Goal: Information Seeking & Learning: Learn about a topic

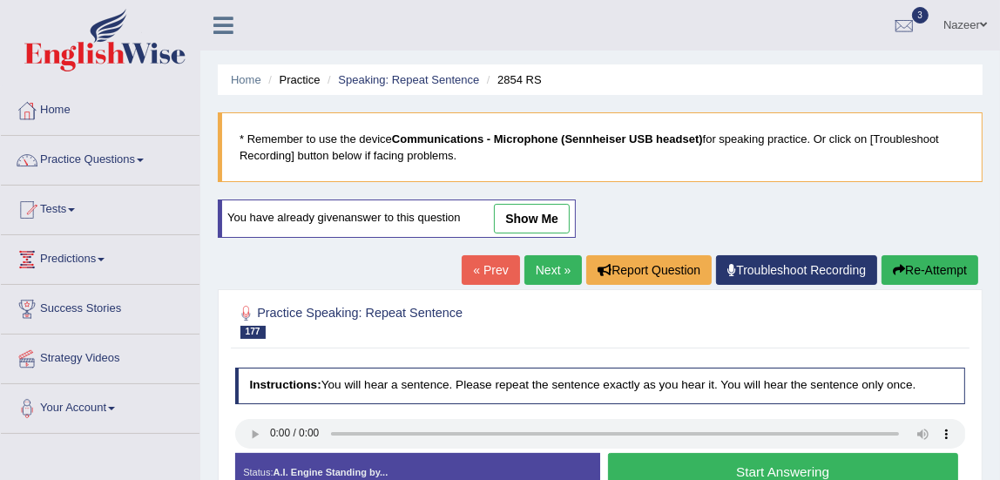
click at [91, 159] on link "Practice Questions" at bounding box center [100, 158] width 199 height 44
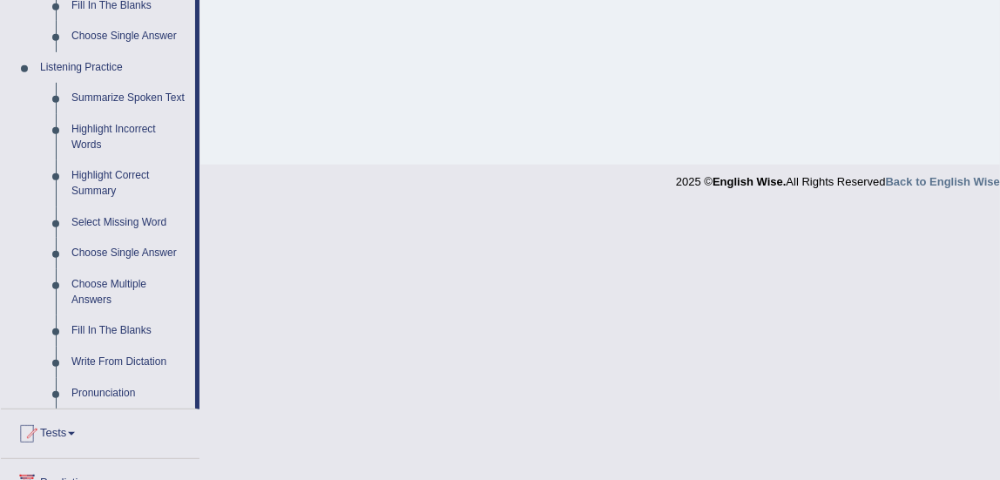
scroll to position [715, 0]
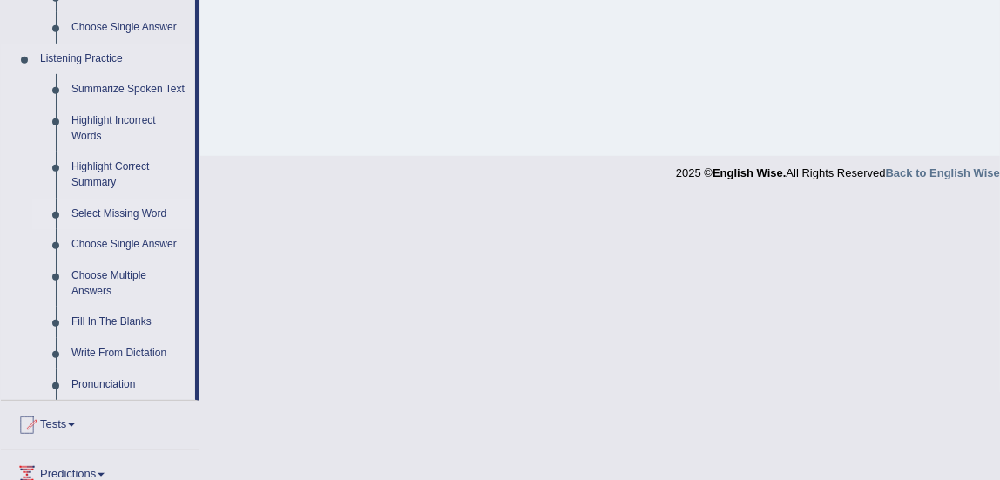
click at [127, 222] on link "Select Missing Word" at bounding box center [130, 214] width 132 height 31
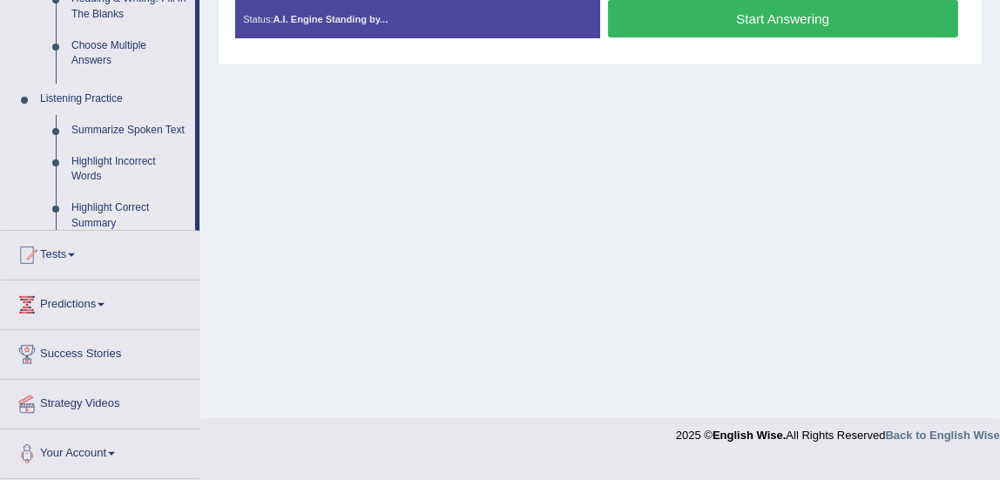
scroll to position [435, 0]
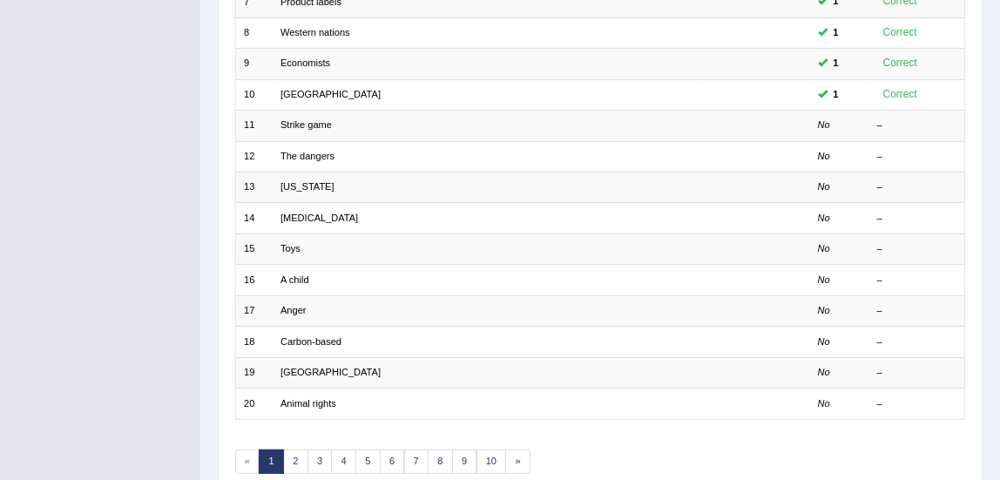
scroll to position [450, 0]
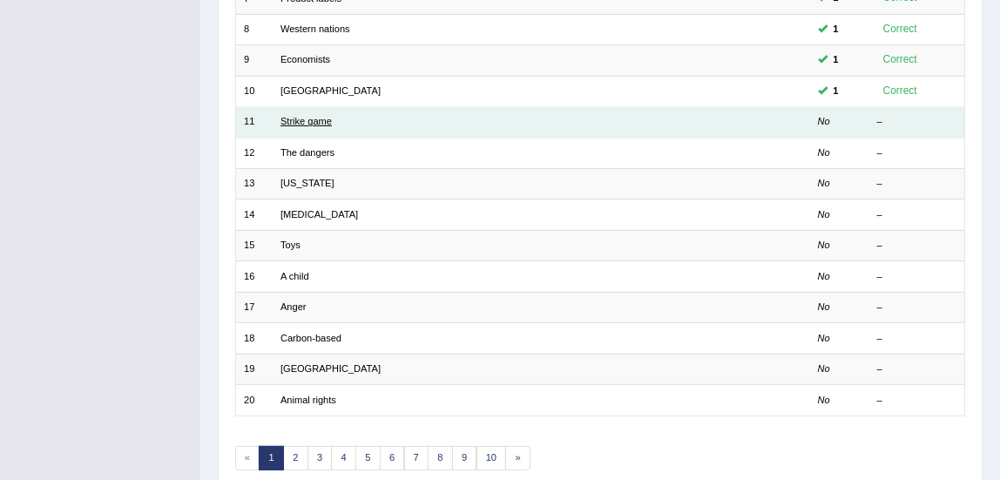
click at [297, 123] on link "Strike game" at bounding box center [306, 121] width 51 height 10
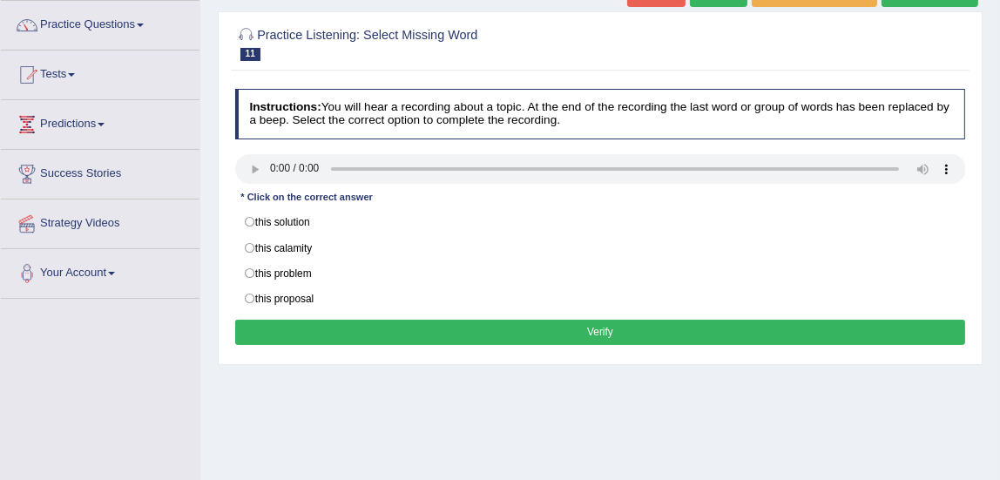
scroll to position [138, 0]
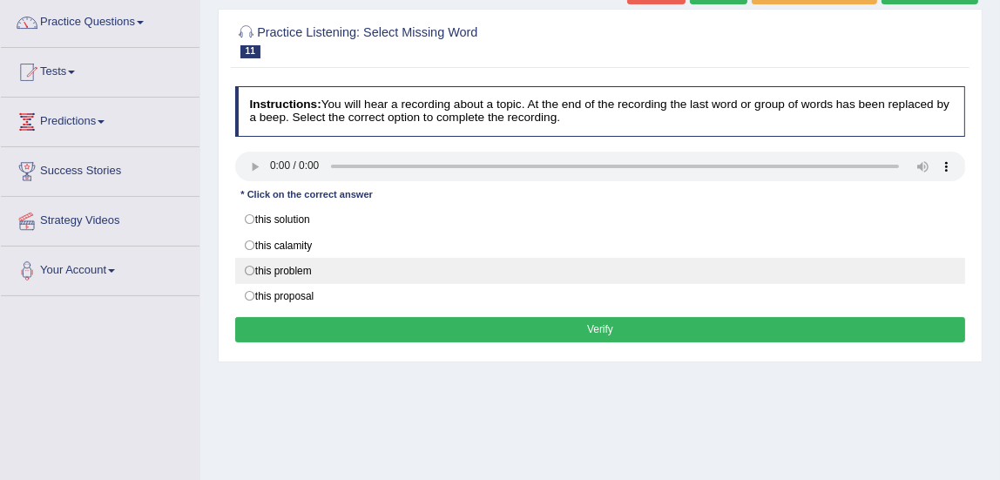
click at [253, 269] on label "this problem" at bounding box center [600, 271] width 731 height 26
radio input "true"
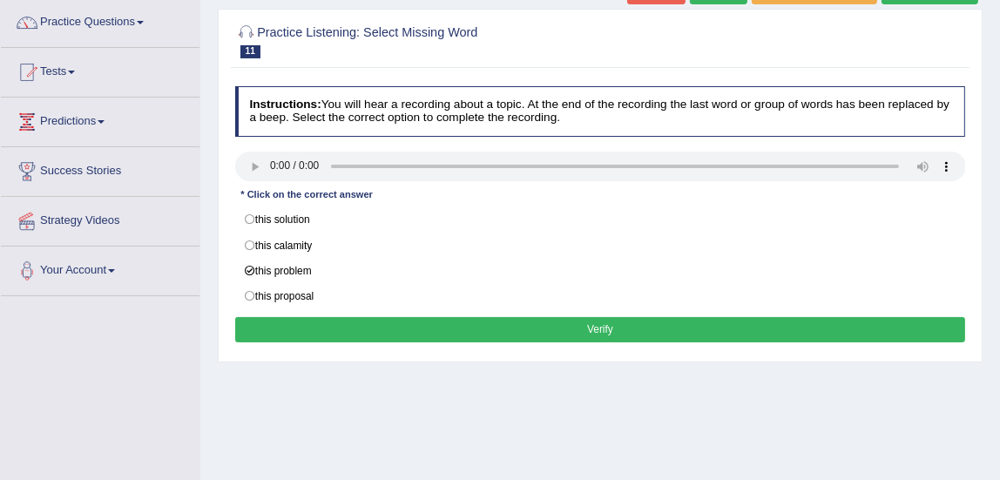
click at [319, 333] on button "Verify" at bounding box center [600, 329] width 731 height 25
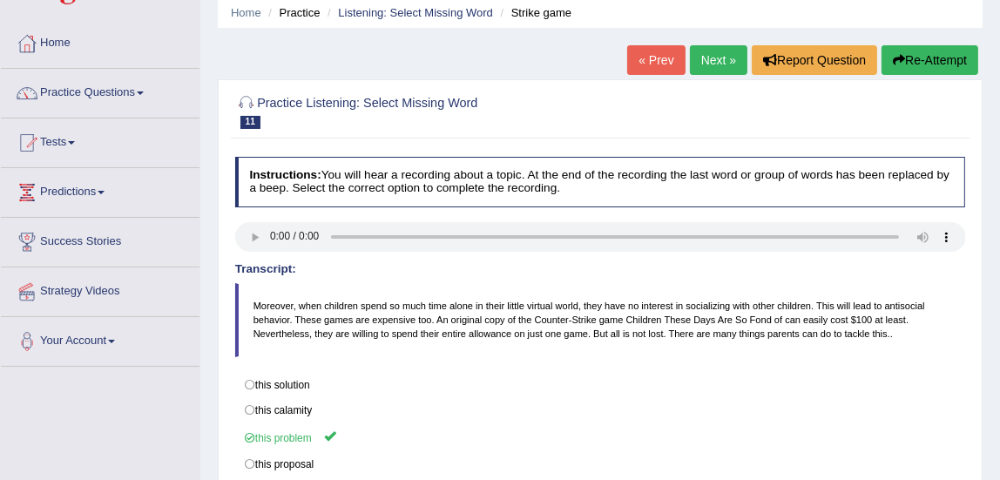
scroll to position [62, 0]
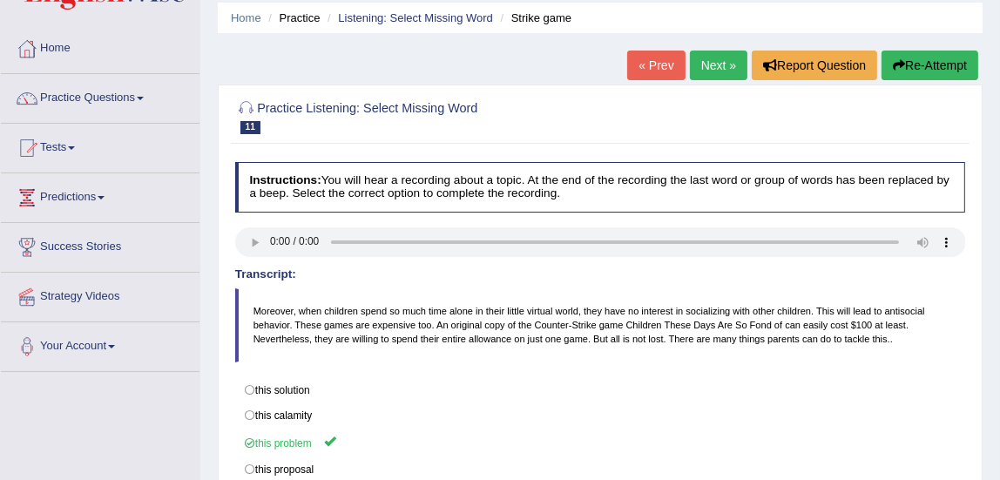
click at [715, 65] on link "Next »" at bounding box center [719, 66] width 58 height 30
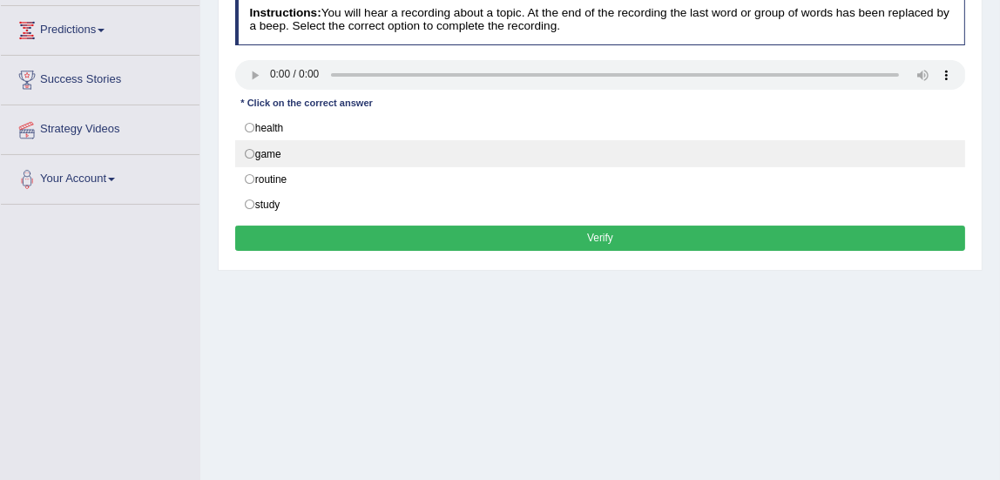
click at [250, 151] on label "game" at bounding box center [600, 153] width 731 height 26
radio input "true"
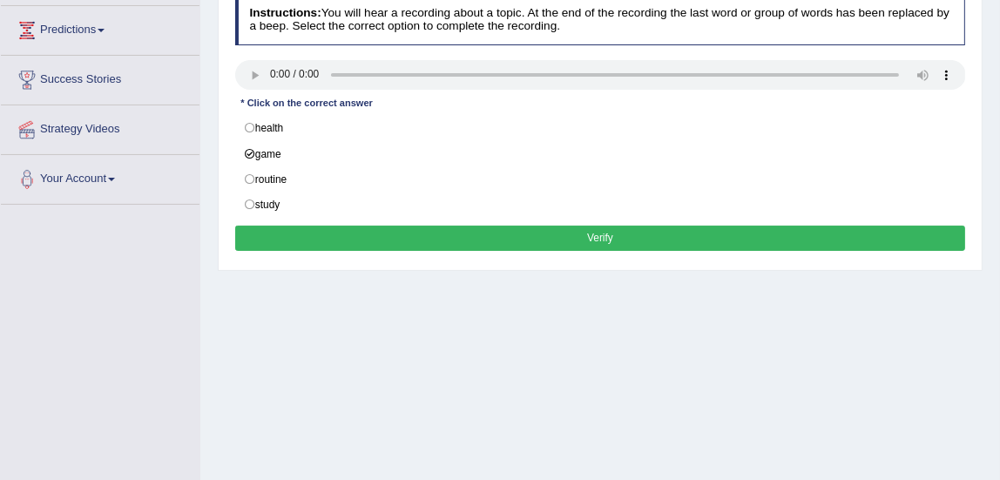
click at [369, 236] on button "Verify" at bounding box center [600, 238] width 731 height 25
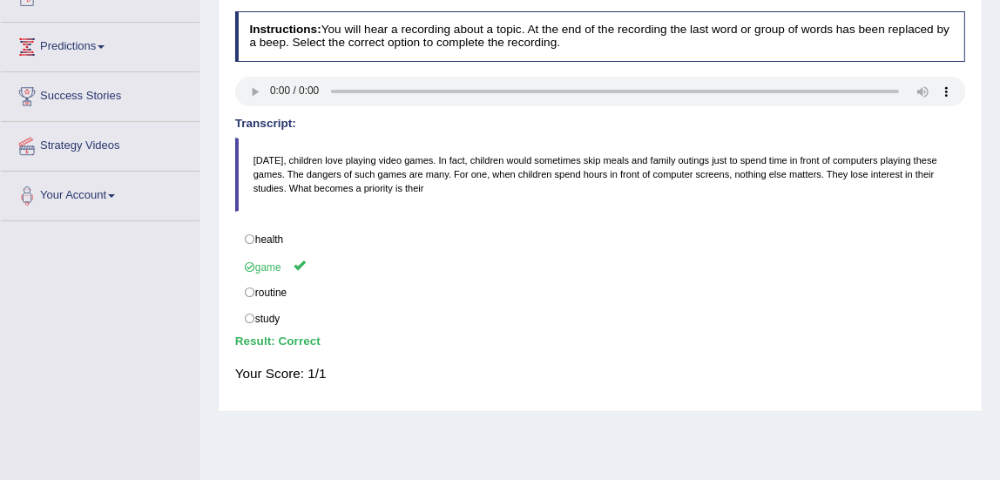
scroll to position [96, 0]
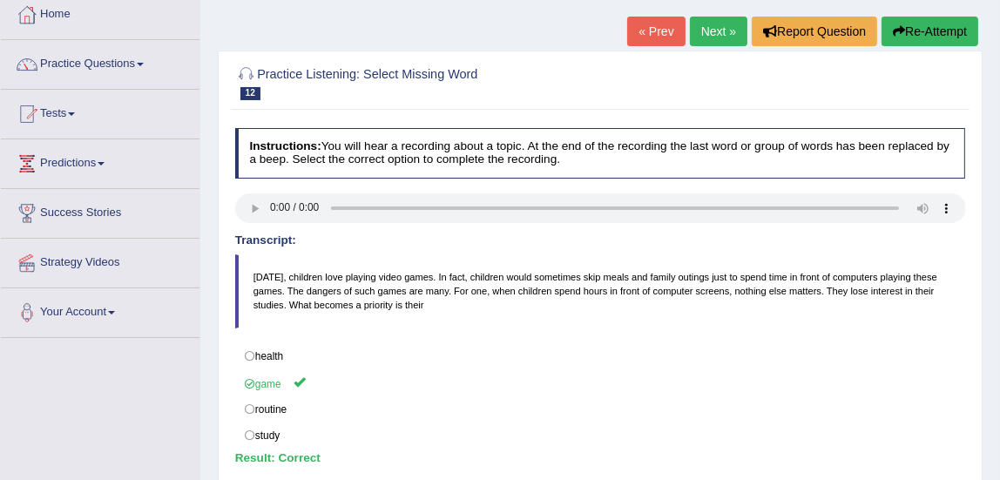
click at [713, 35] on link "Next »" at bounding box center [719, 32] width 58 height 30
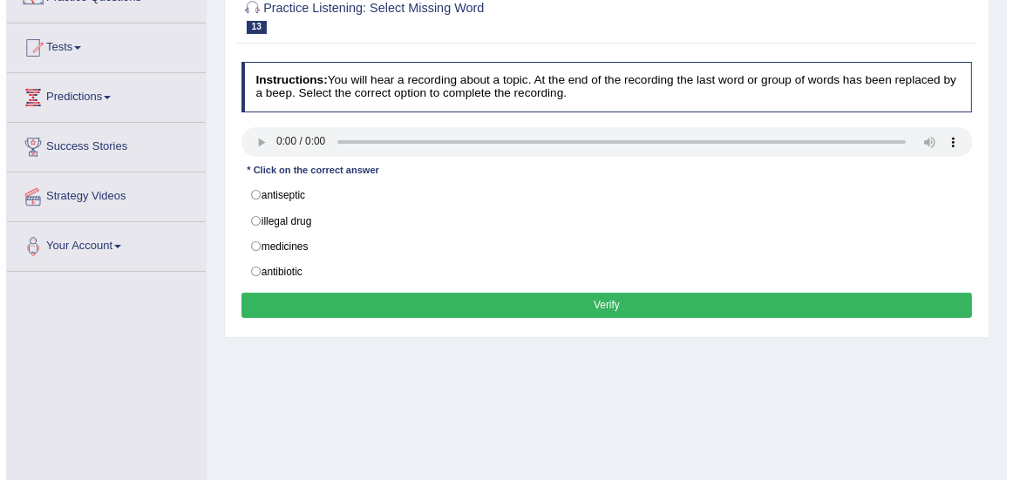
scroll to position [162, 0]
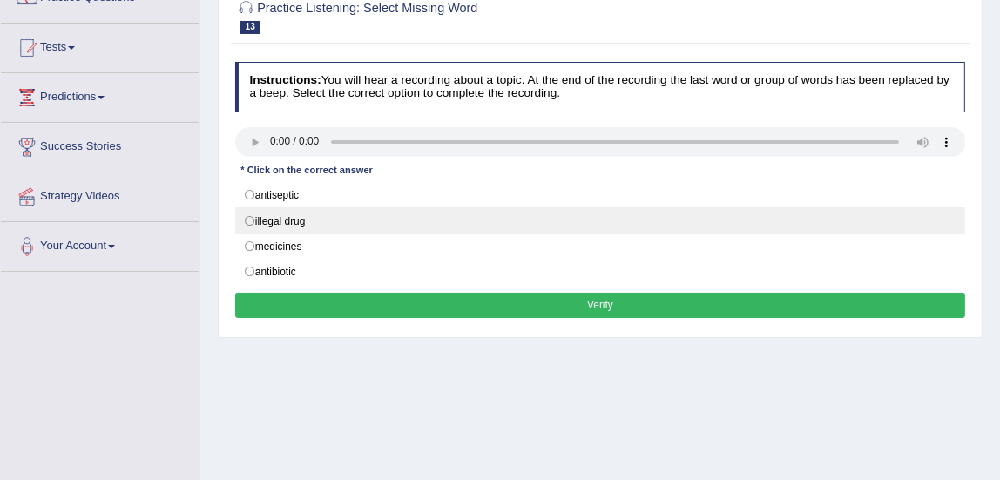
click at [247, 217] on label "illegal drug" at bounding box center [600, 220] width 731 height 26
radio input "true"
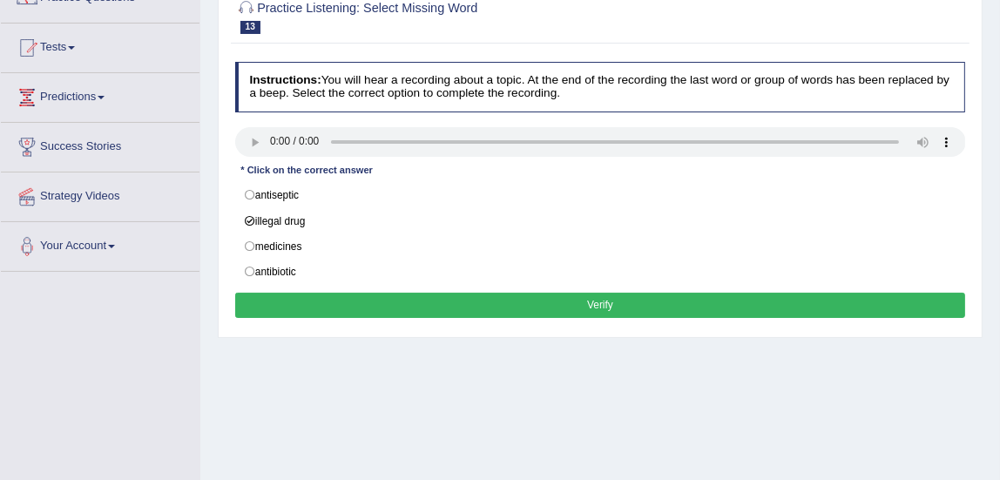
click at [329, 293] on button "Verify" at bounding box center [600, 305] width 731 height 25
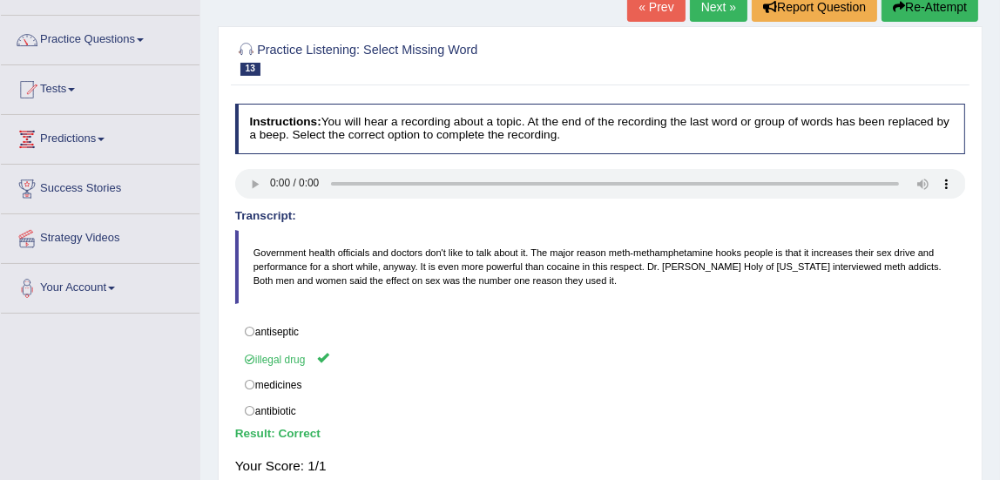
scroll to position [97, 0]
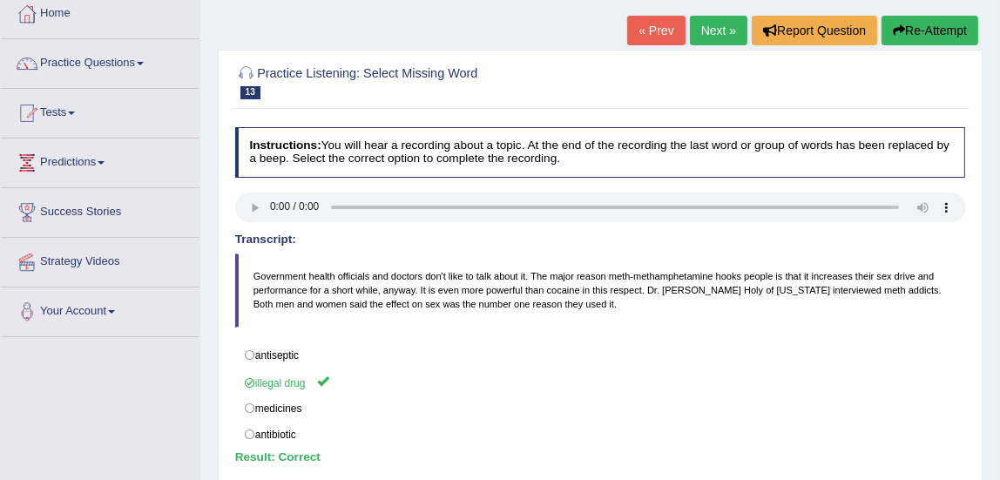
click at [706, 35] on link "Next »" at bounding box center [719, 31] width 58 height 30
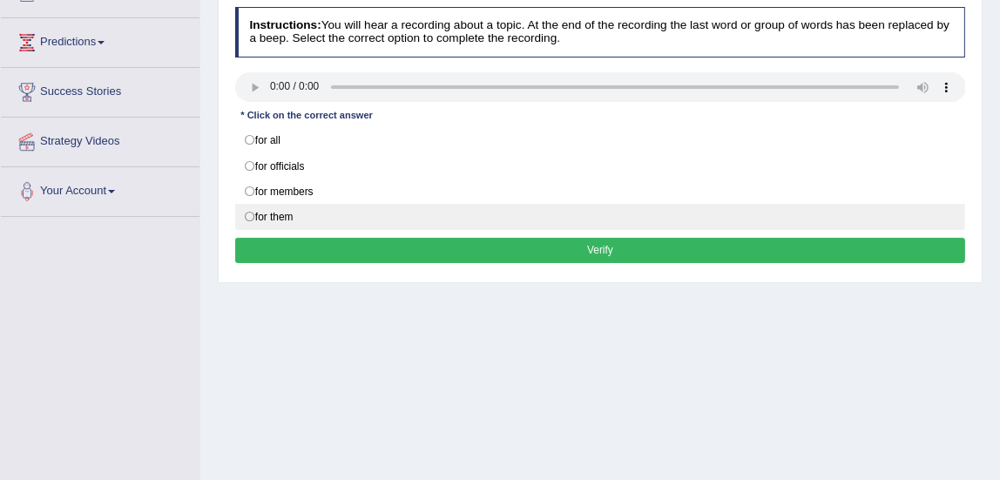
click at [250, 209] on label "for them" at bounding box center [600, 217] width 731 height 26
radio input "true"
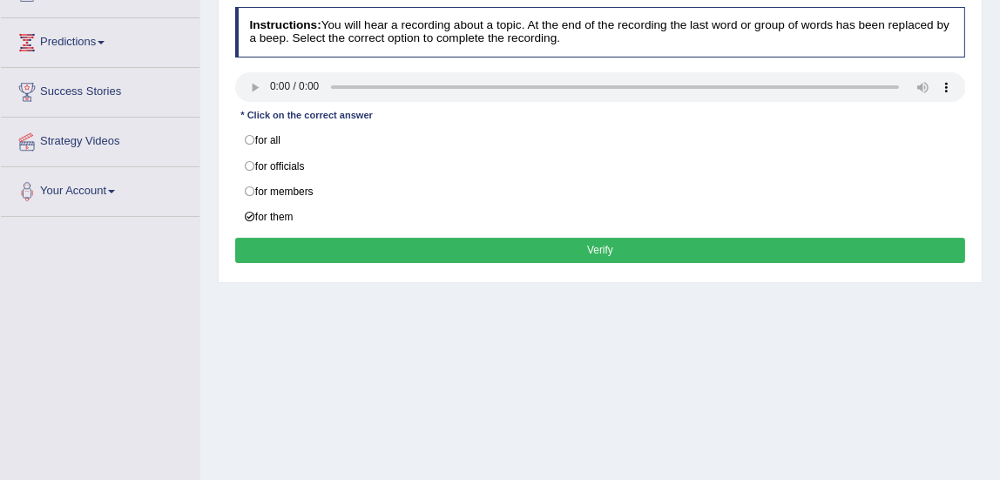
click at [414, 252] on button "Verify" at bounding box center [600, 250] width 731 height 25
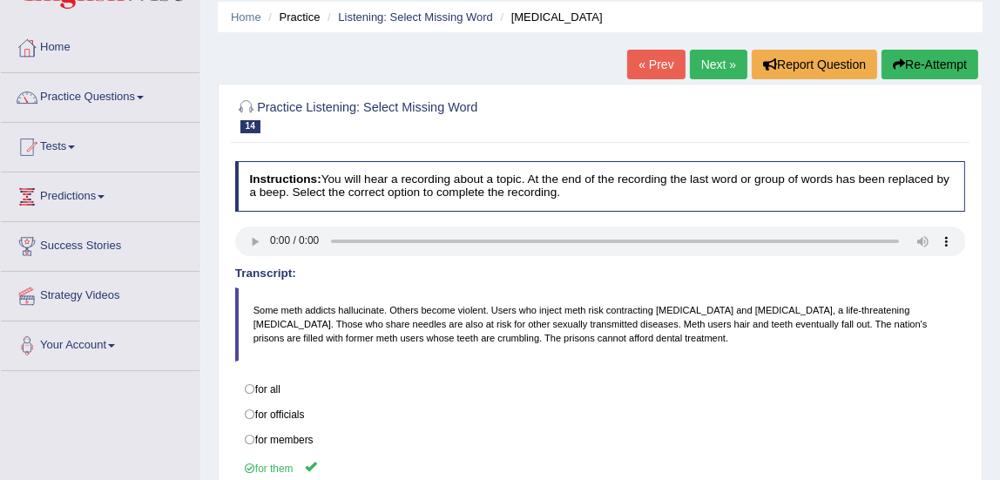
scroll to position [33, 0]
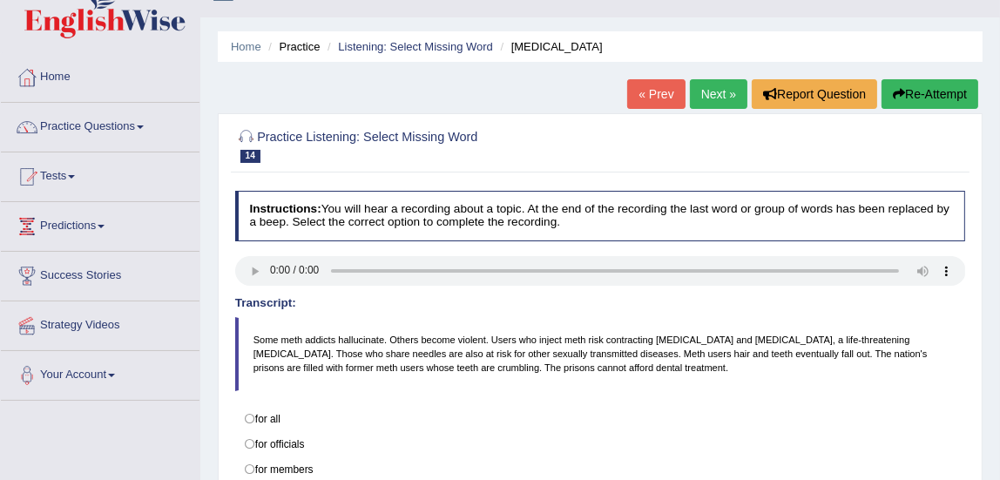
click at [718, 80] on link "Next »" at bounding box center [719, 94] width 58 height 30
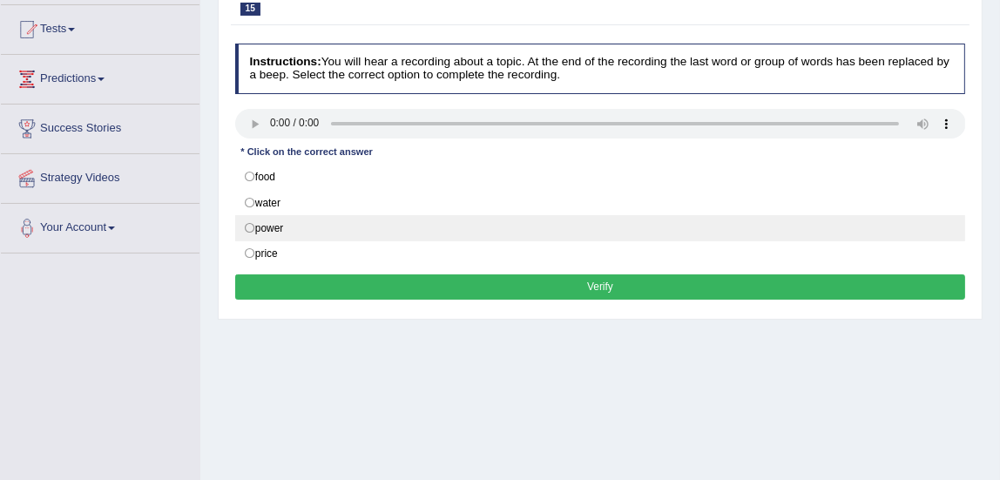
click at [252, 221] on label "power" at bounding box center [600, 228] width 731 height 26
radio input "true"
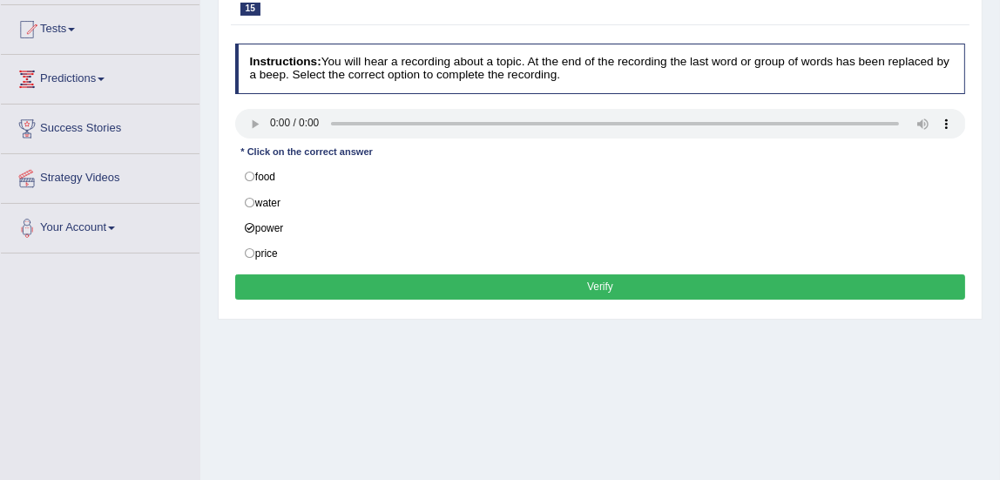
click at [380, 290] on button "Verify" at bounding box center [600, 287] width 731 height 25
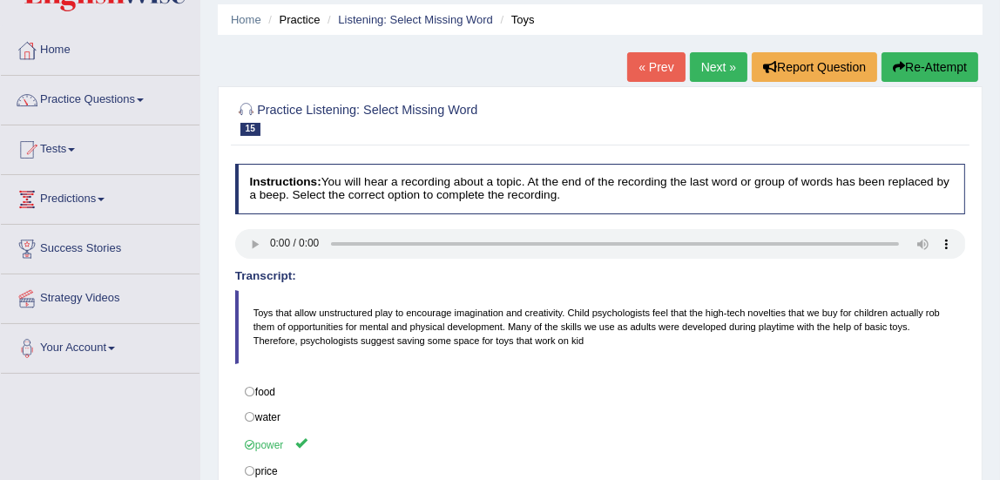
scroll to position [58, 0]
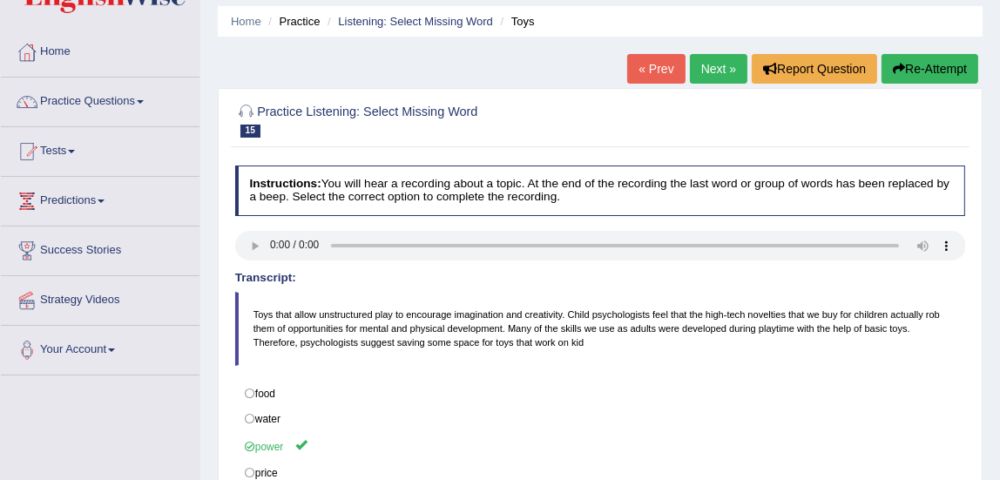
click at [702, 61] on link "Next »" at bounding box center [719, 69] width 58 height 30
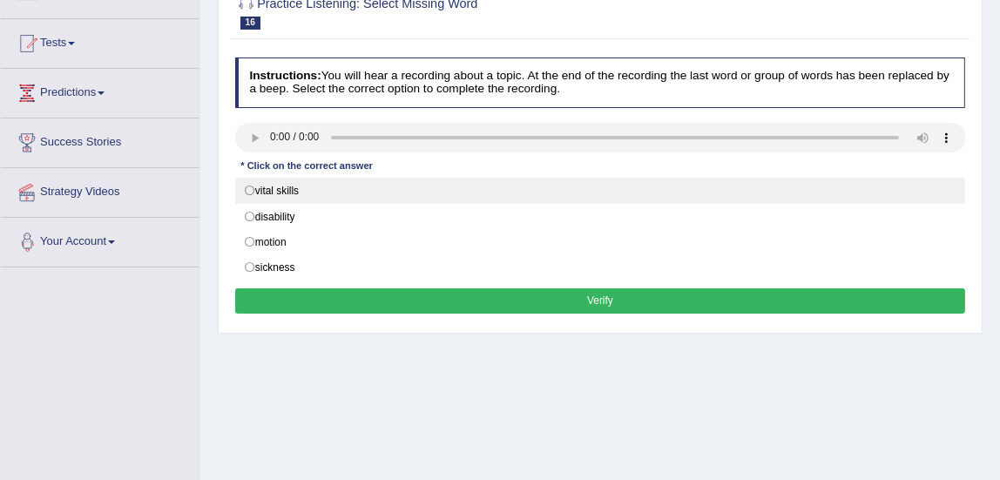
click at [250, 191] on label "vital skills" at bounding box center [600, 191] width 731 height 26
radio input "true"
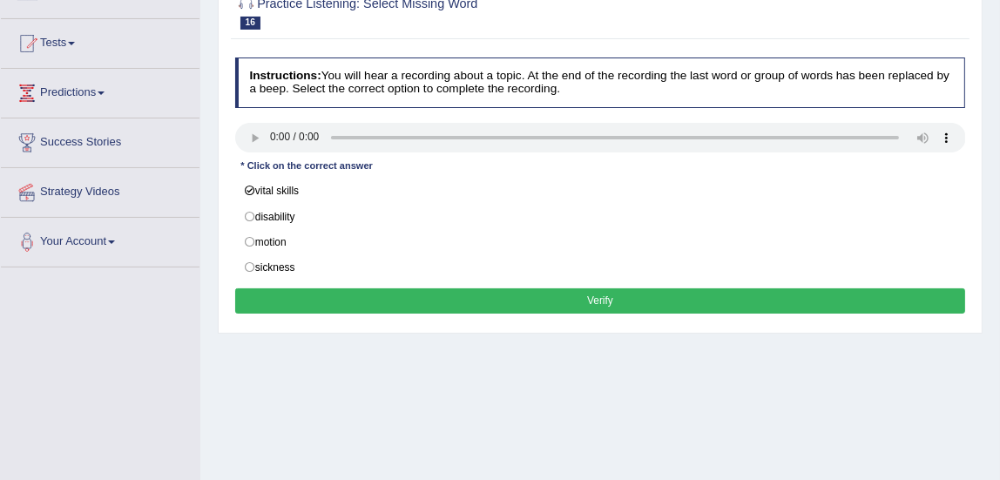
click at [319, 302] on button "Verify" at bounding box center [600, 300] width 731 height 25
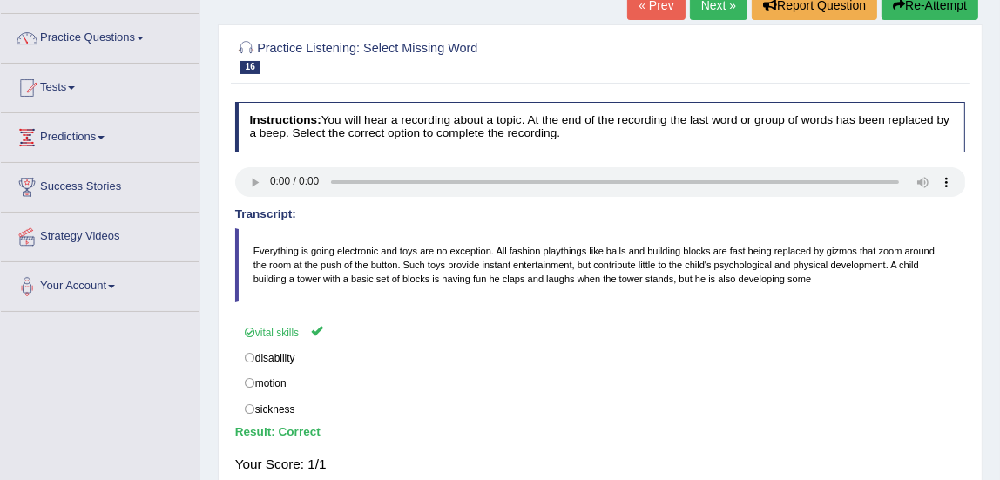
scroll to position [31, 0]
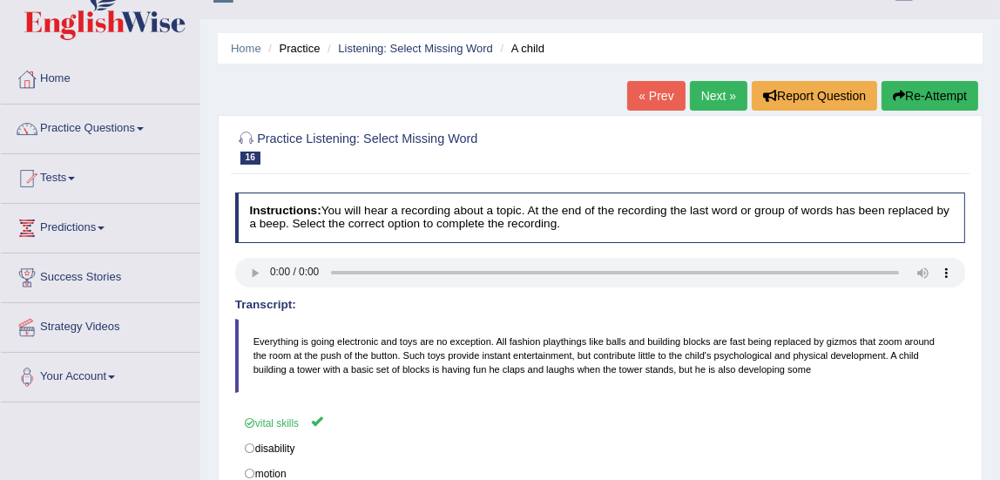
click at [715, 106] on link "Next »" at bounding box center [719, 96] width 58 height 30
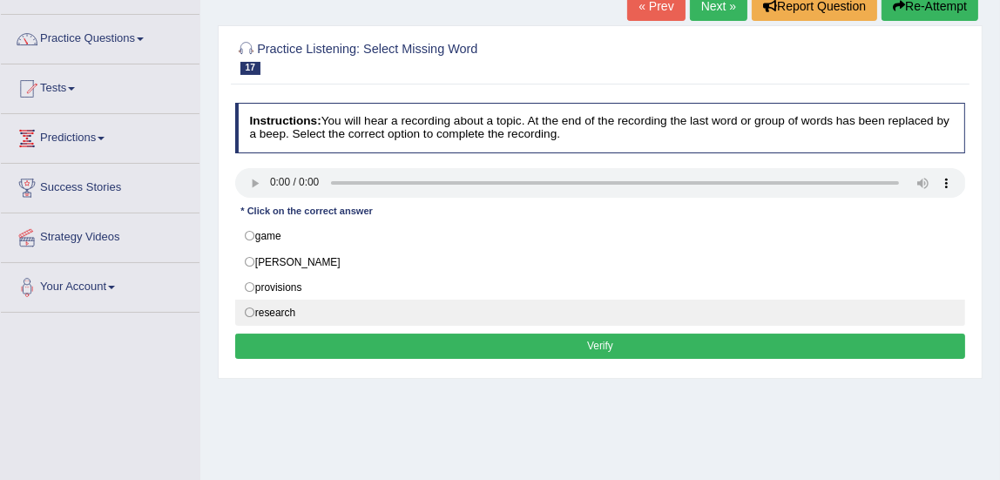
click at [251, 308] on label "research" at bounding box center [600, 313] width 731 height 26
radio input "true"
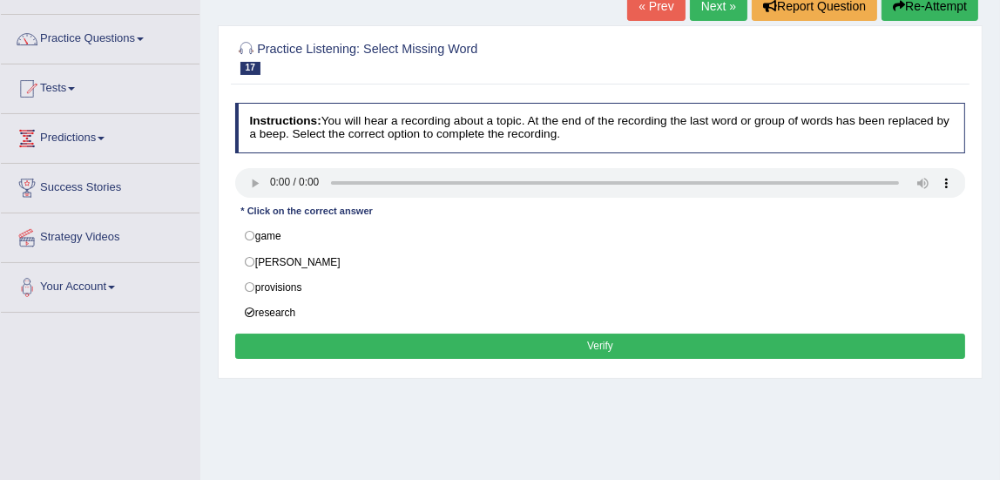
click at [278, 338] on button "Verify" at bounding box center [600, 346] width 731 height 25
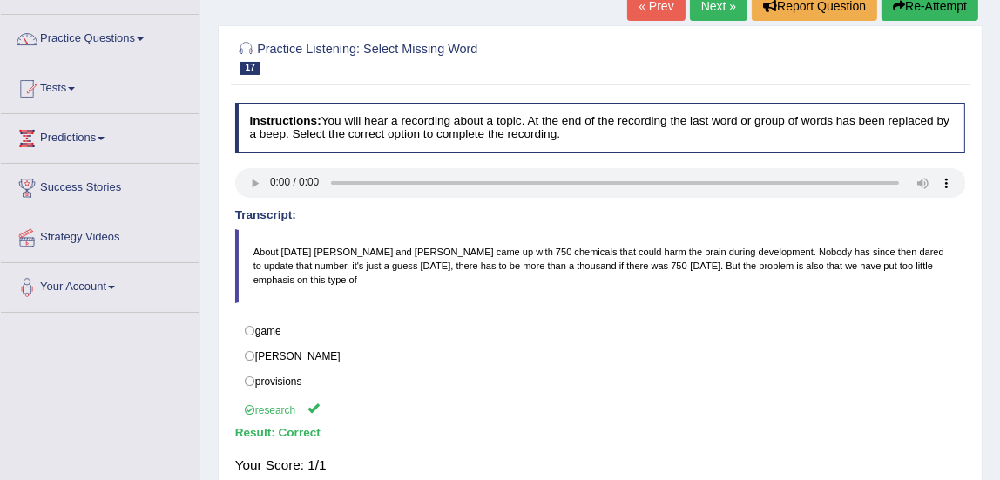
click at [721, 13] on link "Next »" at bounding box center [719, 6] width 58 height 30
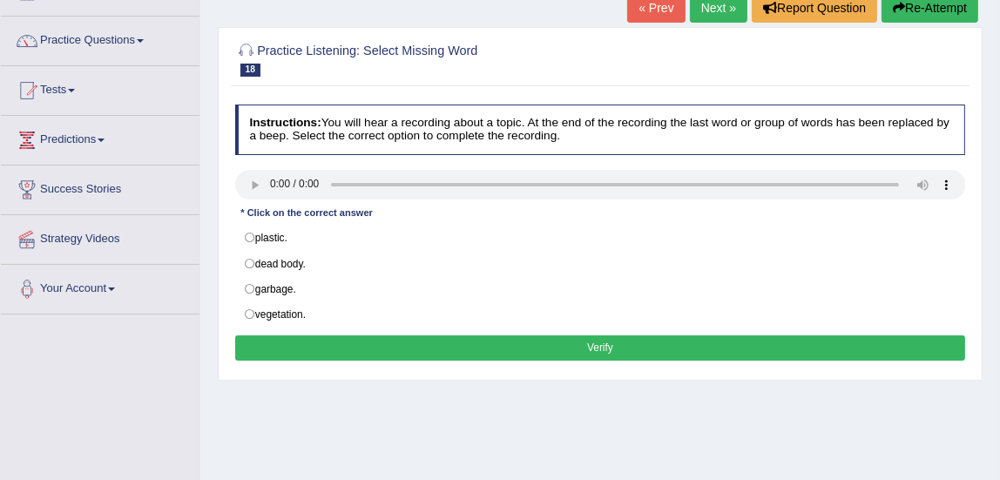
scroll to position [122, 0]
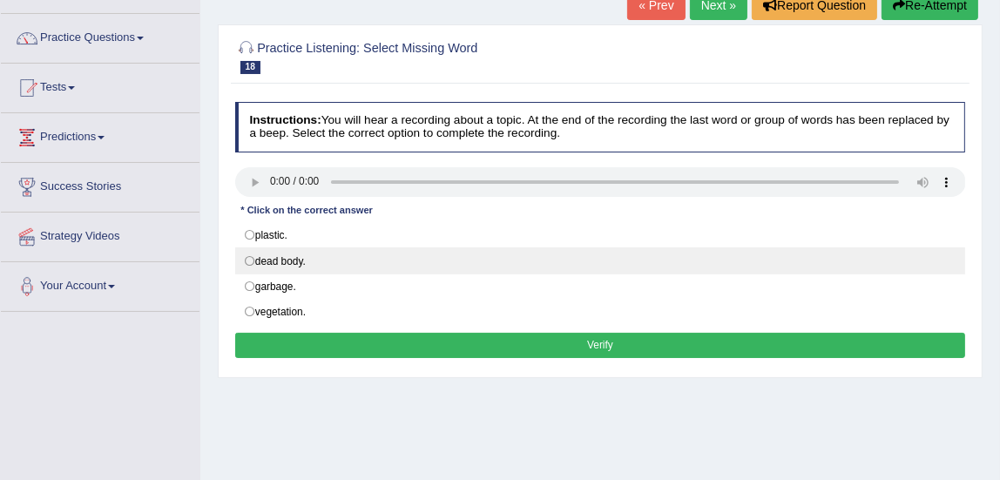
click at [252, 259] on label "dead body." at bounding box center [600, 260] width 731 height 26
radio input "true"
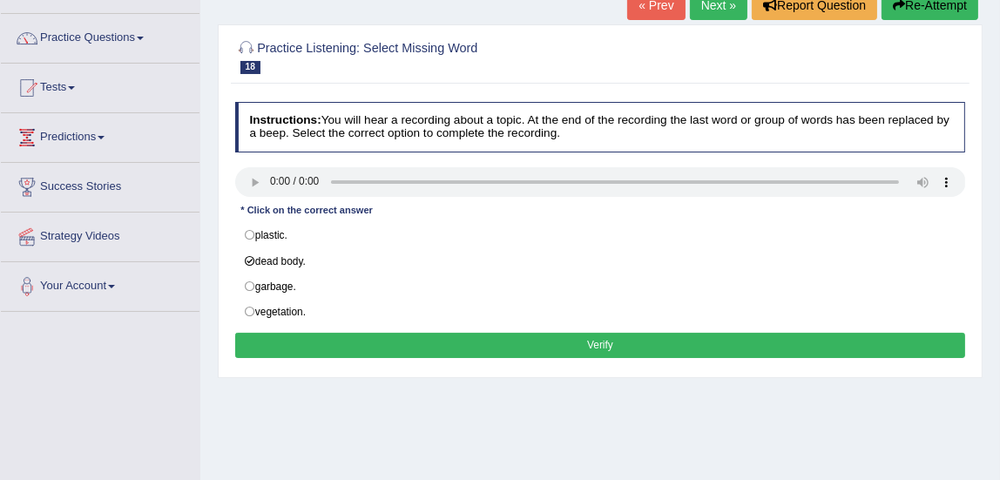
click at [322, 342] on button "Verify" at bounding box center [600, 345] width 731 height 25
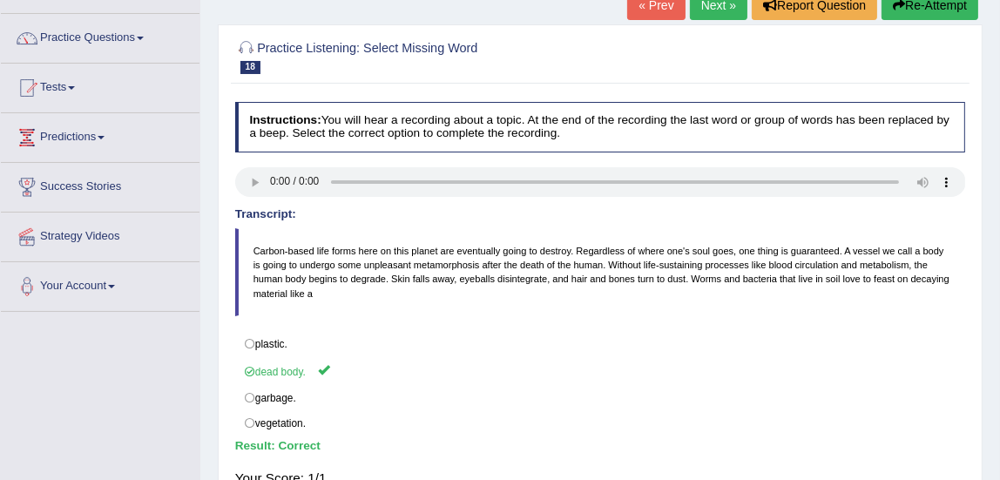
scroll to position [30, 0]
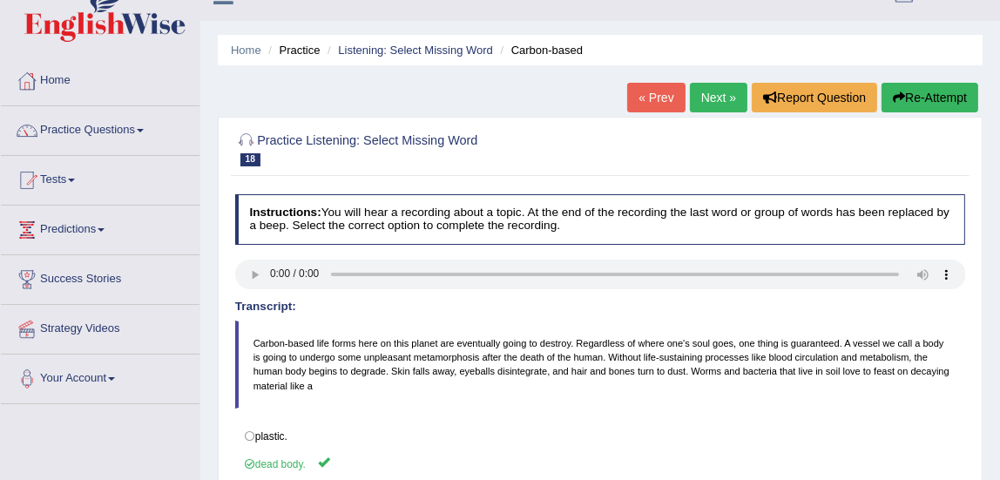
click at [721, 105] on link "Next »" at bounding box center [719, 98] width 58 height 30
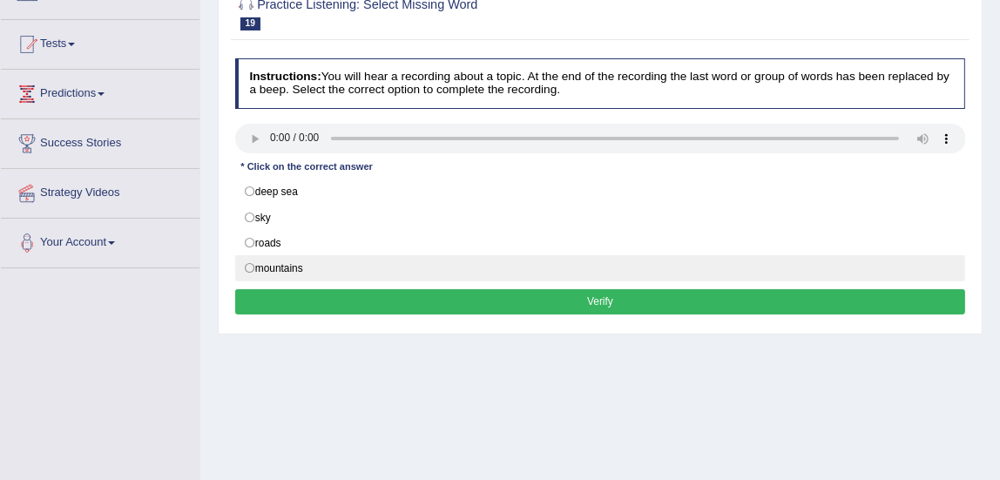
click at [247, 267] on label "mountains" at bounding box center [600, 268] width 731 height 26
radio input "true"
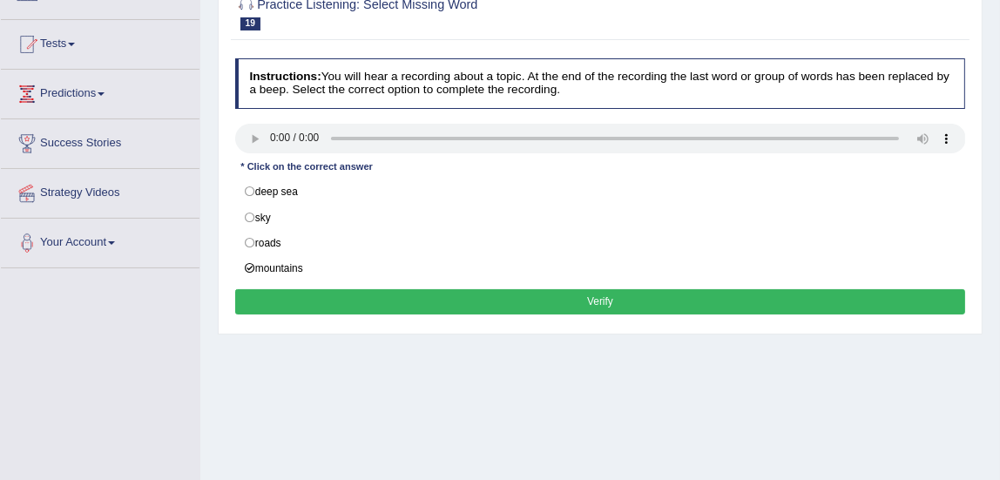
click at [288, 303] on button "Verify" at bounding box center [600, 301] width 731 height 25
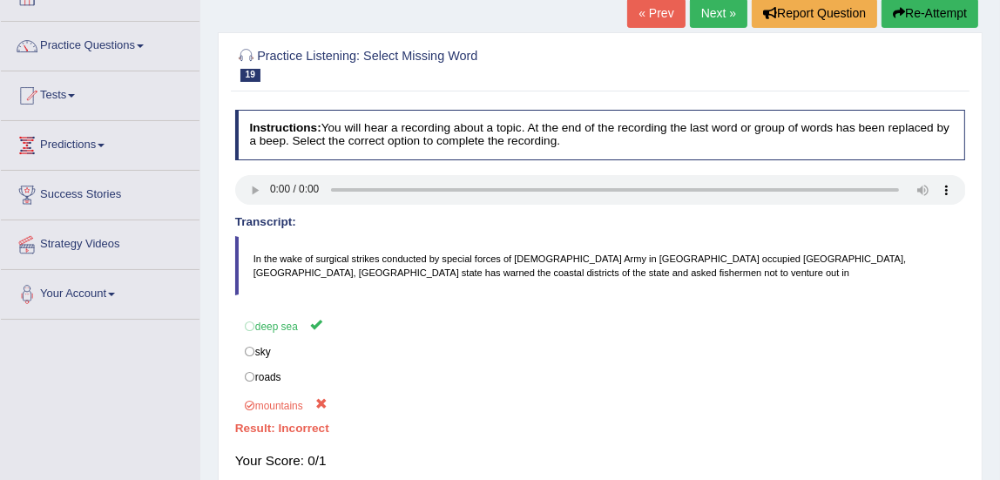
scroll to position [113, 0]
click at [706, 19] on link "Next »" at bounding box center [719, 14] width 58 height 30
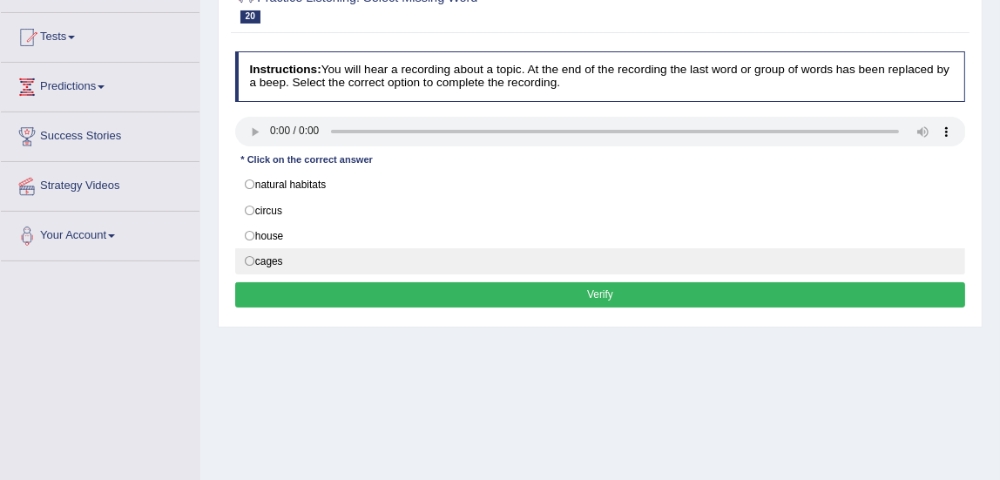
click at [251, 257] on label "cages" at bounding box center [600, 261] width 731 height 26
radio input "true"
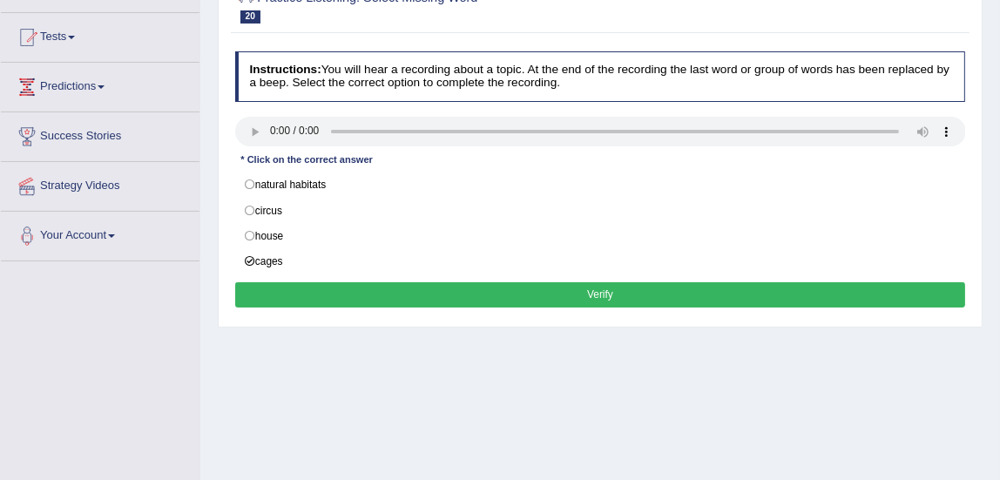
click at [386, 285] on button "Verify" at bounding box center [600, 294] width 731 height 25
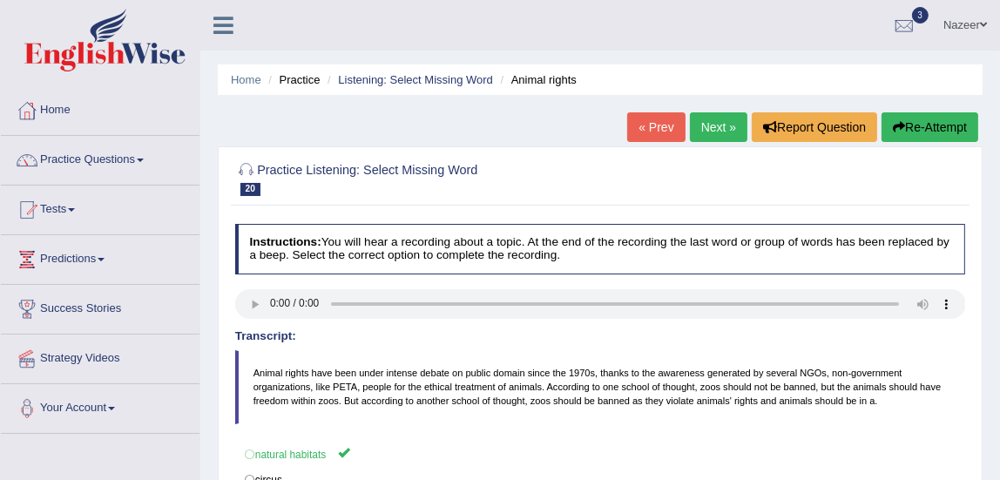
click at [711, 121] on link "Next »" at bounding box center [719, 127] width 58 height 30
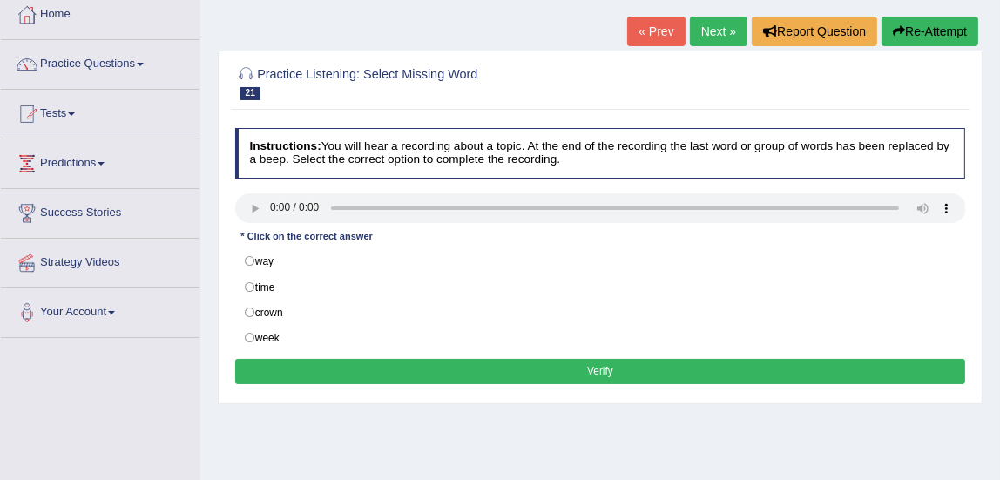
scroll to position [105, 0]
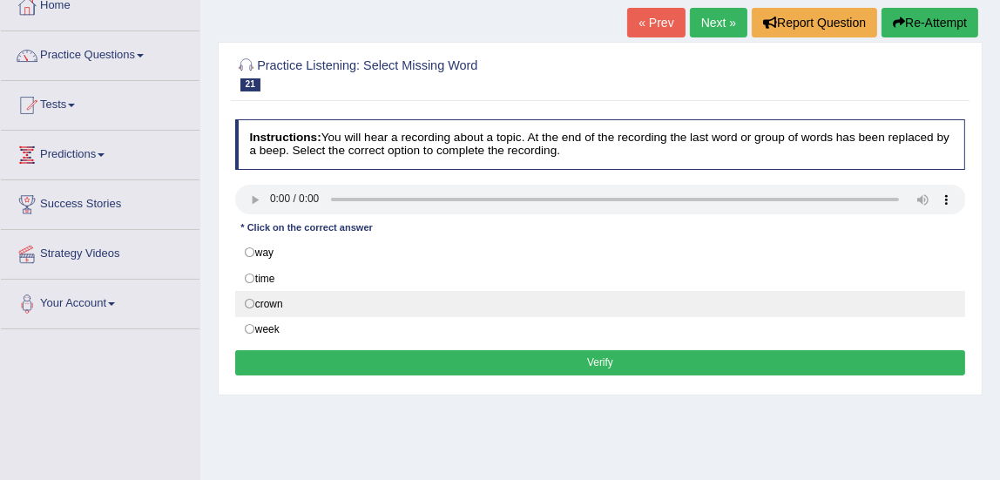
click at [248, 297] on label "crown" at bounding box center [600, 304] width 731 height 26
radio input "true"
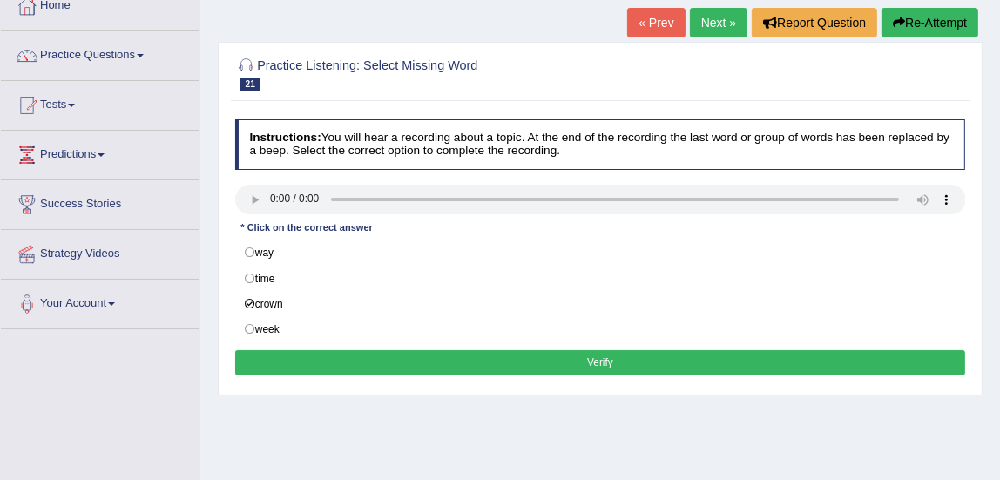
click at [315, 363] on button "Verify" at bounding box center [600, 362] width 731 height 25
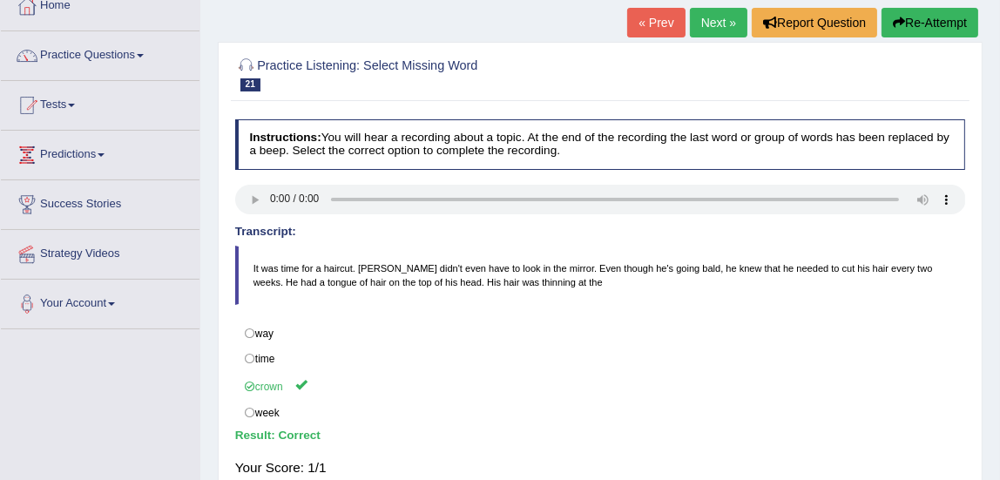
click at [719, 31] on link "Next »" at bounding box center [719, 23] width 58 height 30
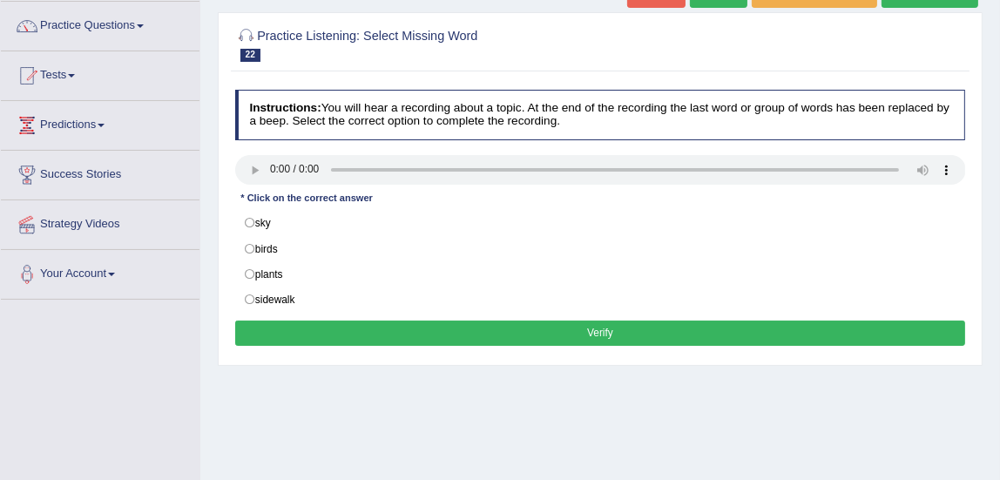
scroll to position [139, 0]
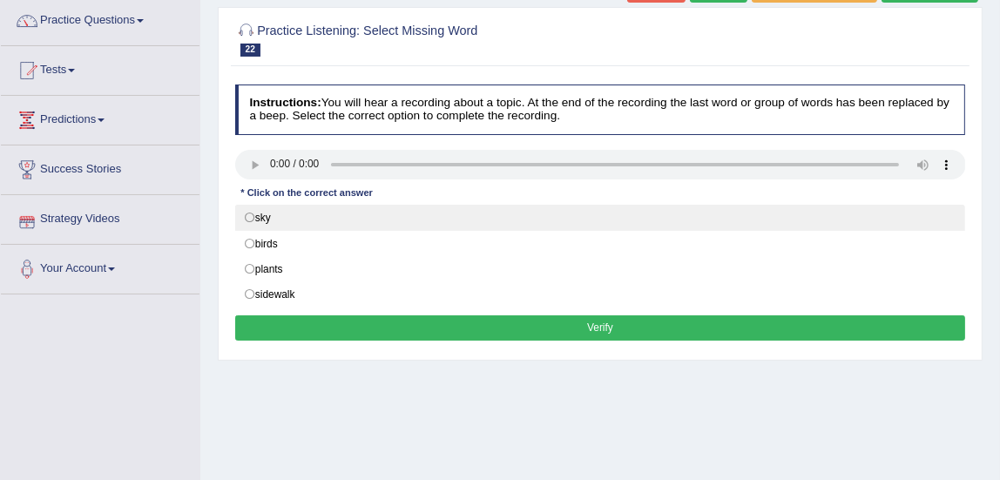
click at [250, 215] on label "sky" at bounding box center [600, 218] width 731 height 26
radio input "true"
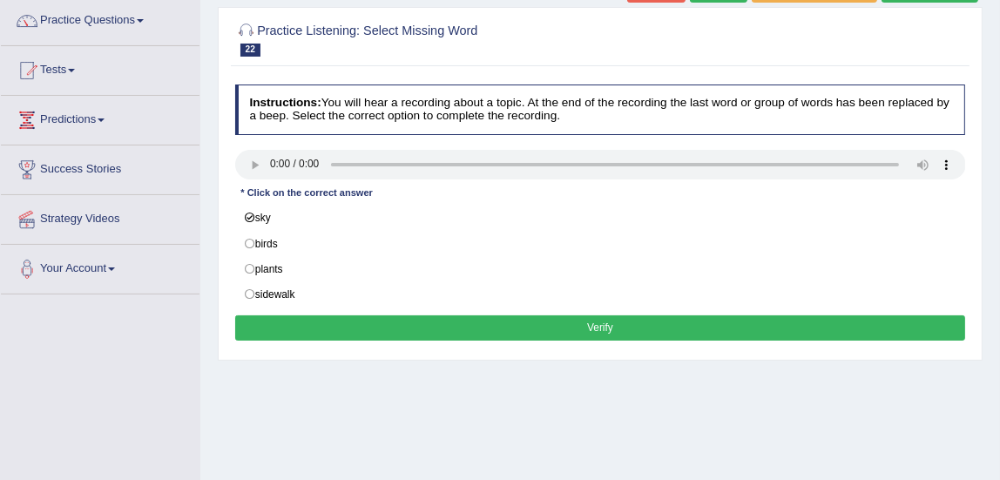
click at [315, 315] on button "Verify" at bounding box center [600, 327] width 731 height 25
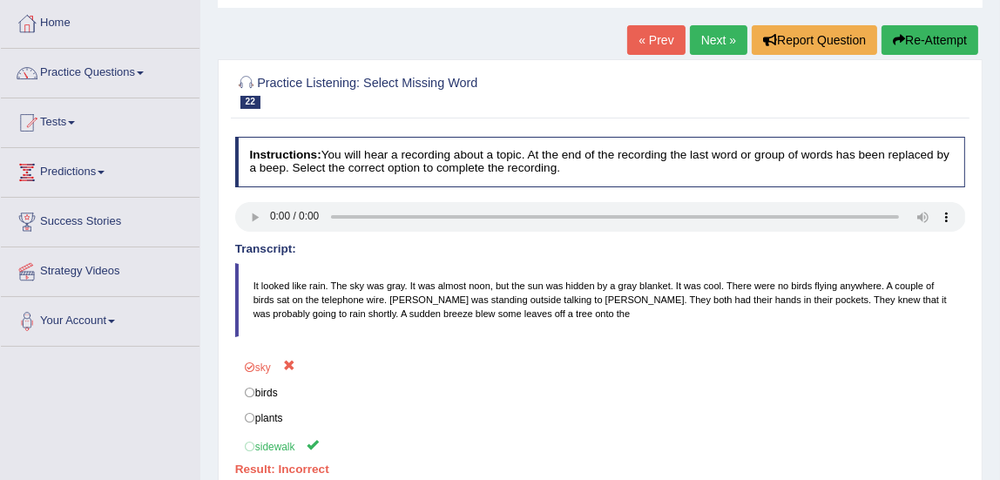
scroll to position [68, 0]
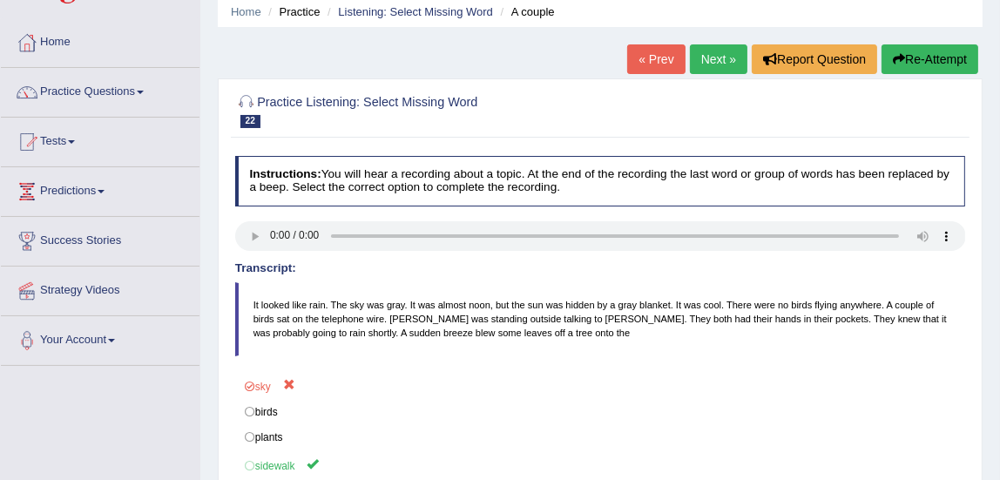
click at [711, 73] on link "Next »" at bounding box center [719, 59] width 58 height 30
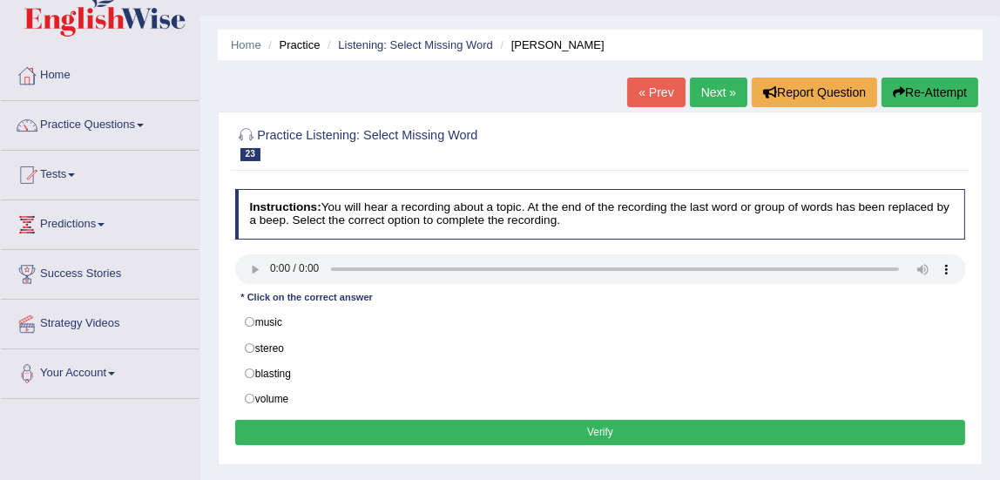
scroll to position [66, 0]
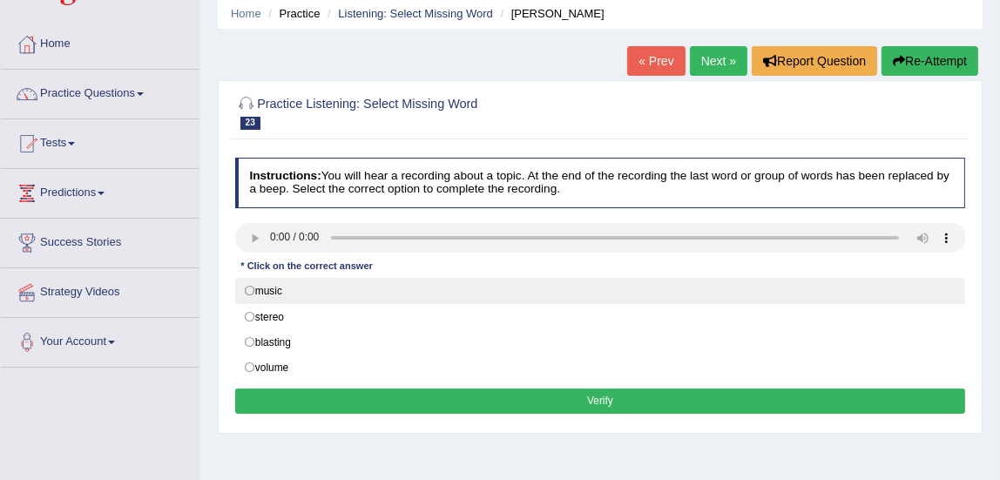
click at [247, 288] on label "music" at bounding box center [600, 291] width 731 height 26
radio input "true"
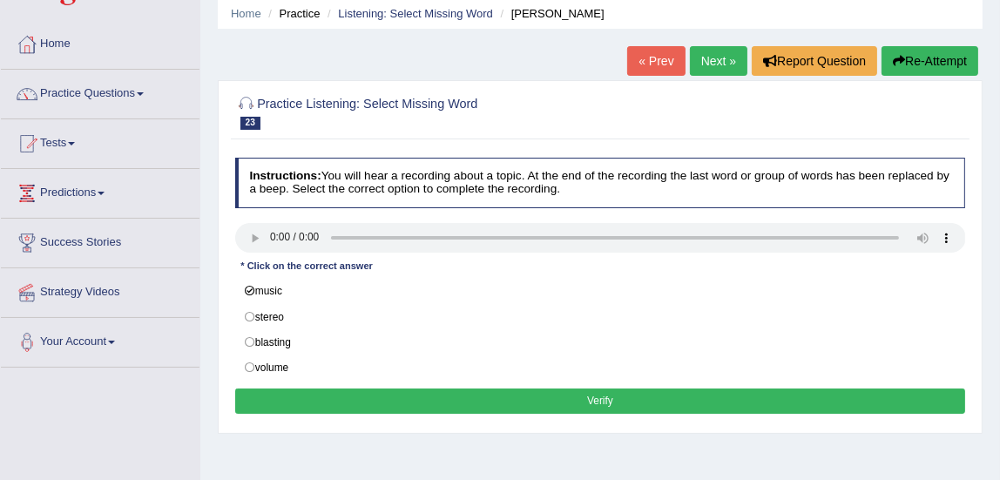
click at [478, 398] on button "Verify" at bounding box center [600, 401] width 731 height 25
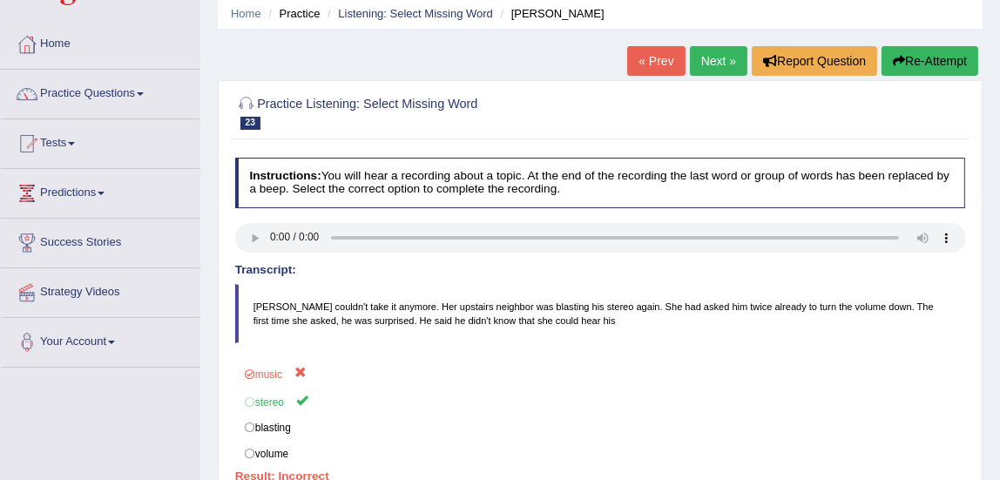
click at [716, 70] on link "Next »" at bounding box center [719, 61] width 58 height 30
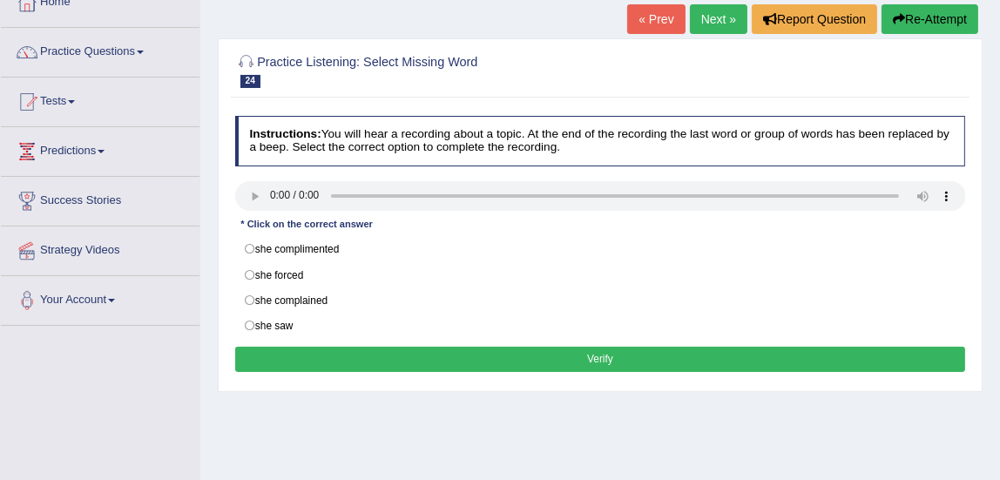
scroll to position [115, 0]
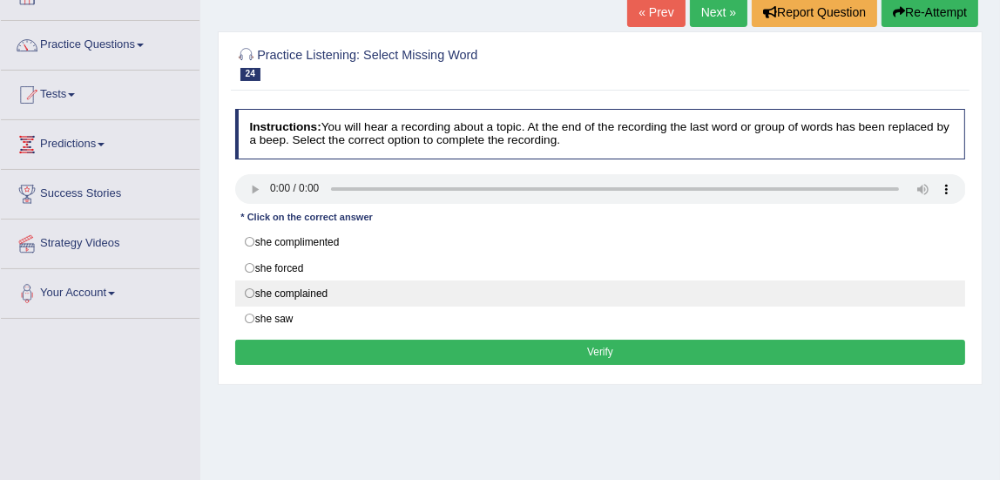
click at [247, 288] on label "she complained" at bounding box center [600, 294] width 731 height 26
radio input "true"
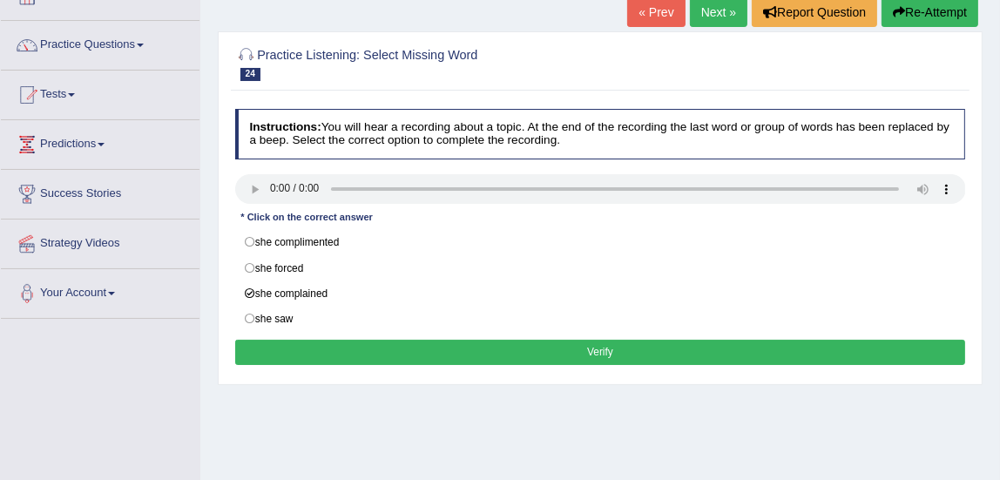
click at [370, 345] on button "Verify" at bounding box center [600, 352] width 731 height 25
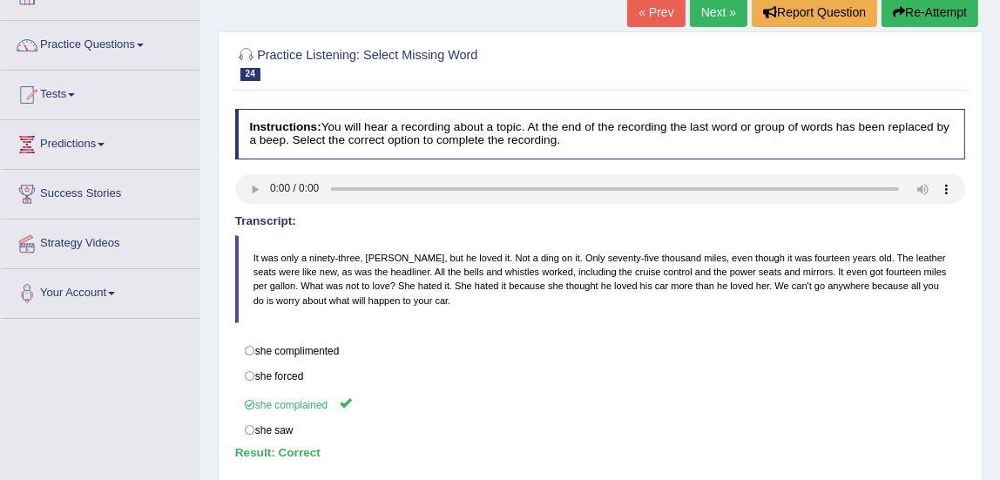
click at [711, 19] on link "Next »" at bounding box center [719, 12] width 58 height 30
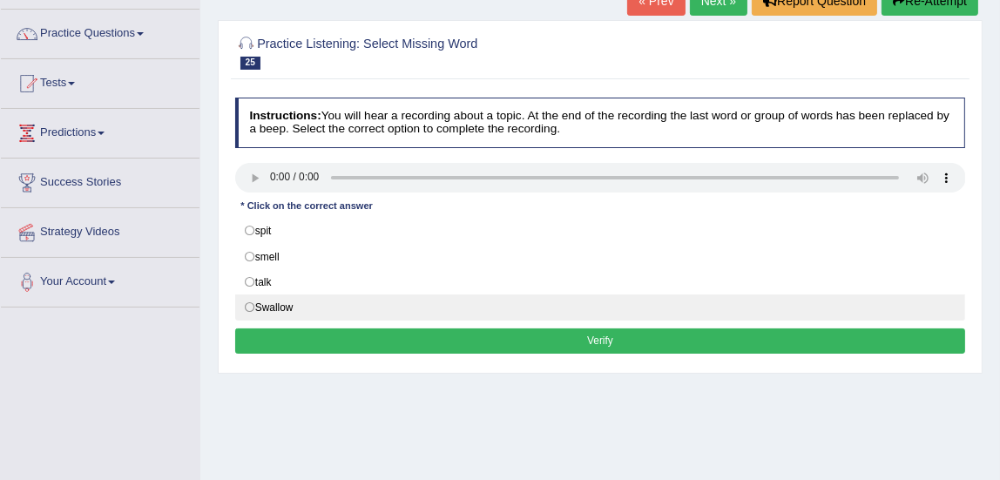
click at [249, 305] on label "Swallow" at bounding box center [600, 308] width 731 height 26
radio input "true"
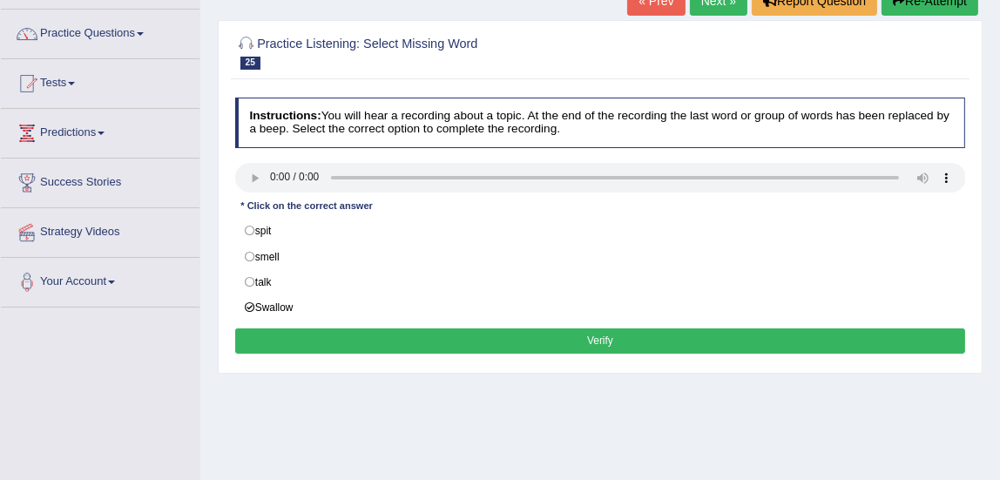
click at [315, 349] on button "Verify" at bounding box center [600, 341] width 731 height 25
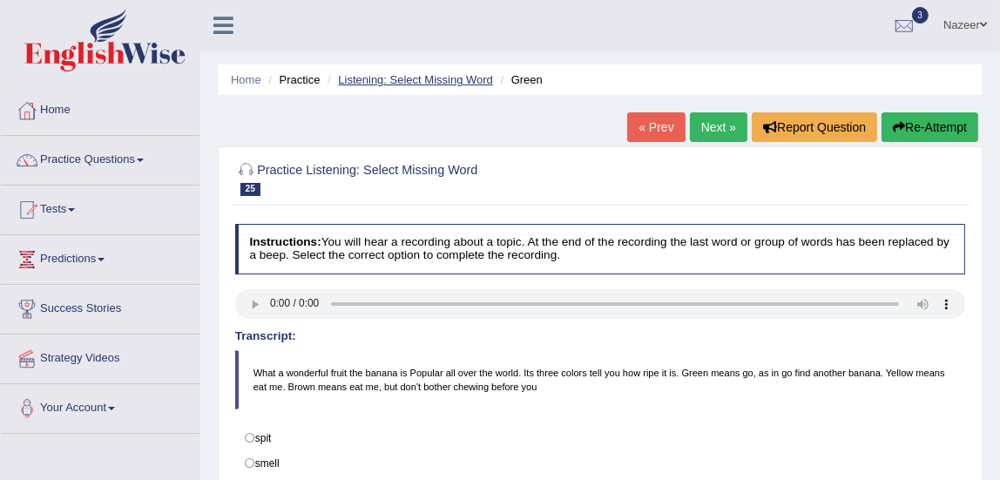
click at [391, 82] on link "Listening: Select Missing Word" at bounding box center [415, 79] width 155 height 13
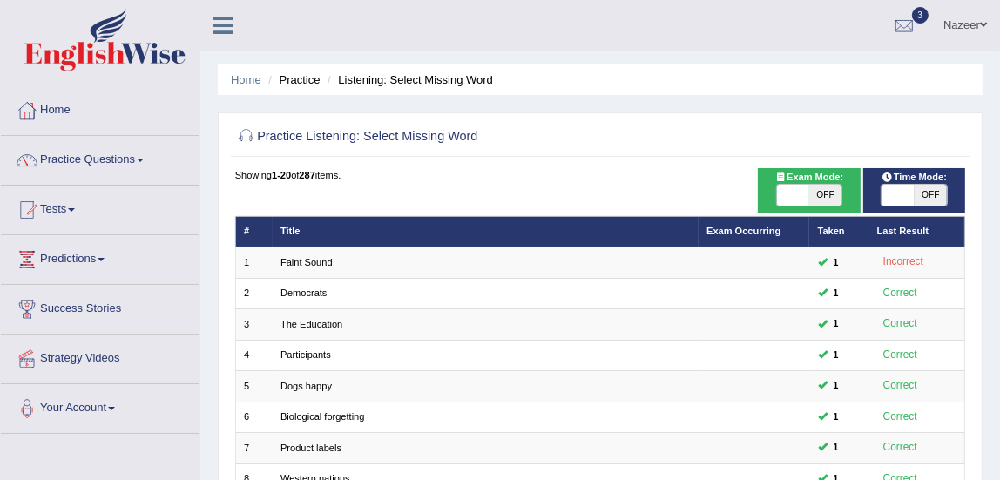
click at [301, 84] on li "Practice" at bounding box center [292, 79] width 56 height 17
click at [287, 80] on li "Practice" at bounding box center [292, 79] width 56 height 17
click at [301, 78] on li "Practice" at bounding box center [292, 79] width 56 height 17
click at [144, 159] on span at bounding box center [140, 160] width 7 height 3
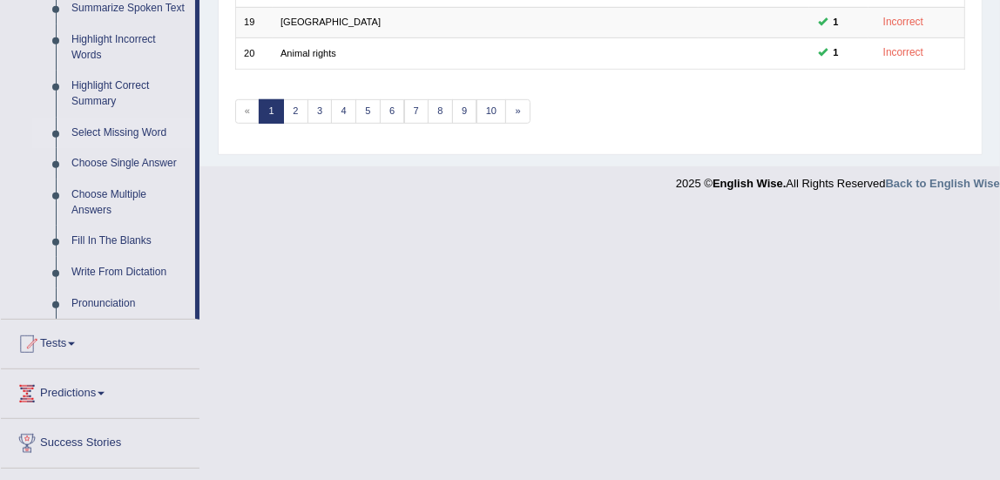
scroll to position [792, 0]
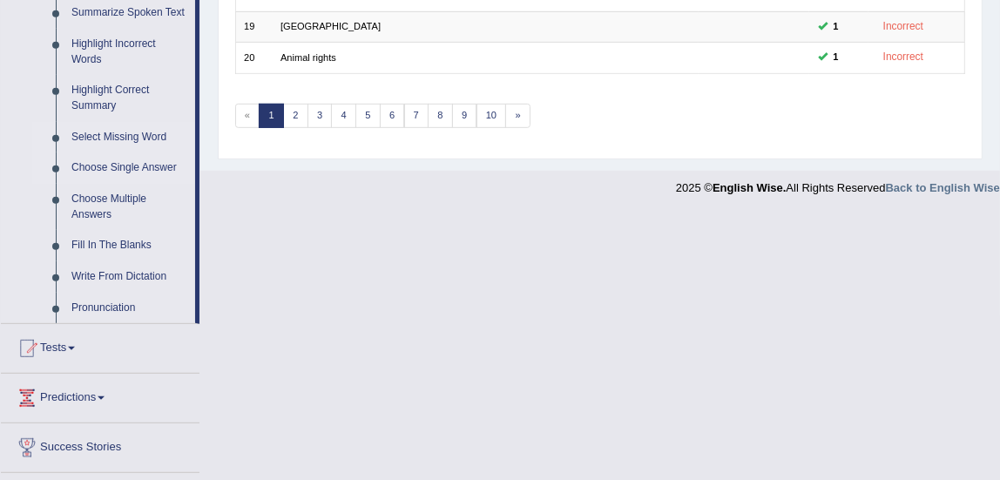
click at [156, 166] on link "Choose Single Answer" at bounding box center [130, 168] width 132 height 31
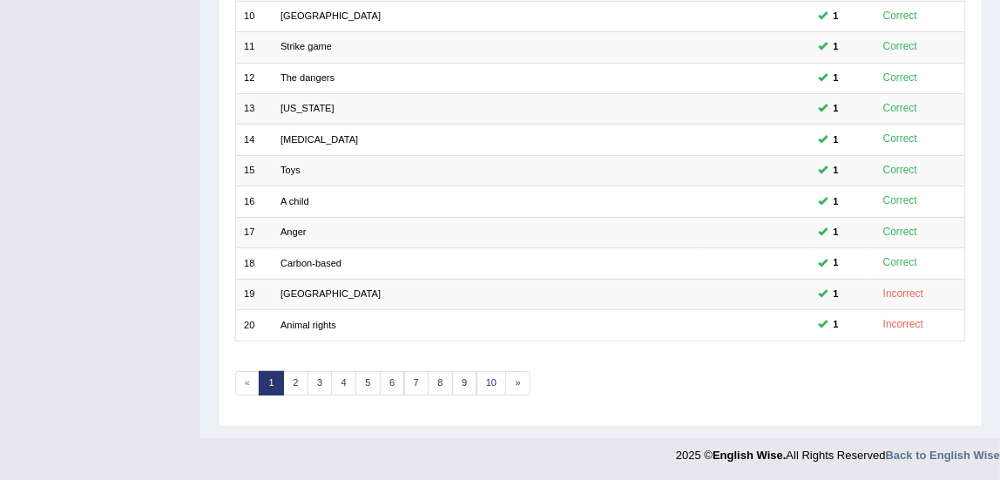
scroll to position [200, 0]
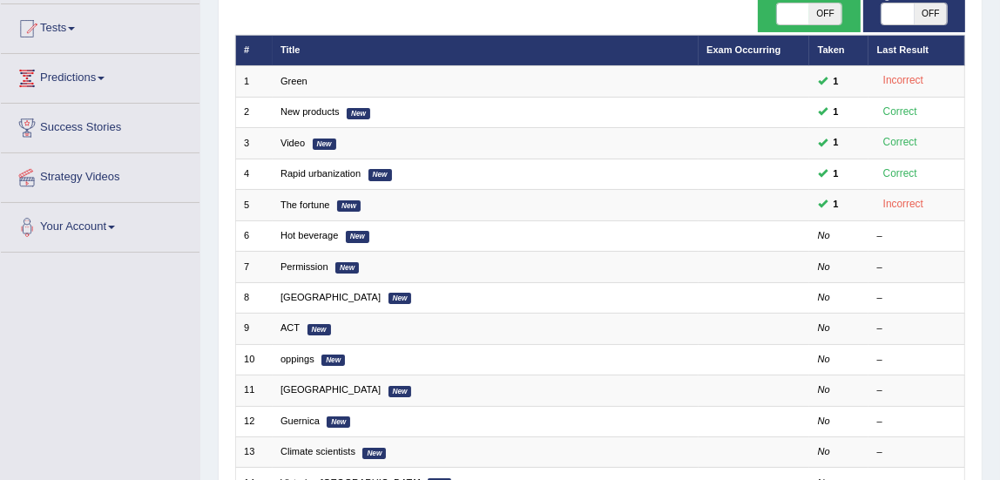
scroll to position [184, 0]
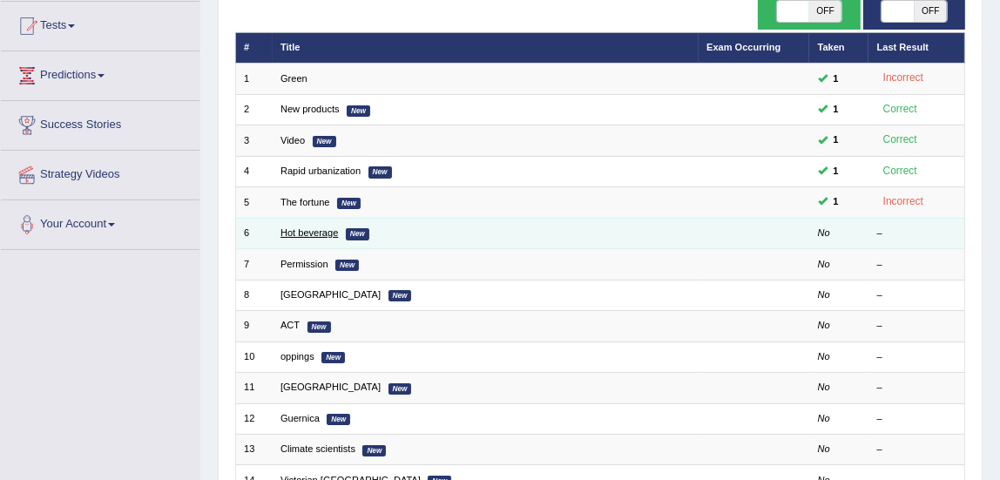
click at [312, 231] on link "Hot beverage" at bounding box center [310, 232] width 58 height 10
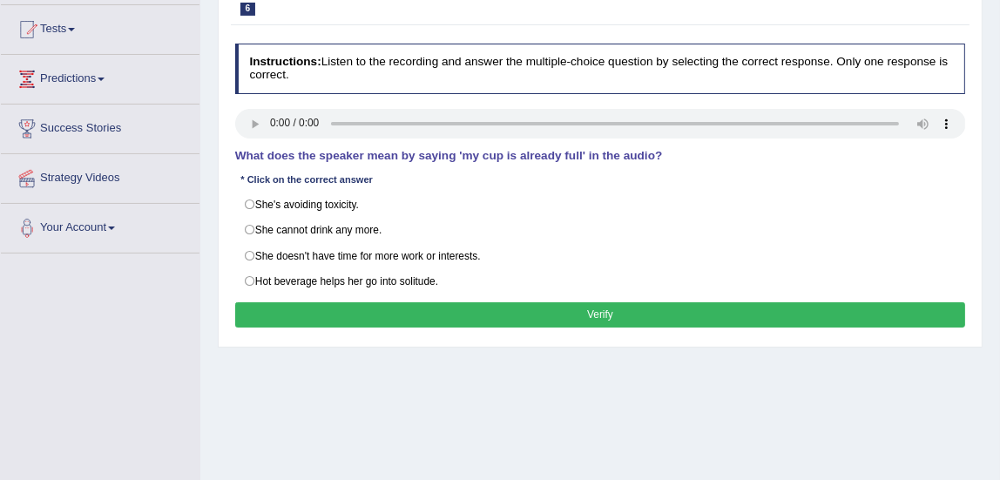
scroll to position [183, 0]
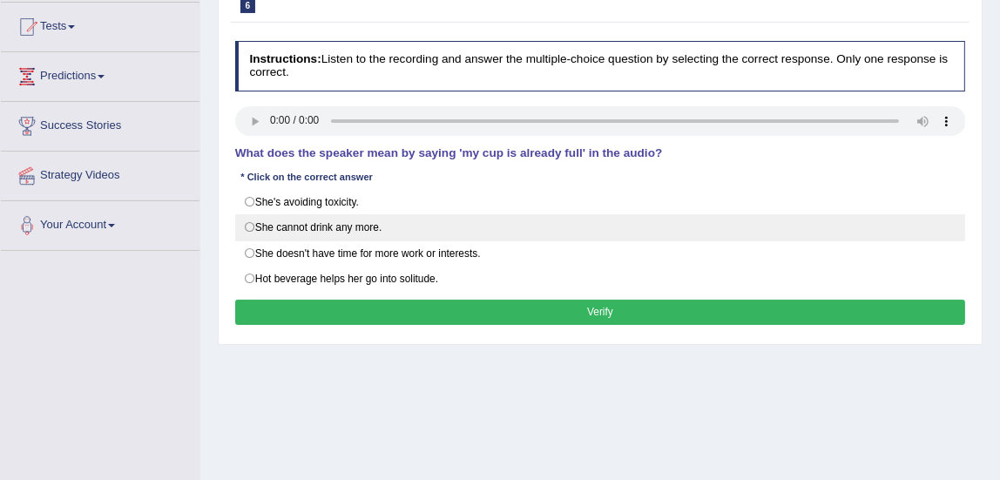
click at [253, 222] on label "She cannot drink any more." at bounding box center [600, 227] width 731 height 26
radio input "true"
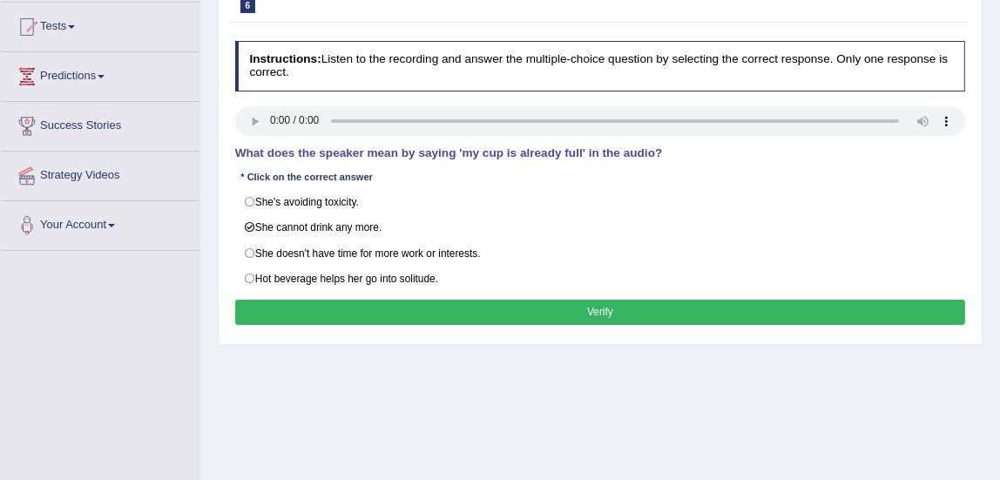
click at [308, 300] on button "Verify" at bounding box center [600, 312] width 731 height 25
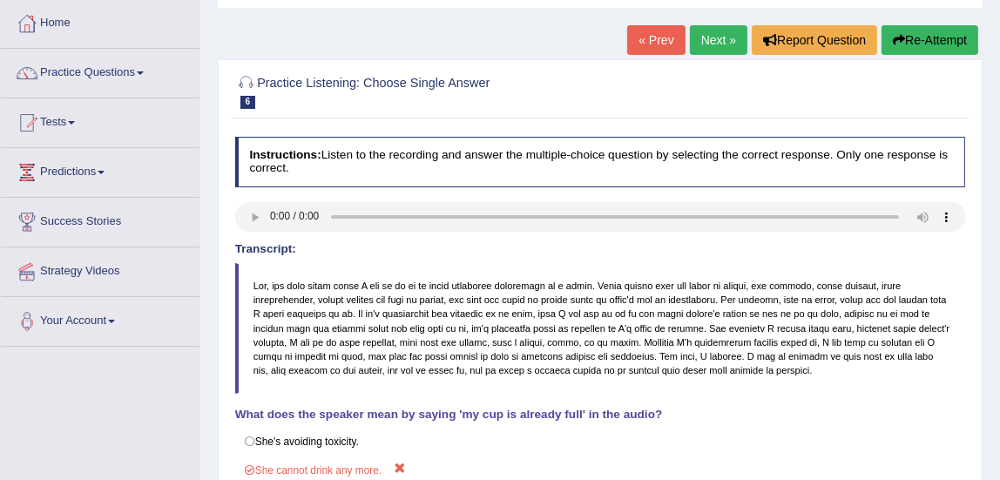
scroll to position [13, 0]
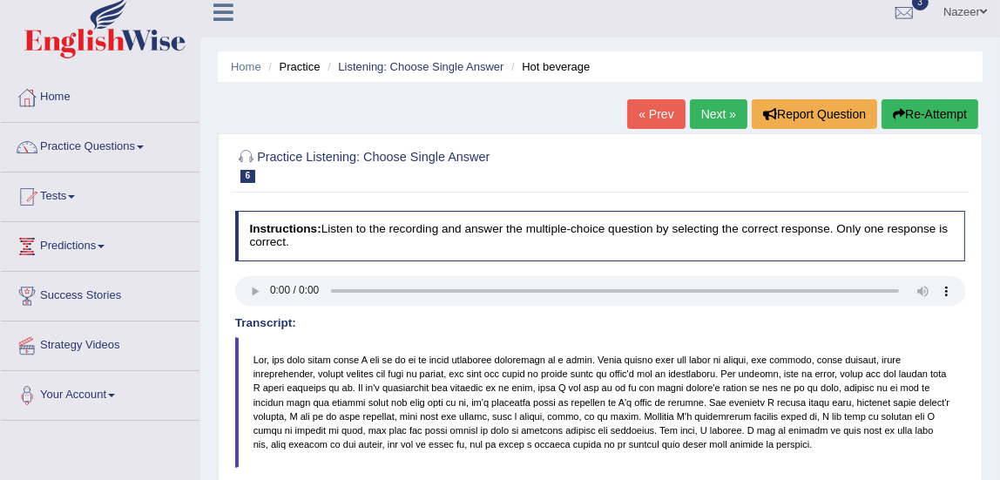
click at [719, 111] on link "Next »" at bounding box center [719, 114] width 58 height 30
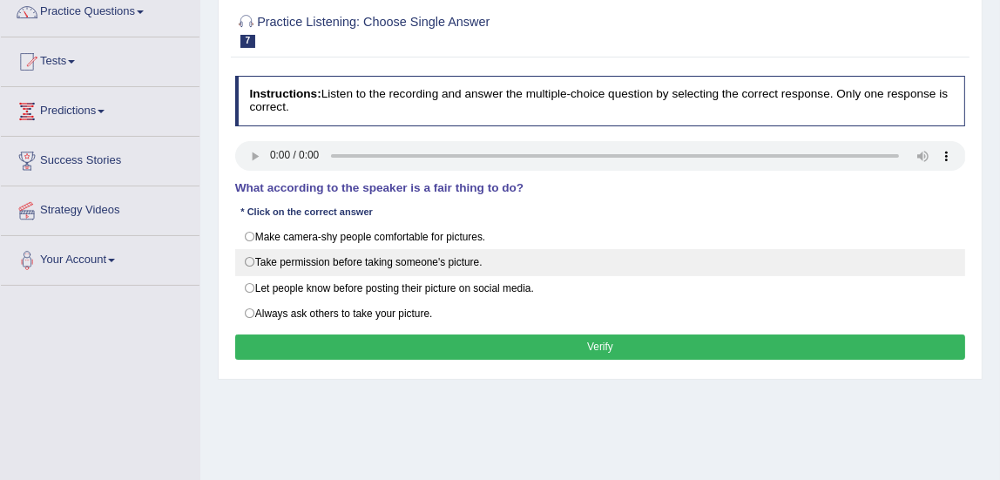
click at [250, 257] on label "Take permission before taking someone's picture." at bounding box center [600, 262] width 731 height 26
radio input "true"
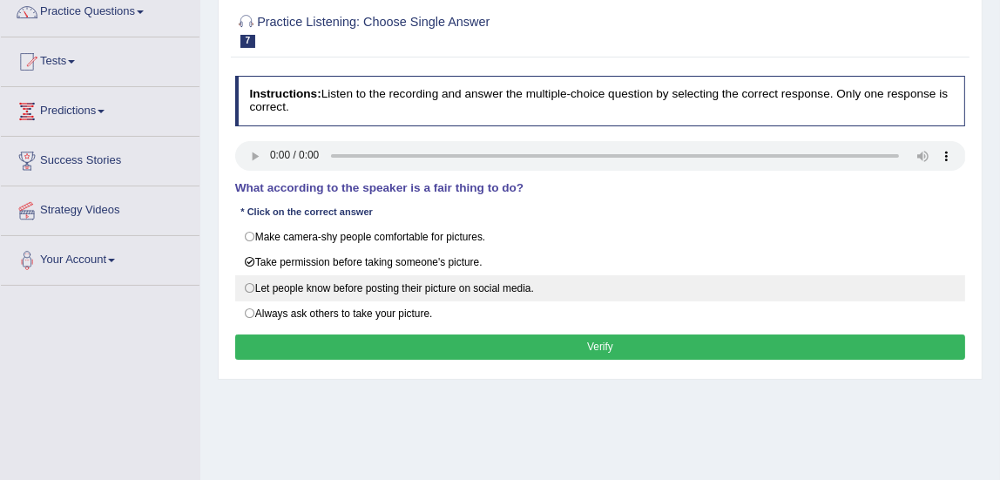
click at [247, 281] on label "Let people know before posting their picture on social media." at bounding box center [600, 288] width 731 height 26
radio input "true"
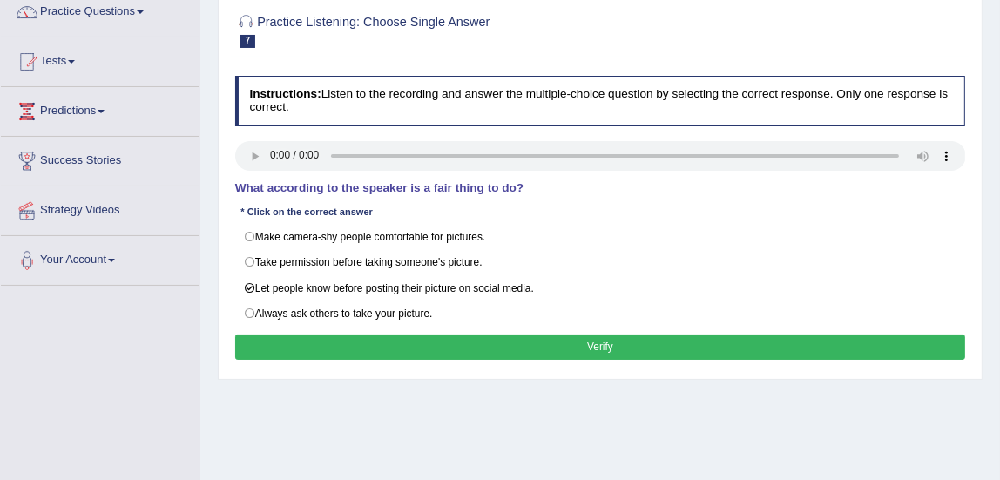
click at [311, 335] on button "Verify" at bounding box center [600, 347] width 731 height 25
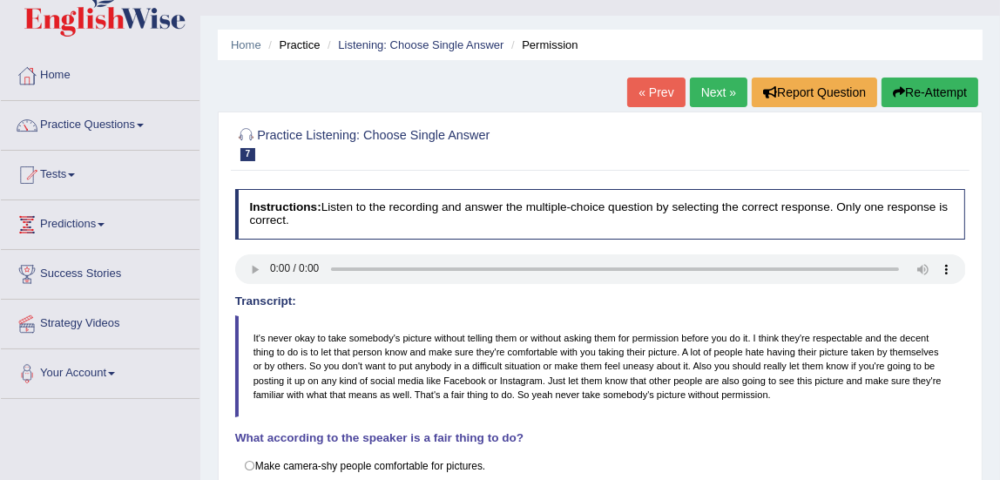
scroll to position [35, 0]
click at [718, 93] on link "Next »" at bounding box center [719, 93] width 58 height 30
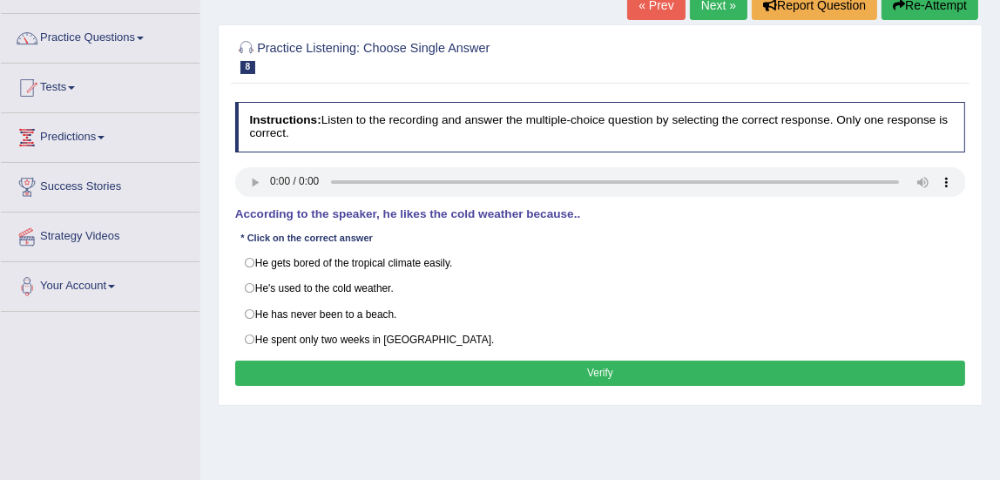
scroll to position [122, 0]
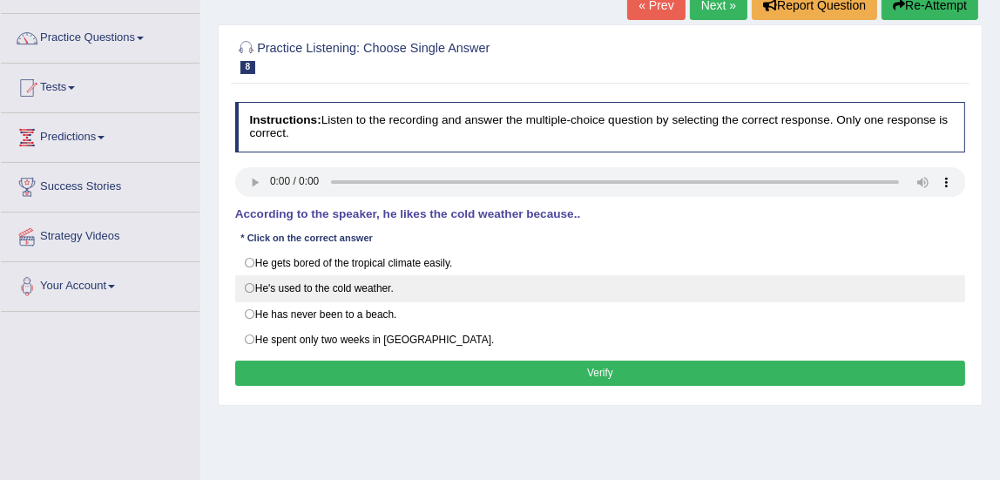
click at [250, 288] on label "He's used to the cold weather." at bounding box center [600, 288] width 731 height 26
radio input "true"
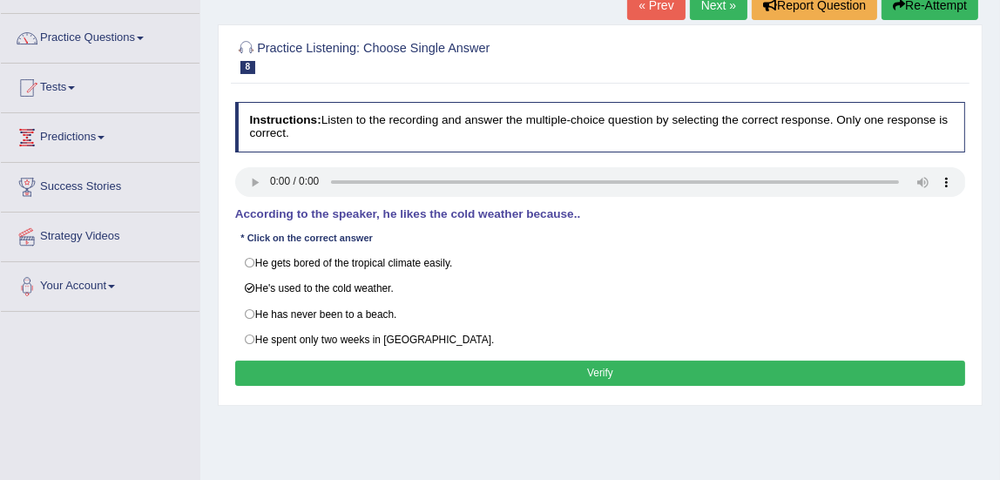
click at [336, 370] on button "Verify" at bounding box center [600, 373] width 731 height 25
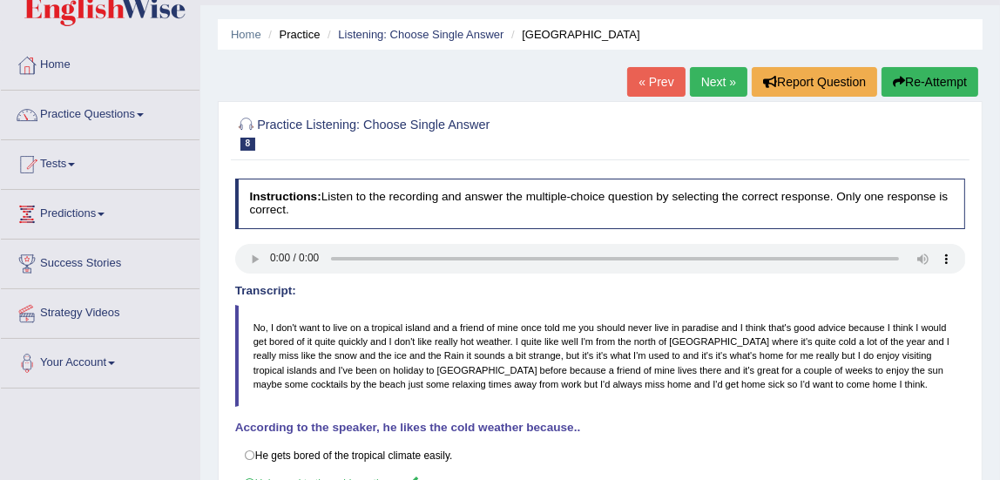
scroll to position [38, 0]
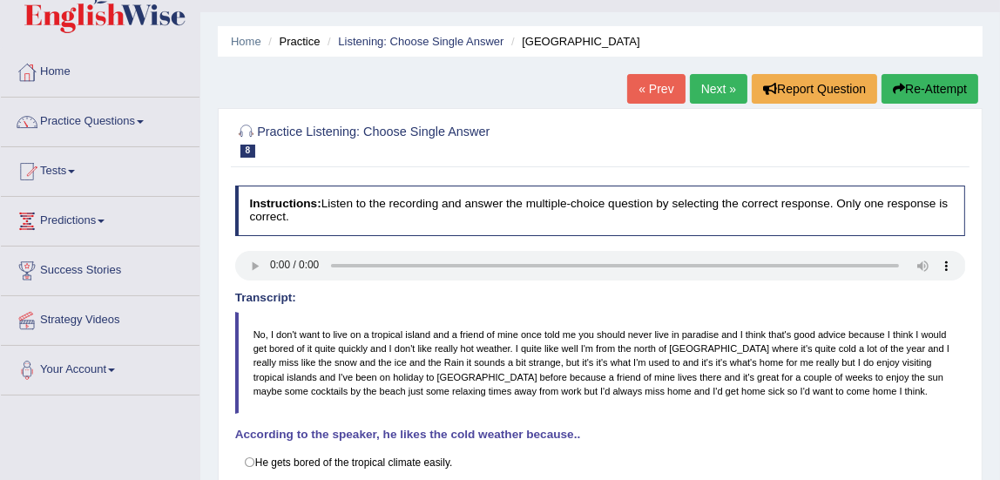
click at [713, 92] on link "Next »" at bounding box center [719, 89] width 58 height 30
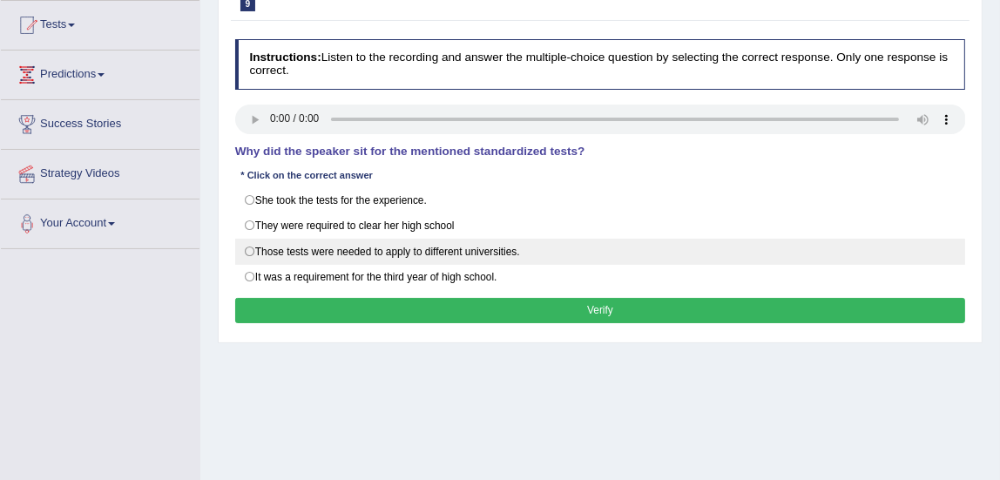
click at [251, 250] on label "Those tests were needed to apply to different universities." at bounding box center [600, 252] width 731 height 26
radio input "true"
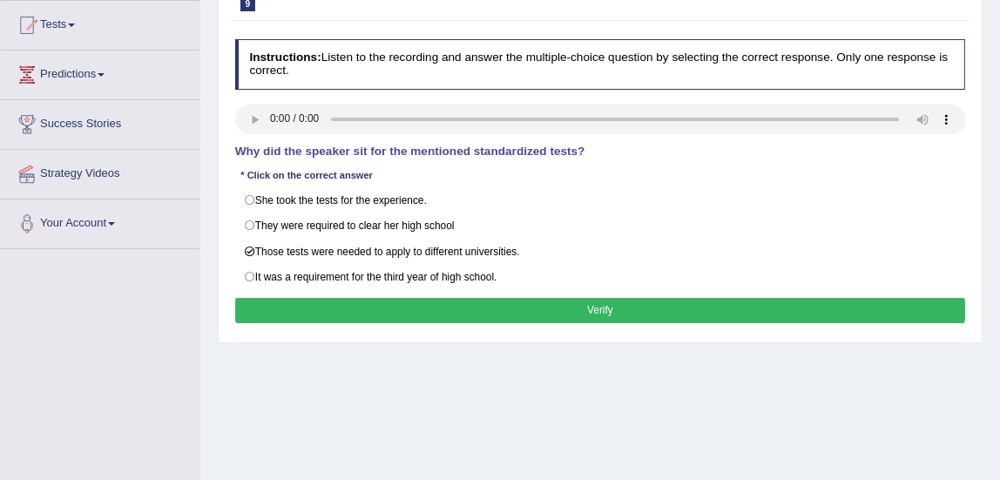
click at [467, 310] on button "Verify" at bounding box center [600, 310] width 731 height 25
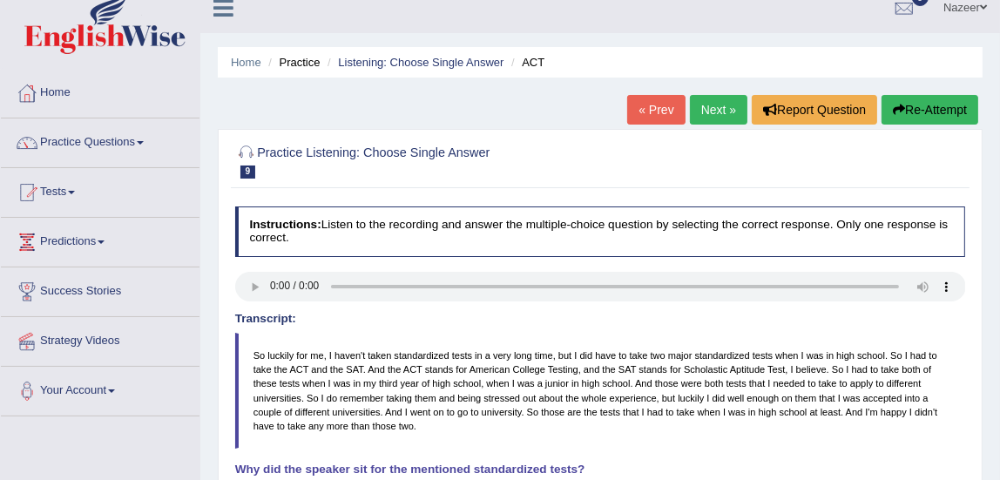
scroll to position [17, 0]
click at [719, 122] on link "Next »" at bounding box center [719, 111] width 58 height 30
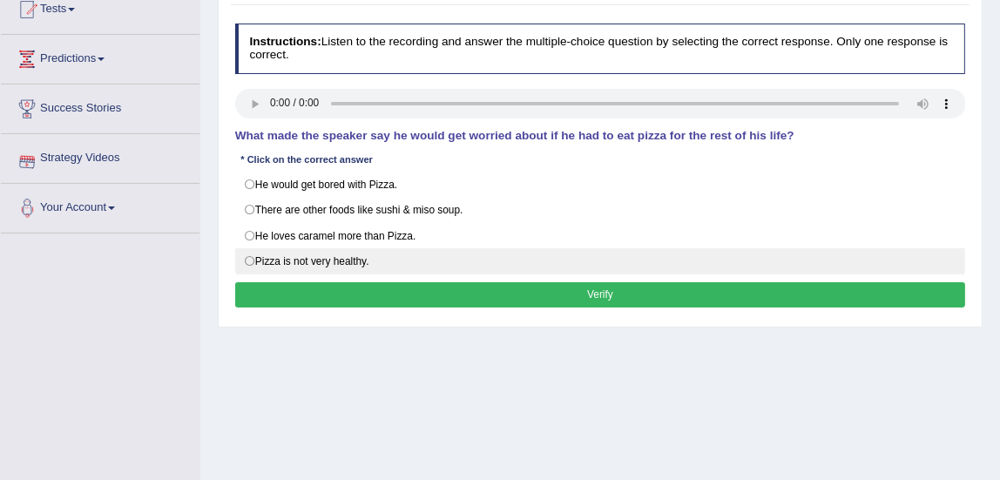
click at [253, 253] on label "Pizza is not very healthy." at bounding box center [600, 261] width 731 height 26
radio input "true"
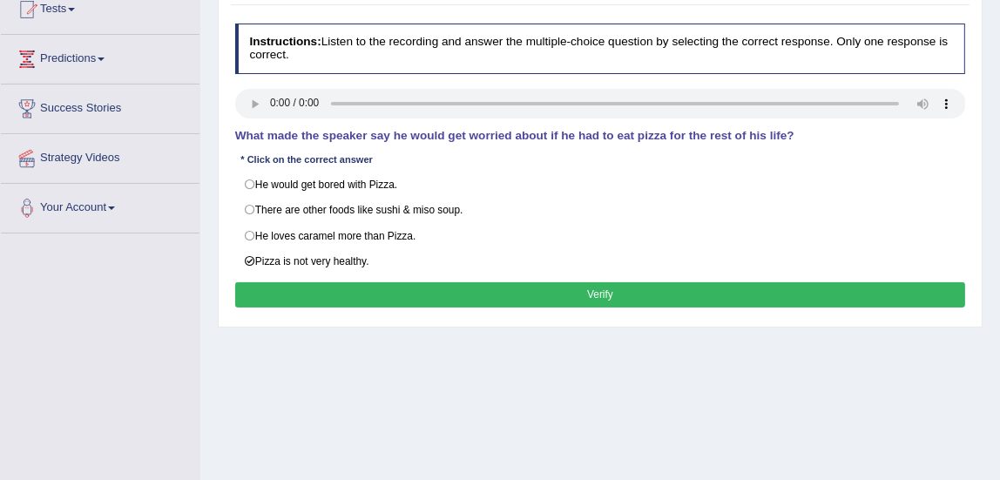
click at [430, 286] on button "Verify" at bounding box center [600, 294] width 731 height 25
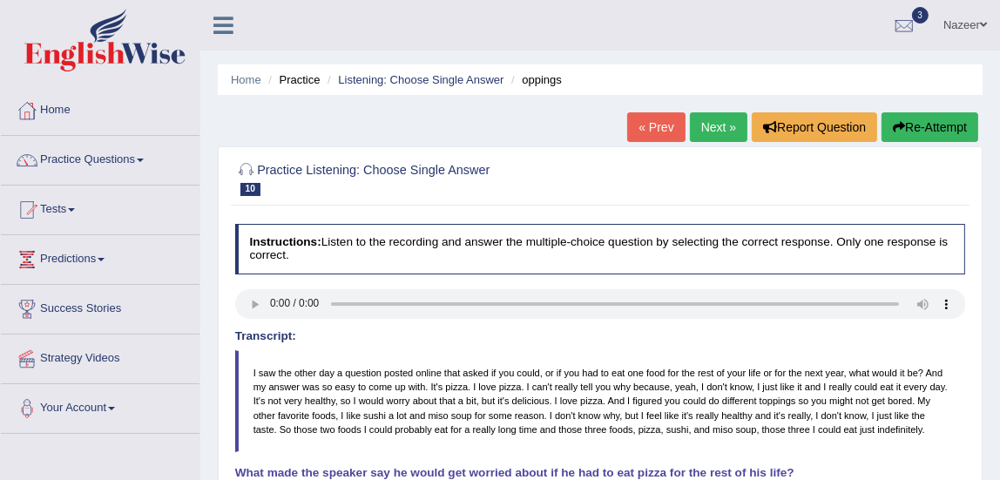
click at [715, 138] on link "Next »" at bounding box center [719, 127] width 58 height 30
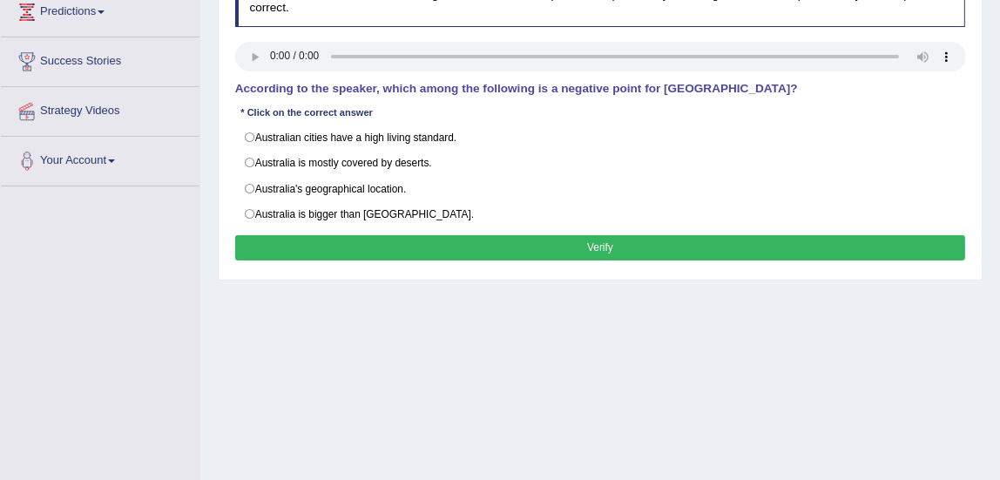
scroll to position [254, 0]
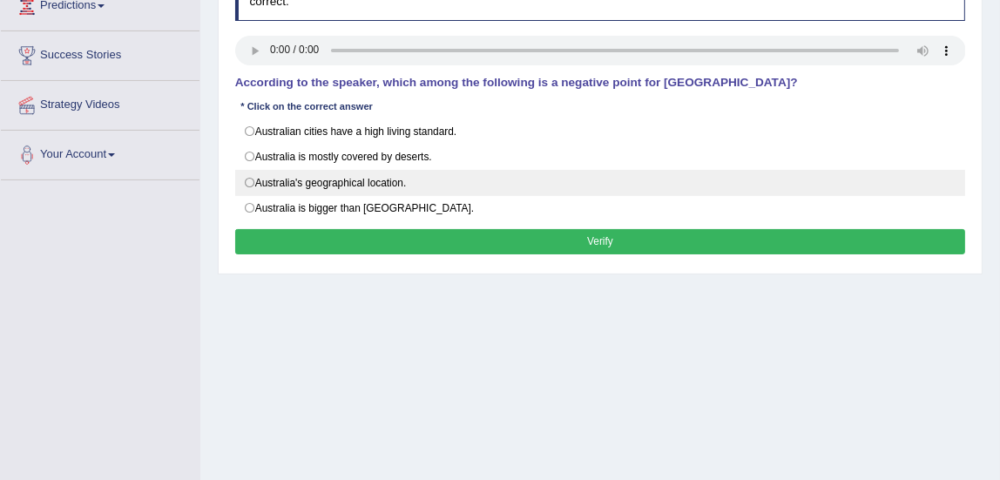
click at [249, 181] on label "Australia's geographical location." at bounding box center [600, 183] width 731 height 26
radio input "true"
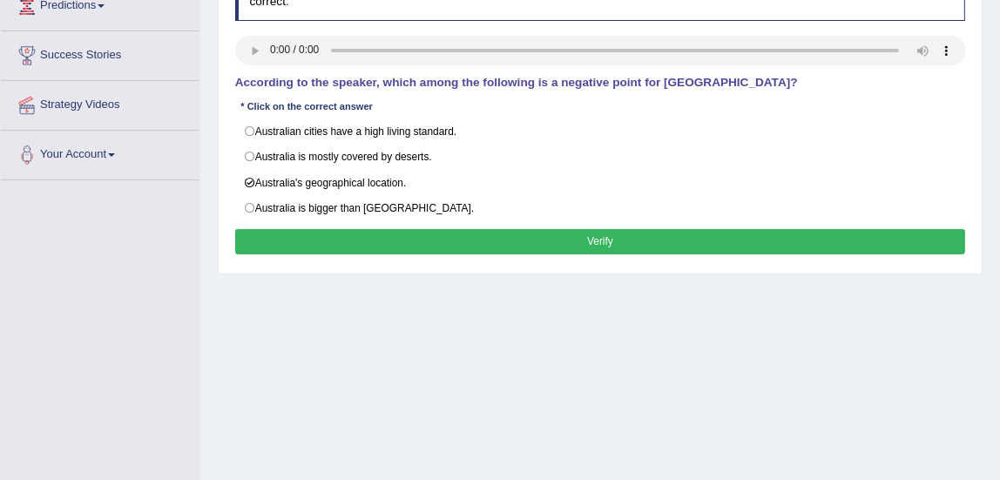
click at [347, 242] on button "Verify" at bounding box center [600, 241] width 731 height 25
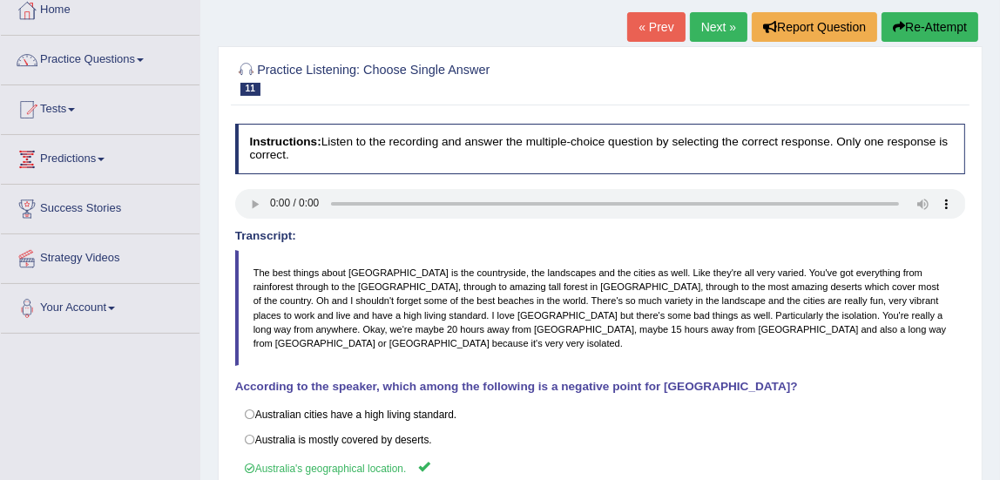
scroll to position [87, 0]
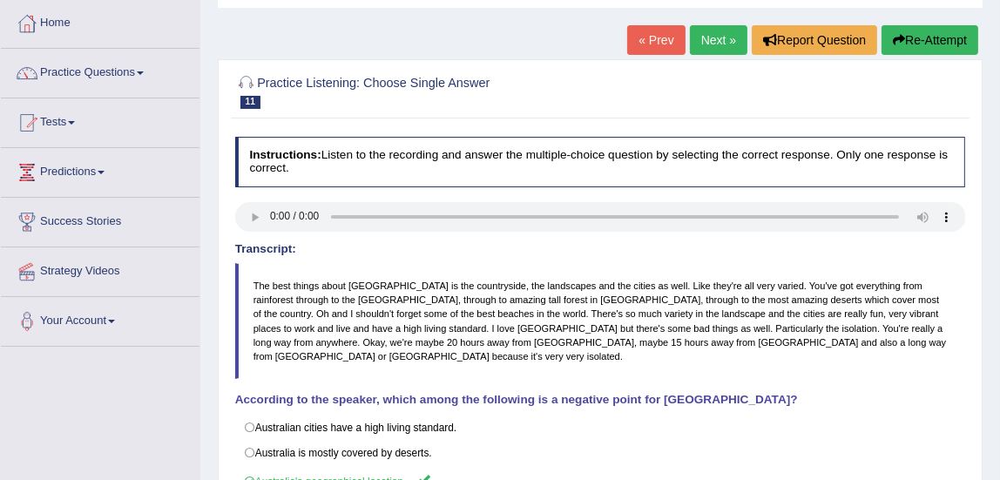
click at [715, 49] on link "Next »" at bounding box center [719, 40] width 58 height 30
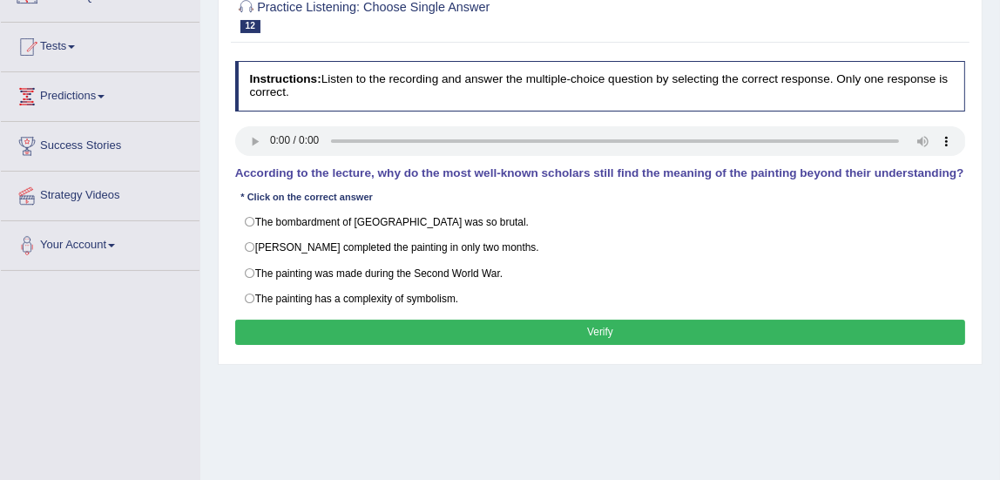
scroll to position [169, 0]
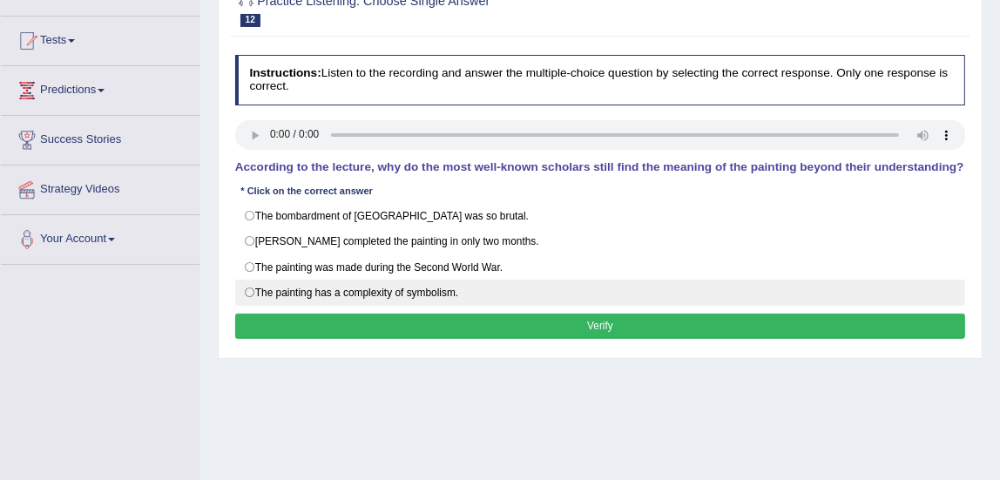
click at [250, 288] on label "The painting has a complexity of symbolism." at bounding box center [600, 293] width 731 height 26
radio input "true"
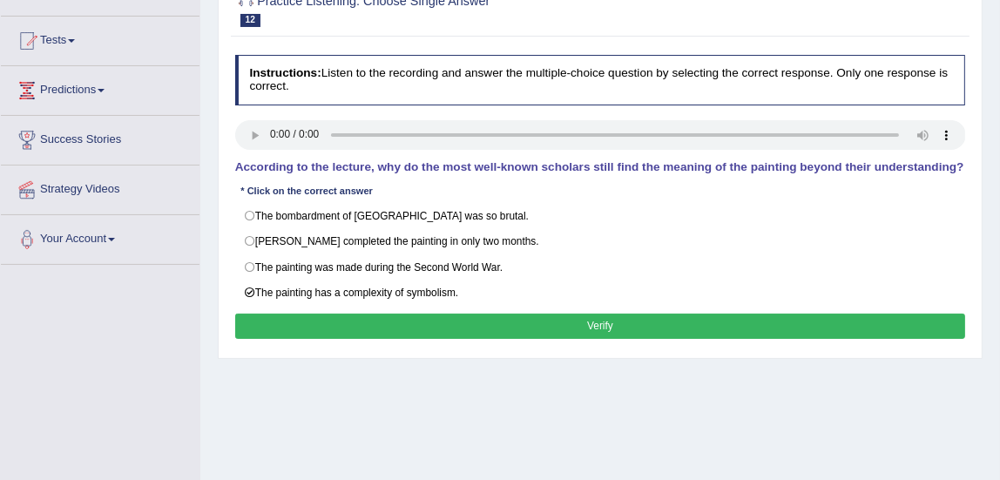
click at [333, 321] on button "Verify" at bounding box center [600, 326] width 731 height 25
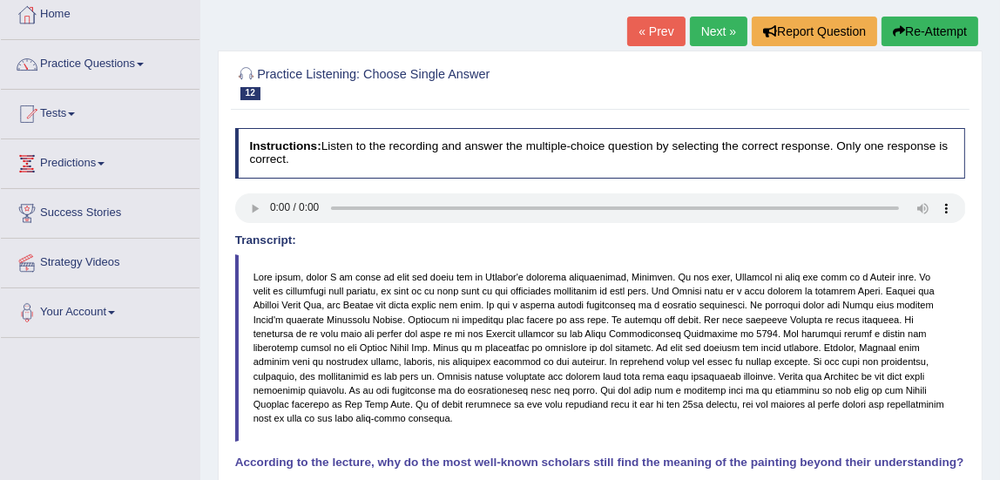
scroll to position [75, 0]
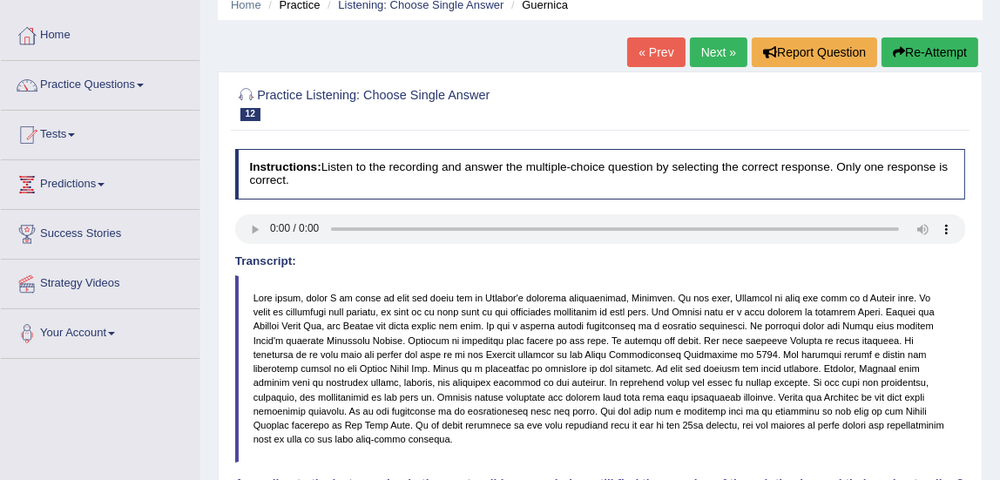
click at [703, 61] on link "Next »" at bounding box center [719, 52] width 58 height 30
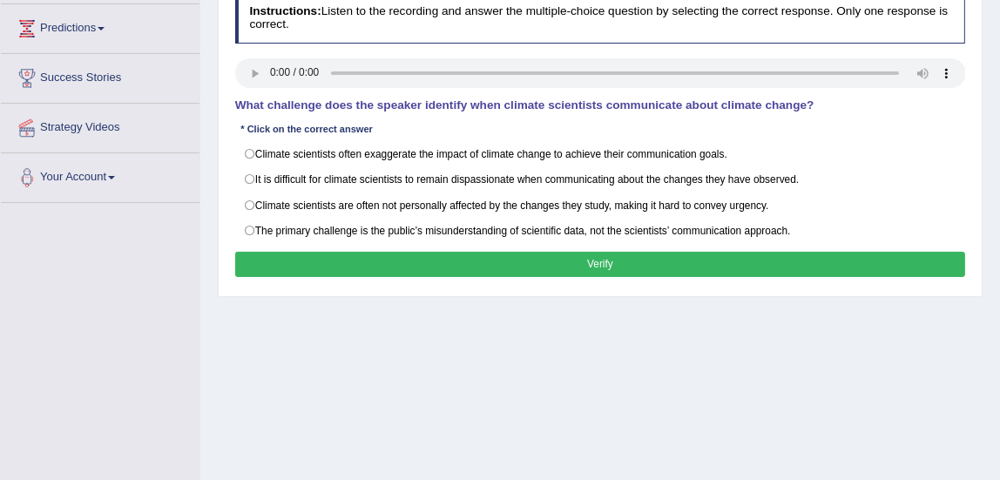
scroll to position [232, 0]
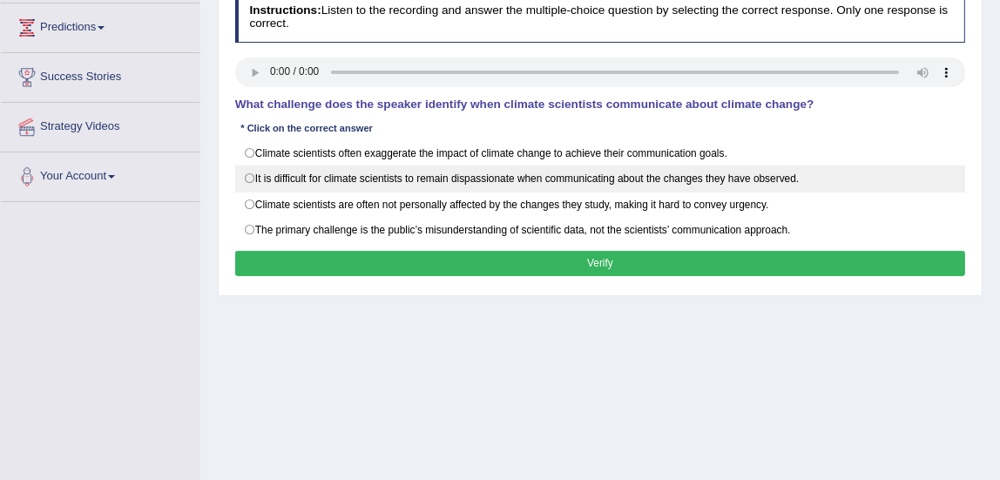
click at [251, 177] on label "It is difficult for climate scientists to remain dispassionate when communicati…" at bounding box center [600, 179] width 731 height 26
radio input "true"
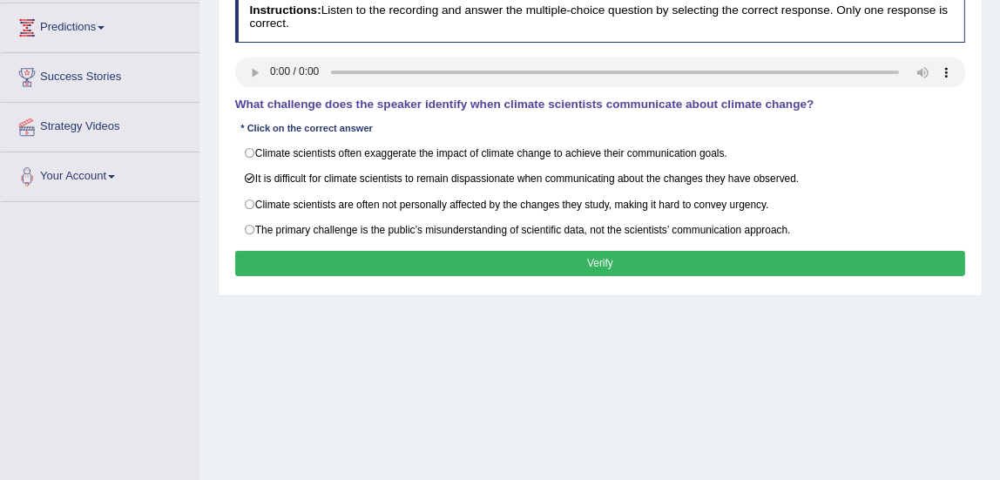
click at [424, 253] on button "Verify" at bounding box center [600, 263] width 731 height 25
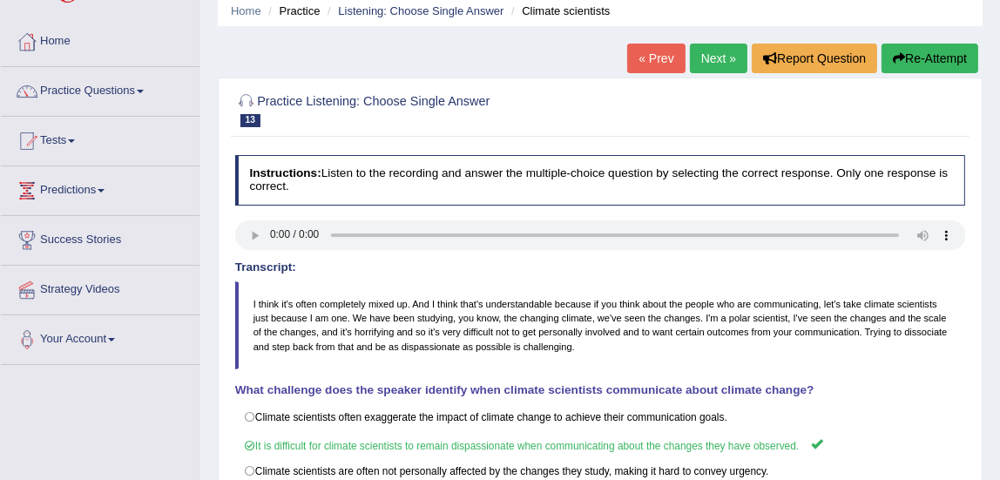
scroll to position [65, 0]
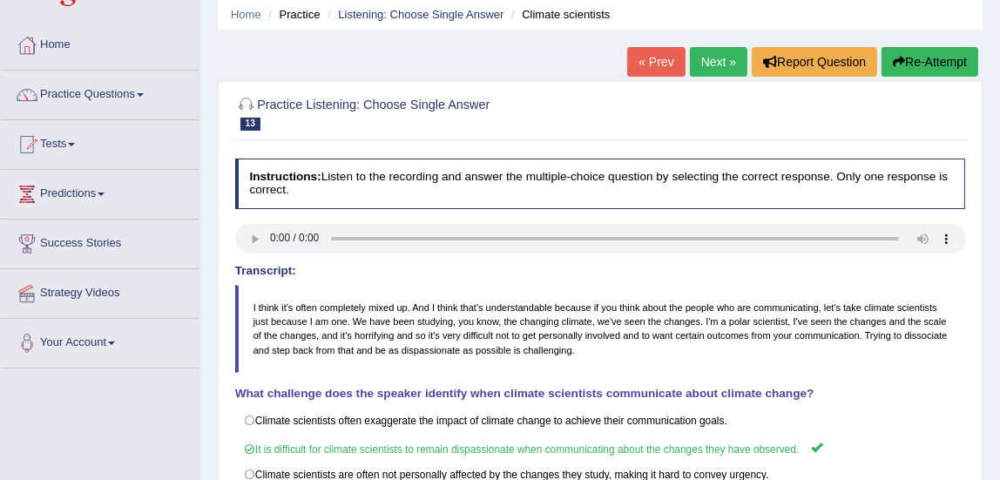
click at [713, 64] on link "Next »" at bounding box center [719, 62] width 58 height 30
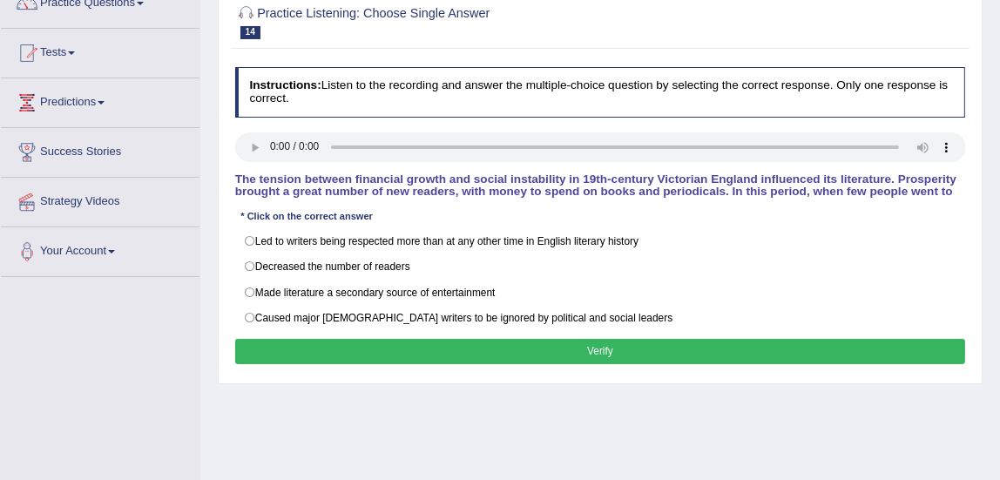
scroll to position [159, 0]
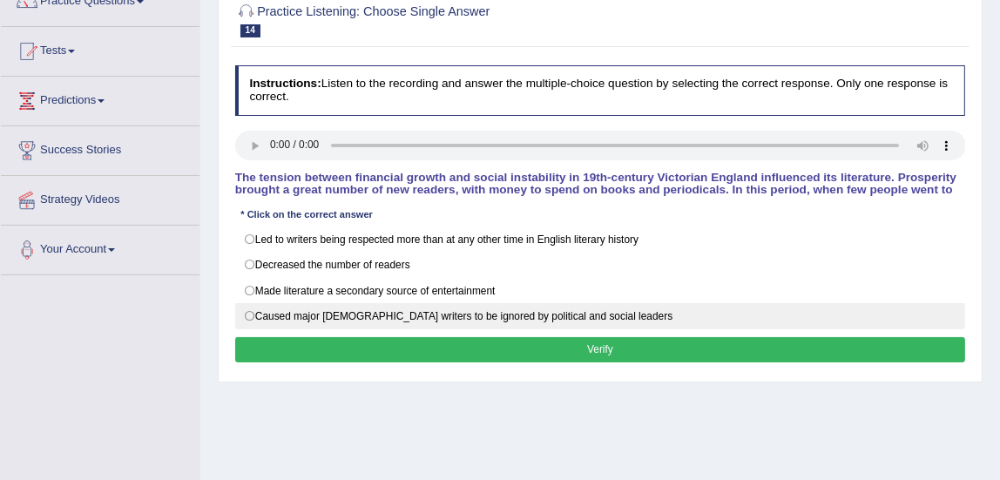
click at [254, 312] on label "Caused major [DEMOGRAPHIC_DATA] writers to be ignored by political and social l…" at bounding box center [600, 316] width 731 height 26
radio input "true"
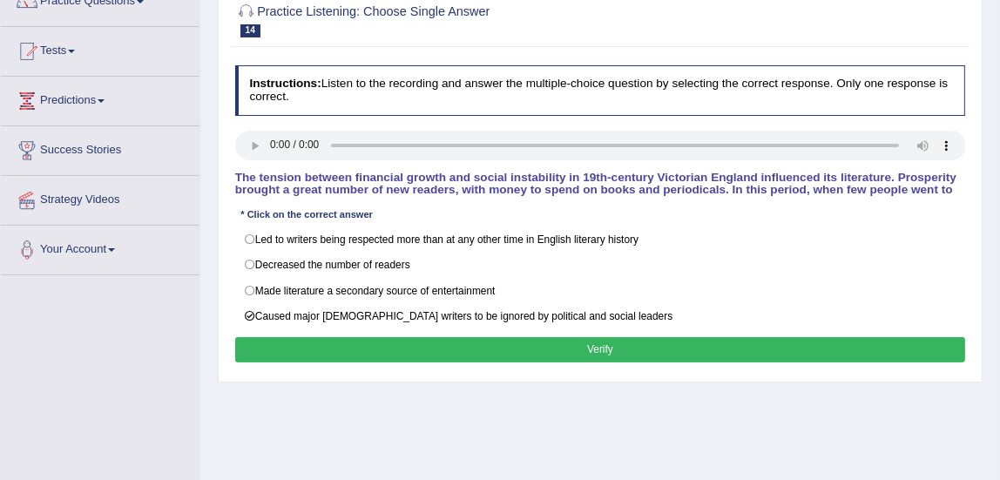
click at [287, 341] on button "Verify" at bounding box center [600, 349] width 731 height 25
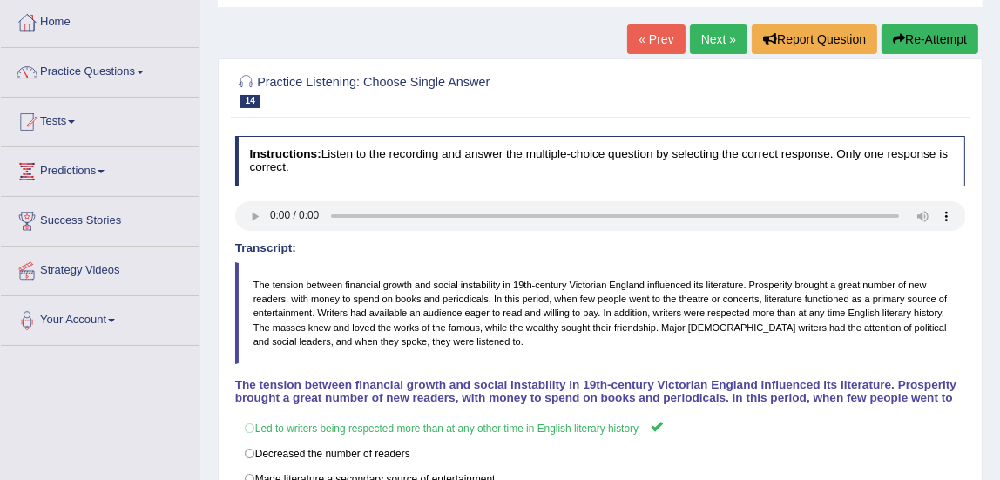
scroll to position [0, 0]
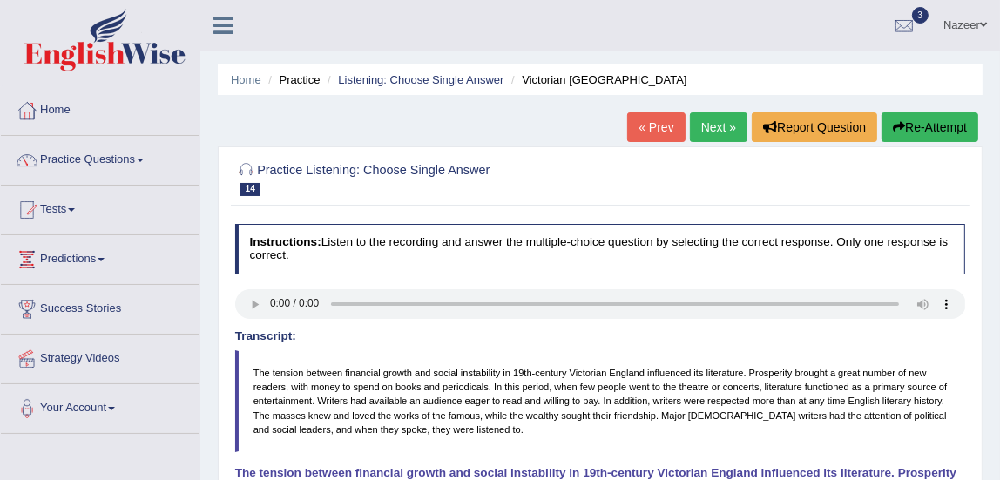
click at [728, 123] on link "Next »" at bounding box center [719, 127] width 58 height 30
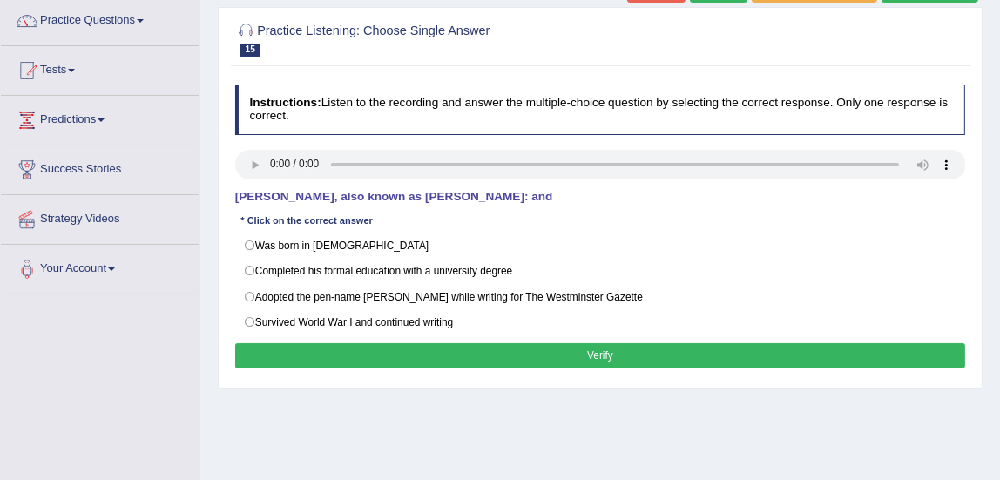
scroll to position [139, 0]
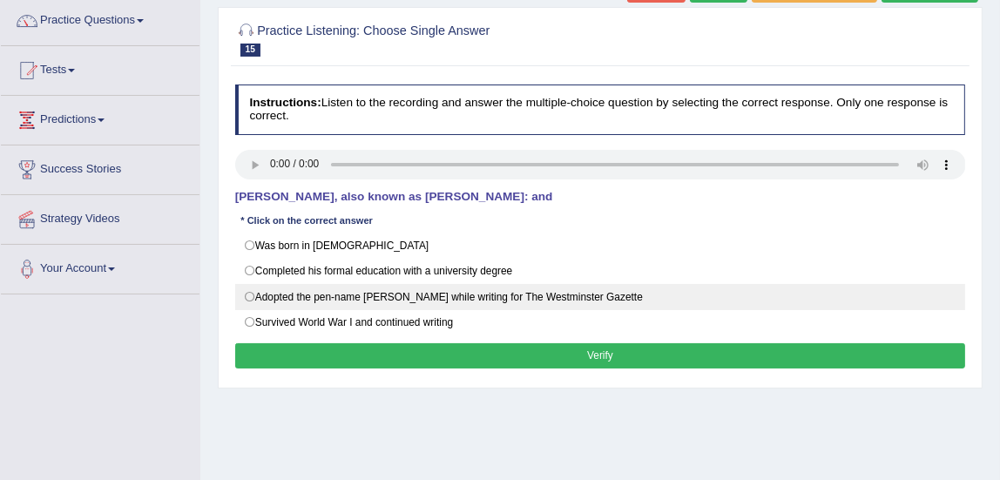
click at [248, 293] on label "Adopted the pen-name Saki while writing for The Westminster Gazette" at bounding box center [600, 297] width 731 height 26
radio input "true"
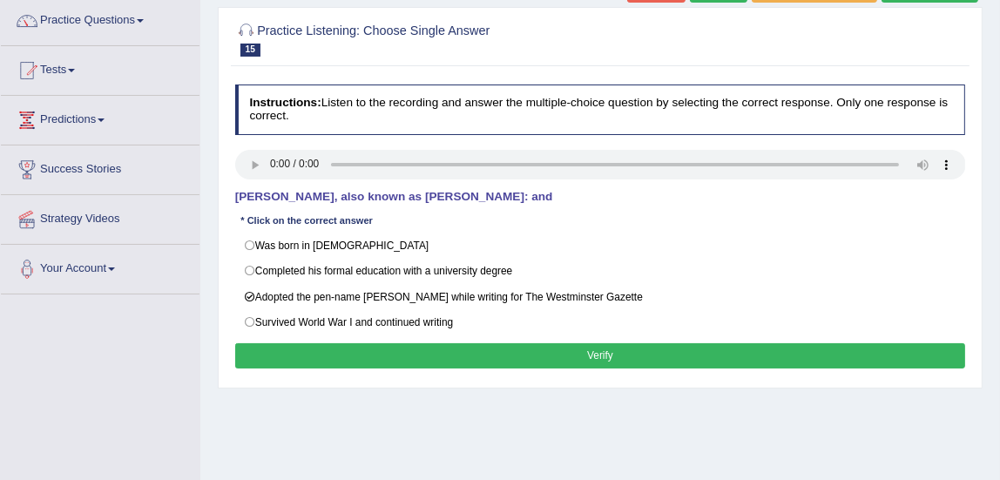
click at [289, 344] on button "Verify" at bounding box center [600, 355] width 731 height 25
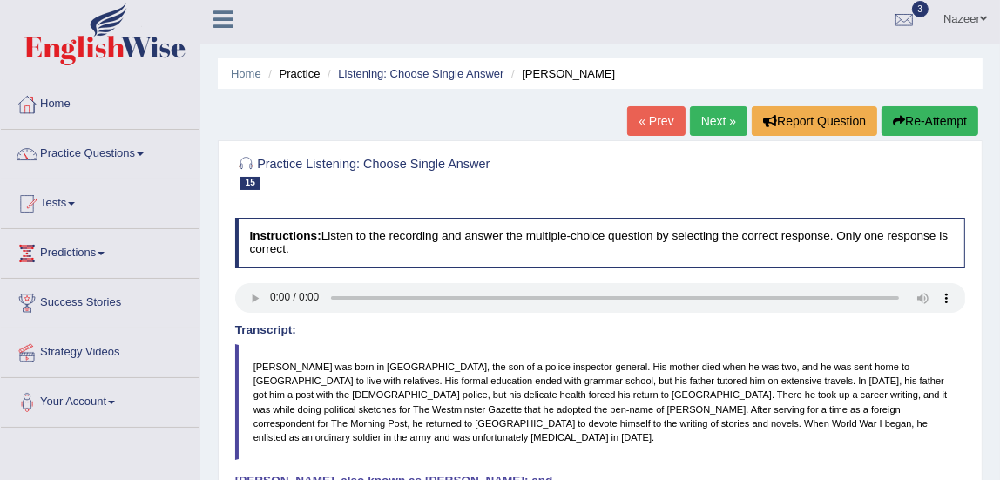
scroll to position [0, 0]
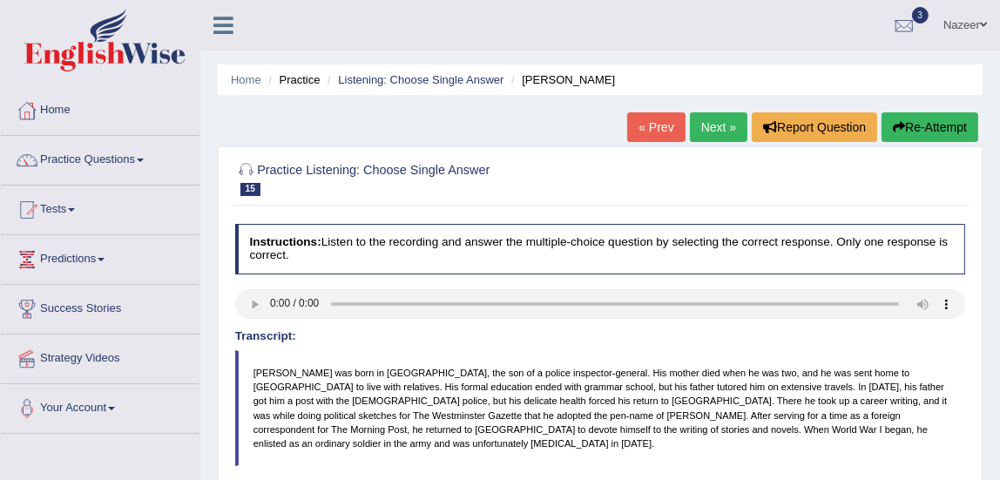
click at [713, 137] on link "Next »" at bounding box center [719, 127] width 58 height 30
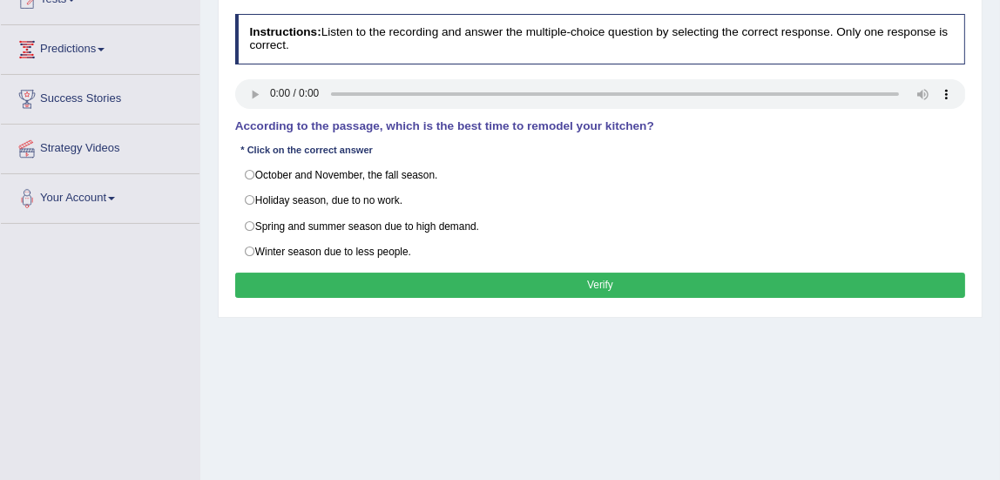
scroll to position [235, 0]
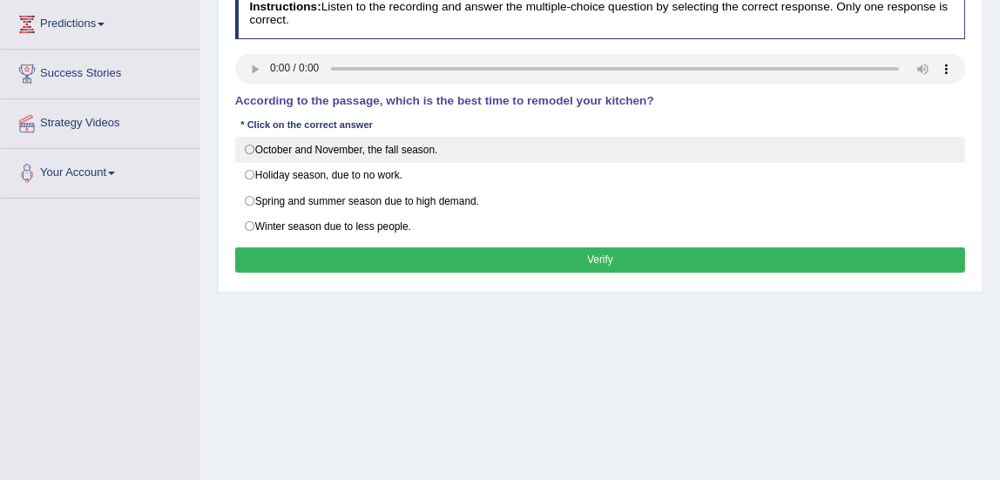
click at [247, 146] on label "October and November, the fall season." at bounding box center [600, 150] width 731 height 26
radio input "true"
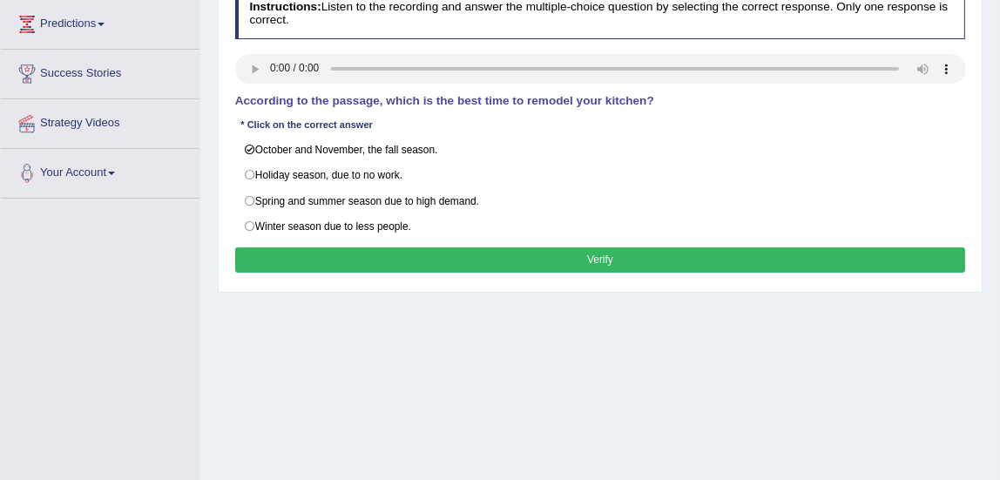
click at [357, 261] on button "Verify" at bounding box center [600, 259] width 731 height 25
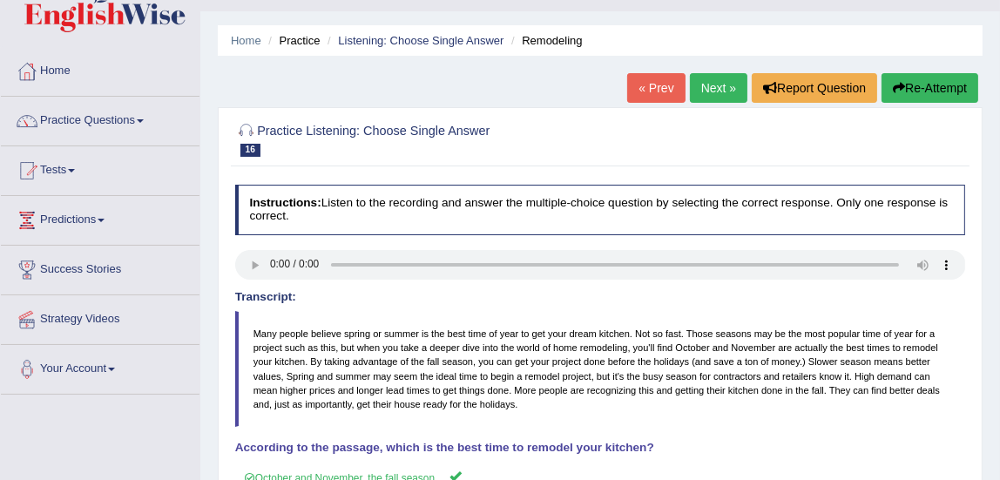
scroll to position [41, 0]
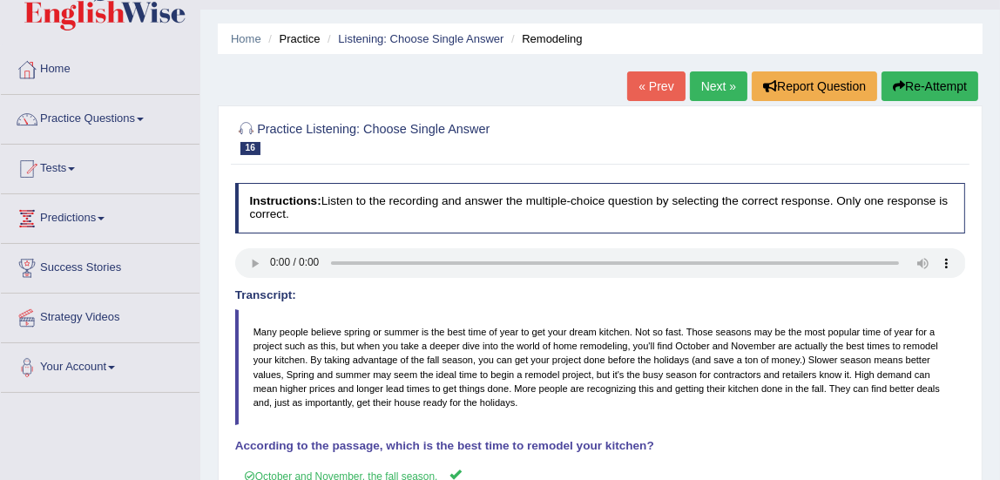
click at [713, 89] on link "Next »" at bounding box center [719, 86] width 58 height 30
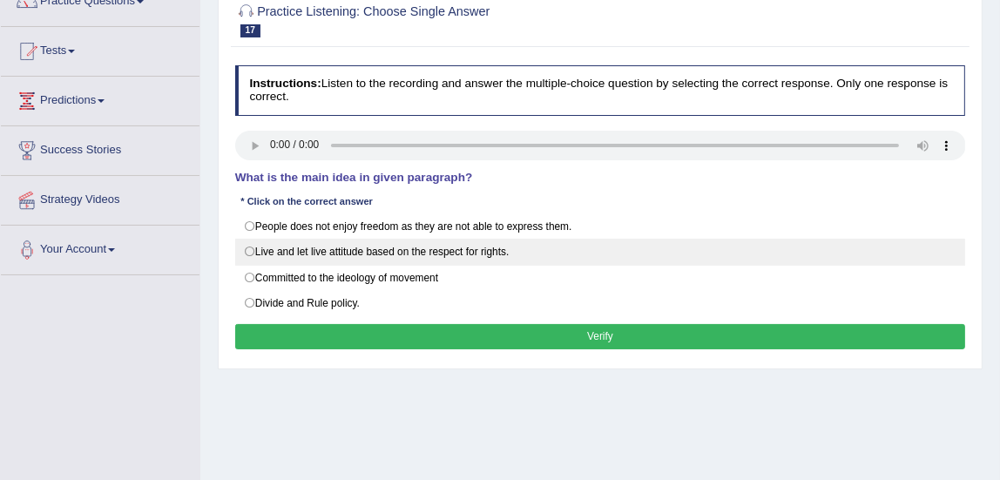
click at [254, 247] on label "Live and let live attitude based on the respect for rights." at bounding box center [600, 252] width 731 height 26
radio input "true"
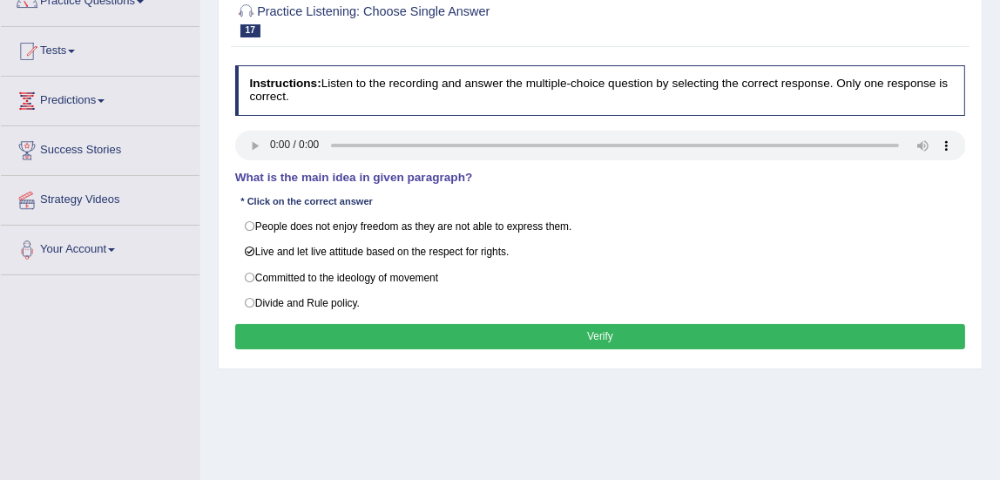
click at [623, 327] on button "Verify" at bounding box center [600, 336] width 731 height 25
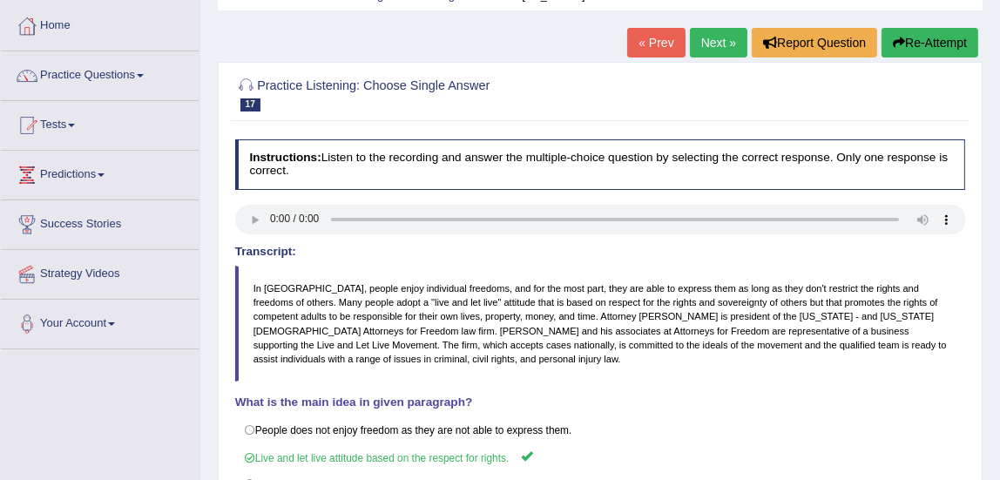
scroll to position [50, 0]
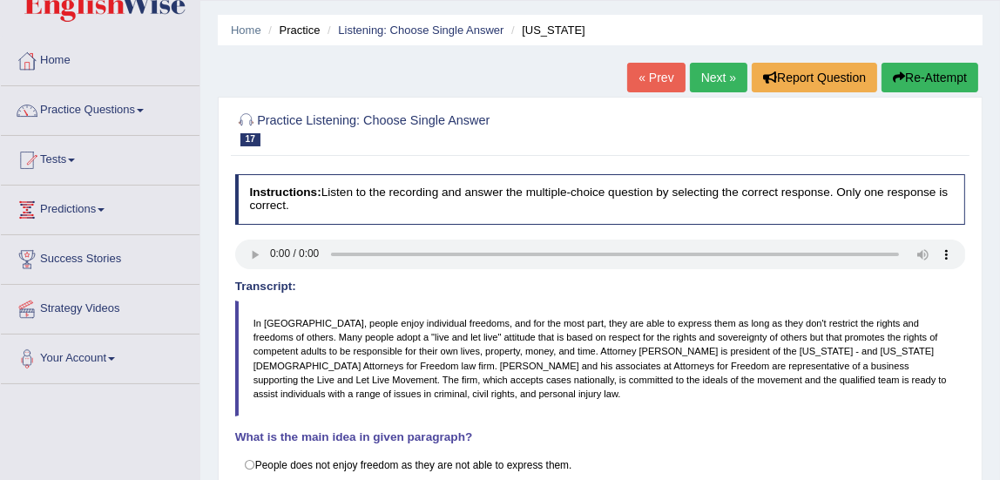
click at [715, 88] on link "Next »" at bounding box center [719, 78] width 58 height 30
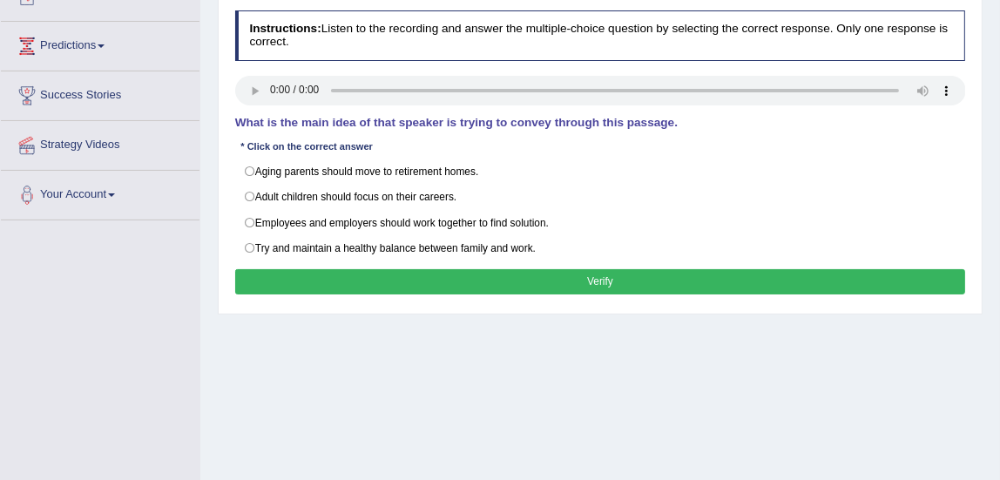
scroll to position [222, 0]
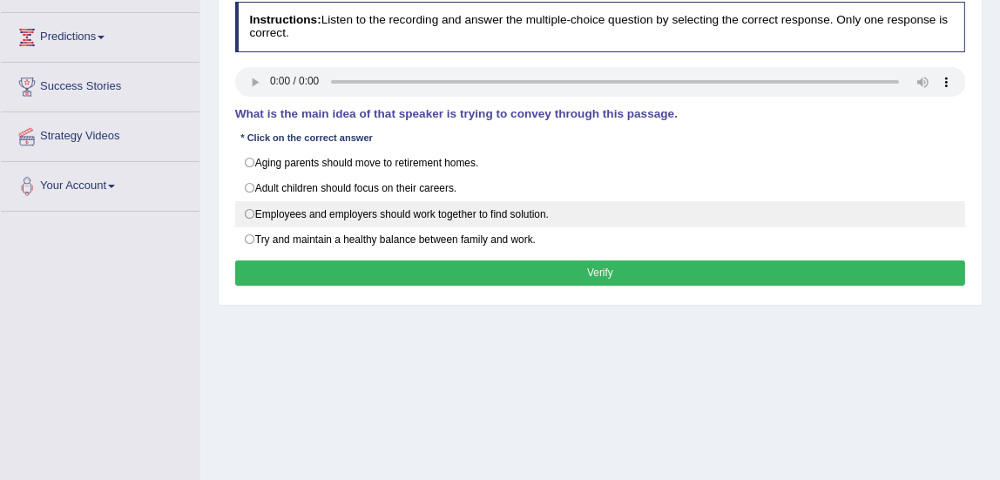
click at [252, 208] on label "Employees and employers should work together to find solution." at bounding box center [600, 214] width 731 height 26
radio input "true"
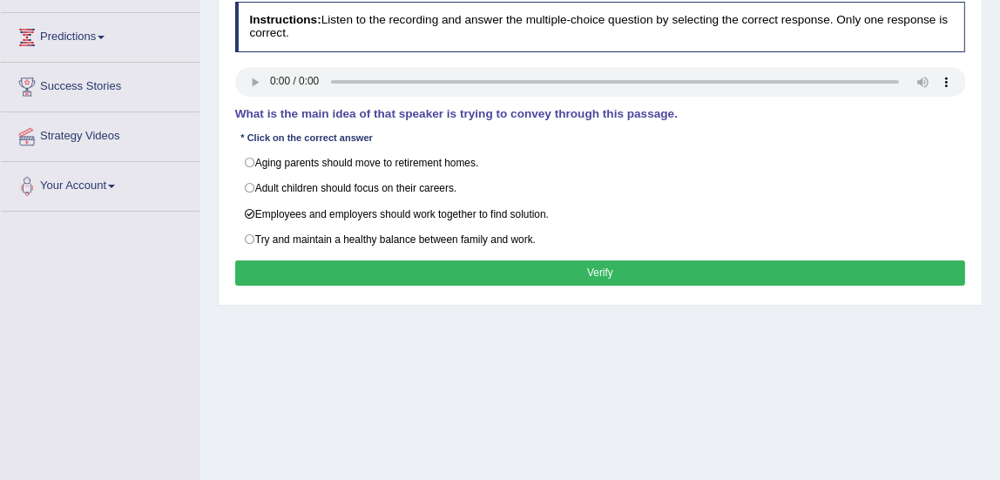
click at [305, 268] on button "Verify" at bounding box center [600, 273] width 731 height 25
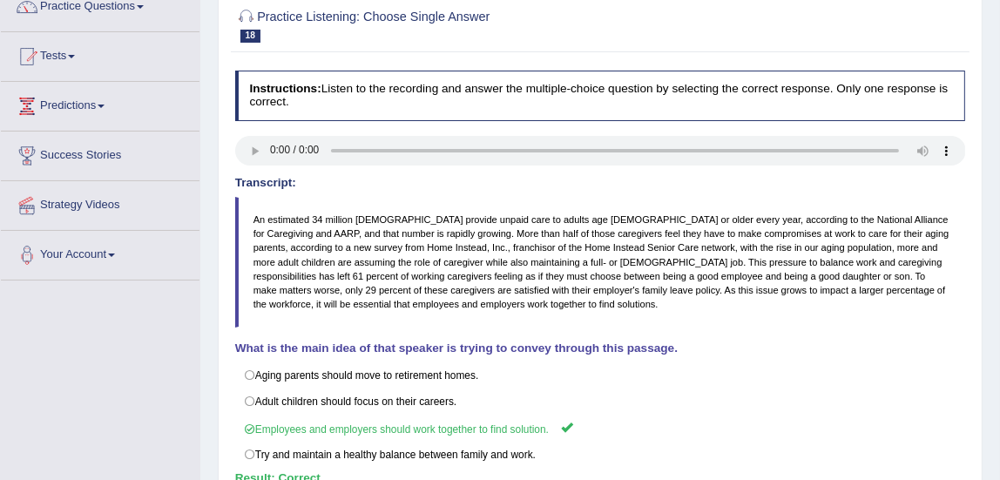
scroll to position [68, 0]
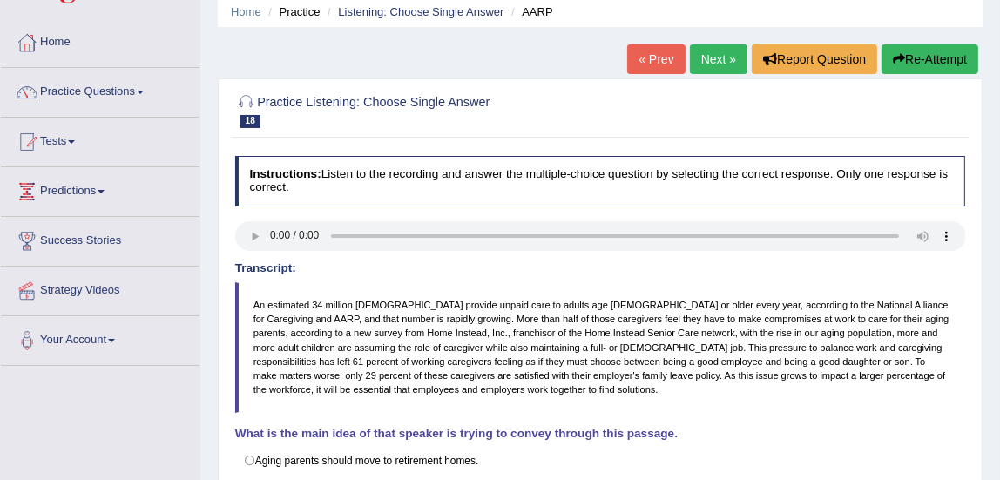
click at [692, 58] on link "Next »" at bounding box center [719, 59] width 58 height 30
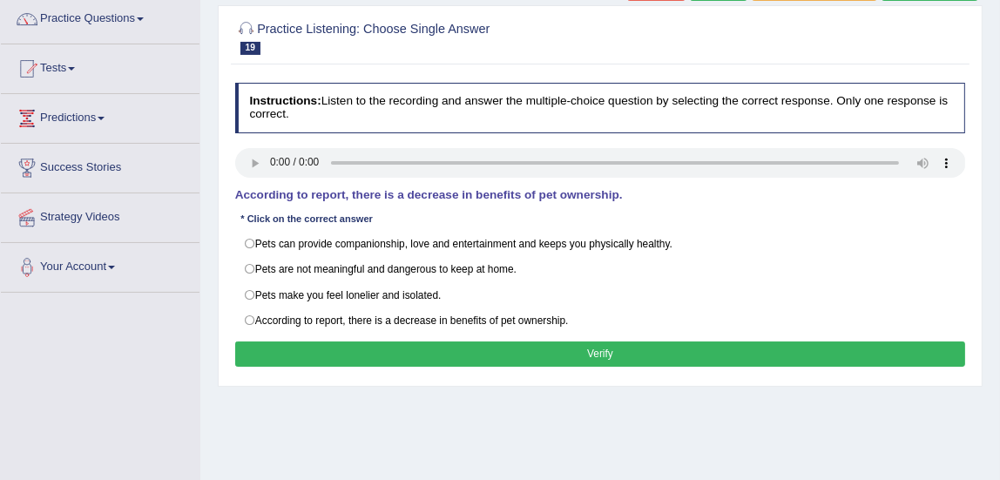
click at [254, 191] on h4 "According to report, there is a decrease in benefits of pet ownership." at bounding box center [600, 195] width 731 height 13
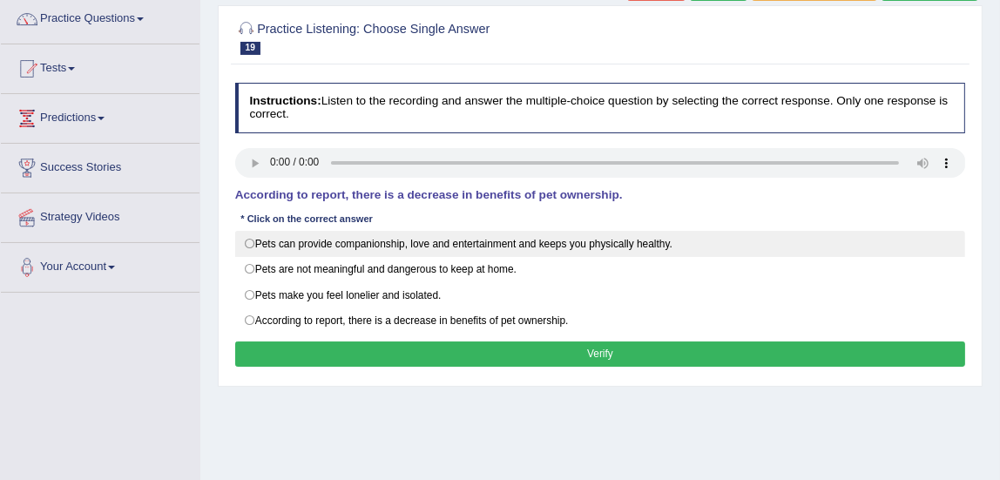
click at [245, 245] on label "Pets can provide companionship, love and entertainment and keeps you physically…" at bounding box center [600, 244] width 731 height 26
radio input "true"
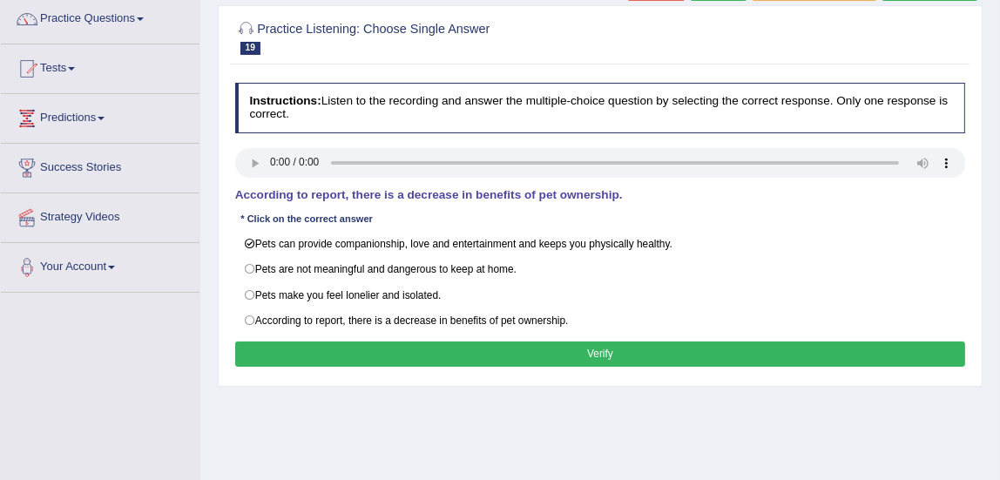
click at [362, 347] on button "Verify" at bounding box center [600, 354] width 731 height 25
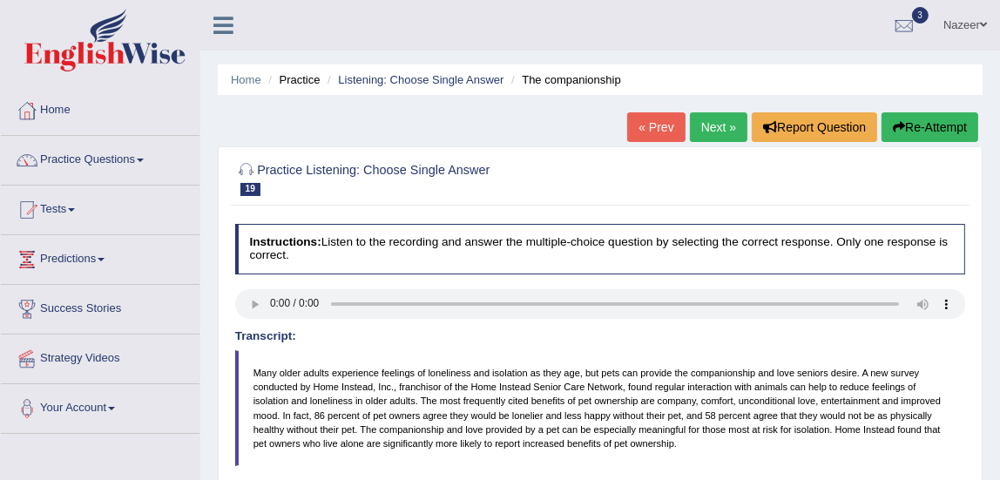
click at [718, 125] on link "Next »" at bounding box center [719, 127] width 58 height 30
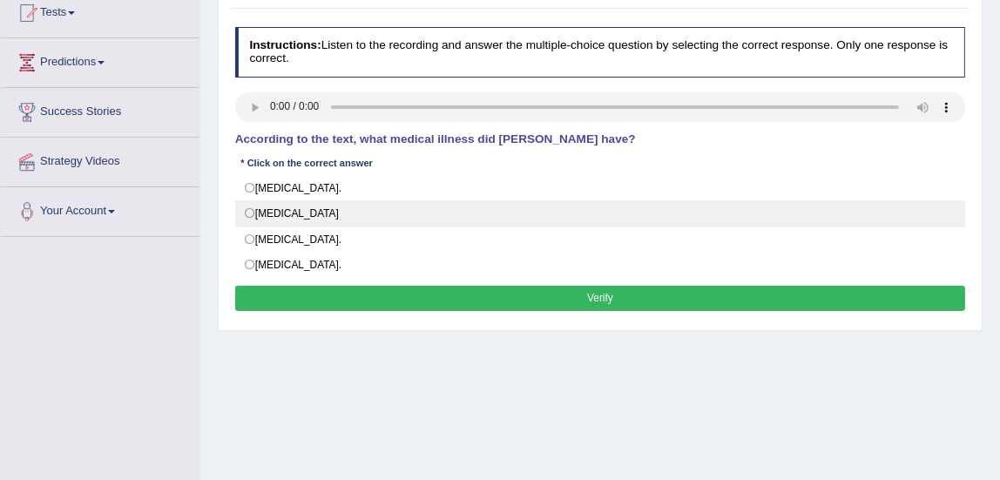
click at [251, 211] on label "[MEDICAL_DATA]" at bounding box center [600, 213] width 731 height 26
radio input "true"
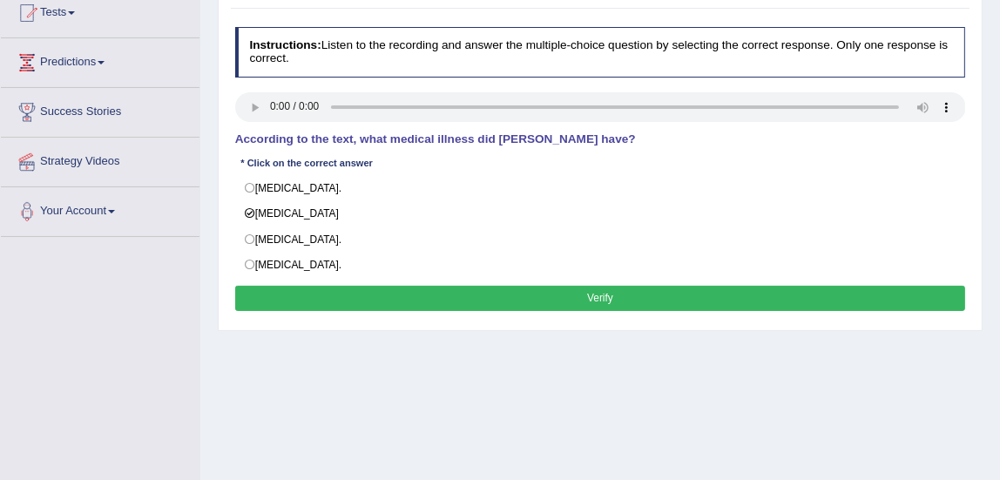
click at [495, 292] on button "Verify" at bounding box center [600, 298] width 731 height 25
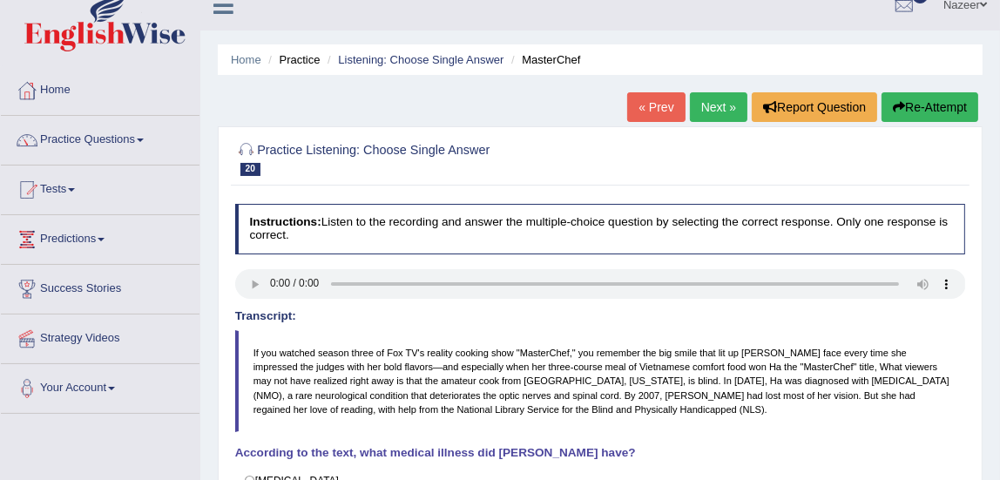
scroll to position [9, 0]
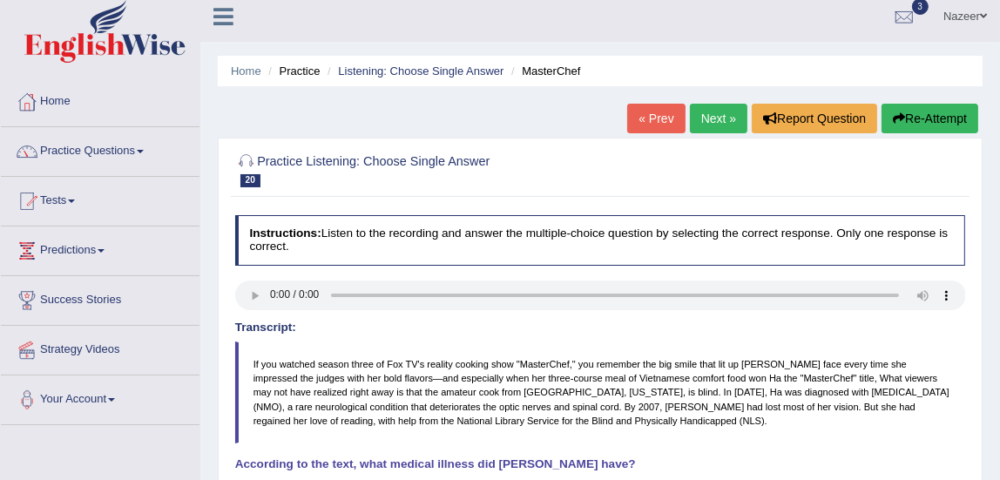
click at [91, 144] on link "Practice Questions" at bounding box center [100, 149] width 199 height 44
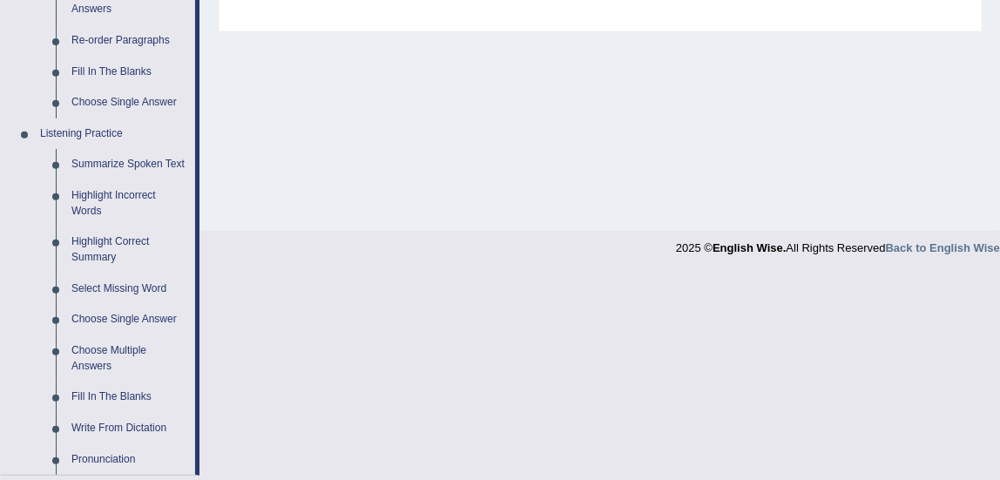
scroll to position [643, 0]
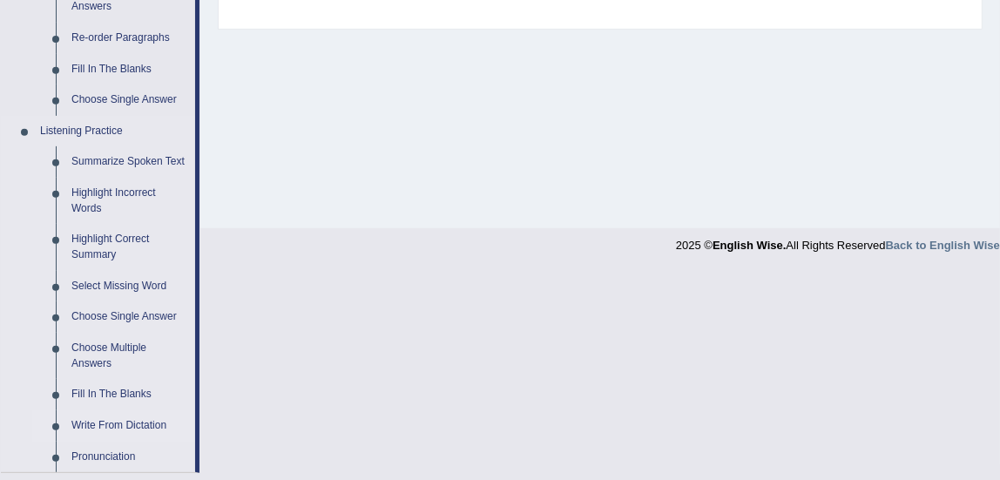
click at [172, 435] on link "Write From Dictation" at bounding box center [130, 425] width 132 height 31
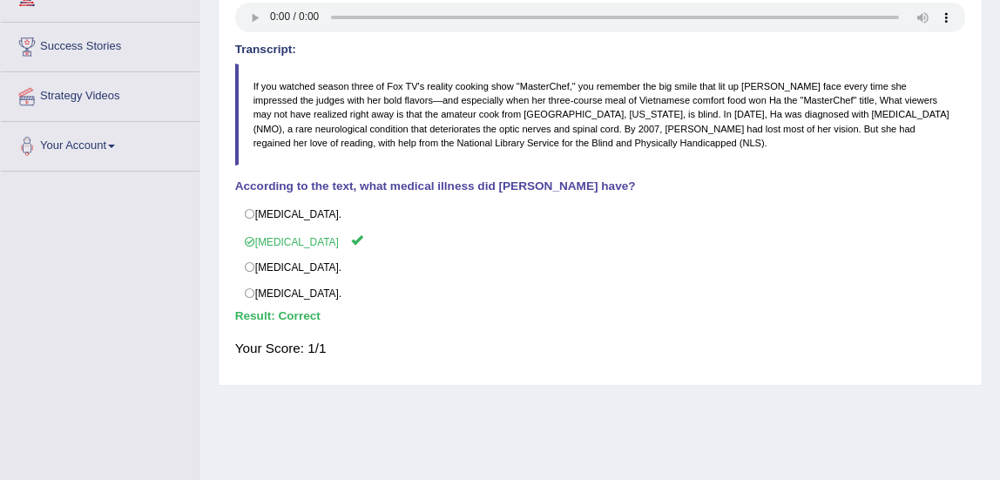
scroll to position [340, 0]
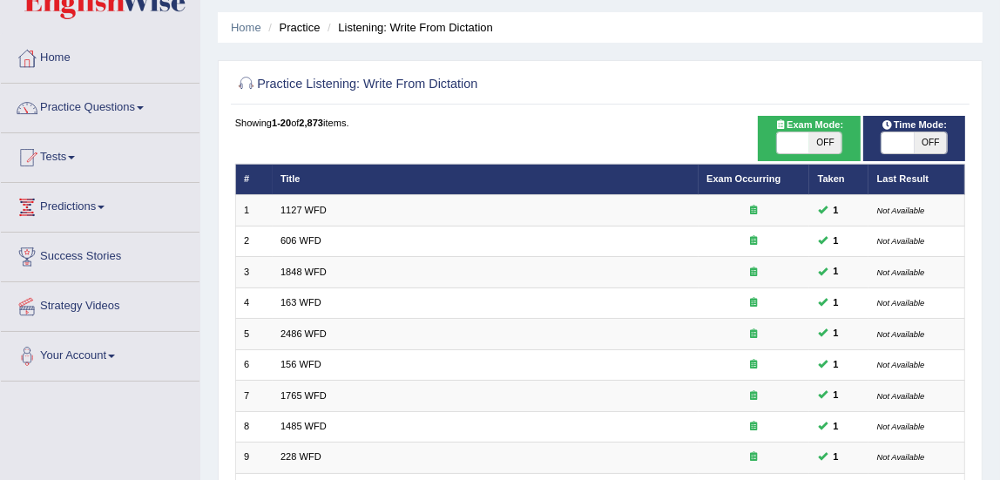
scroll to position [44, 0]
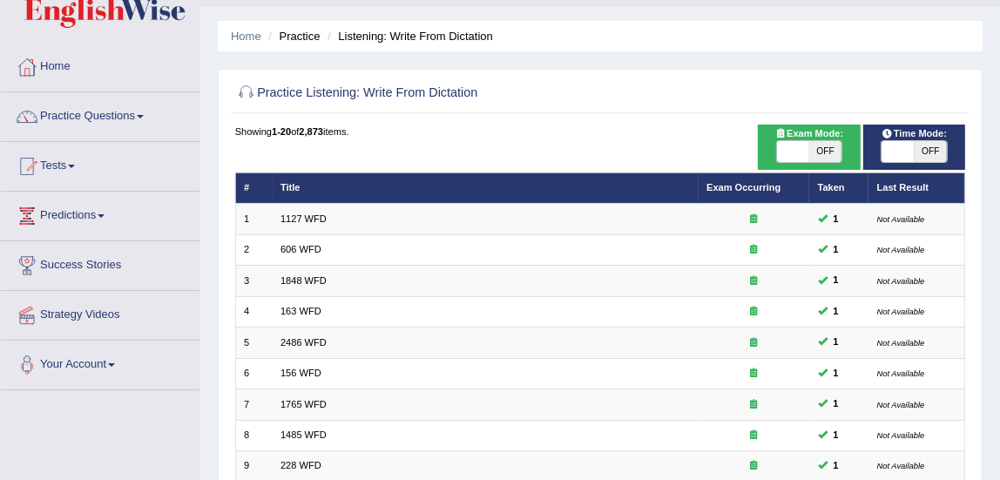
click at [110, 111] on link "Practice Questions" at bounding box center [100, 114] width 199 height 44
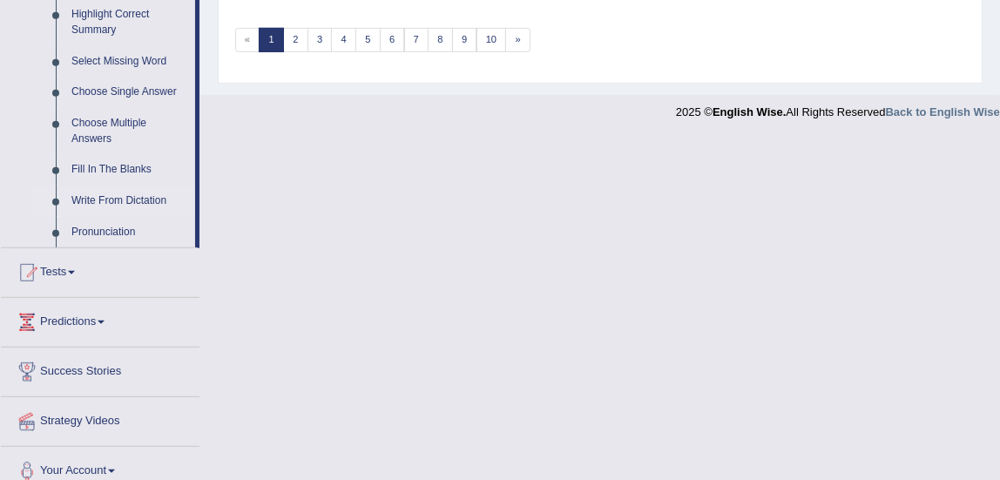
scroll to position [884, 0]
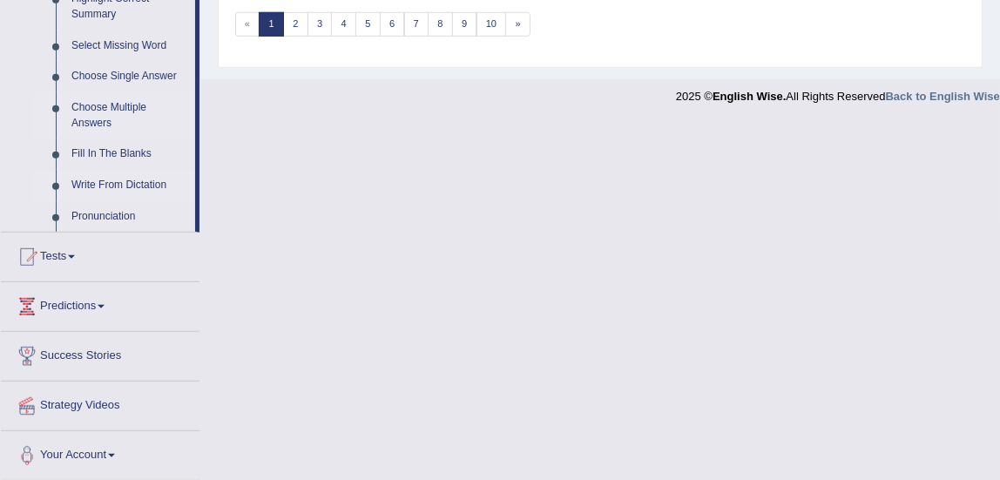
click at [108, 119] on link "Choose Multiple Answers" at bounding box center [130, 115] width 132 height 46
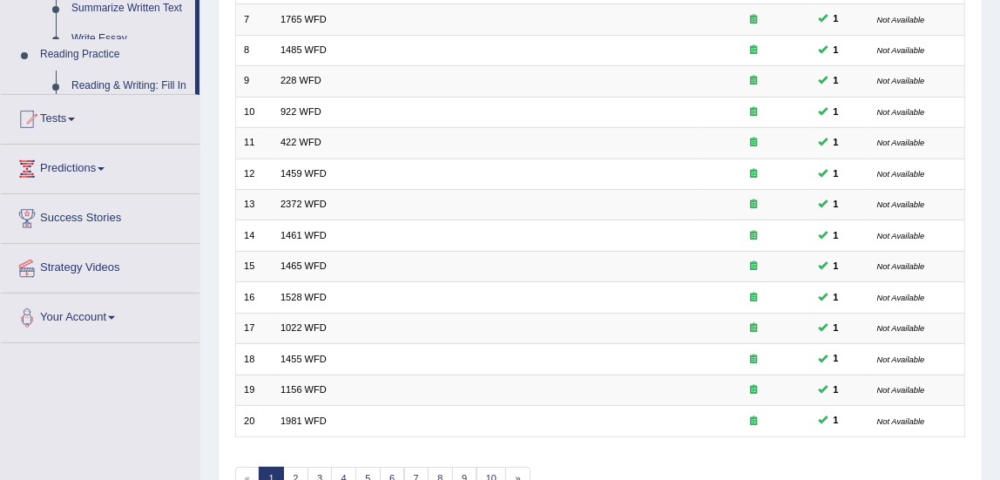
scroll to position [525, 0]
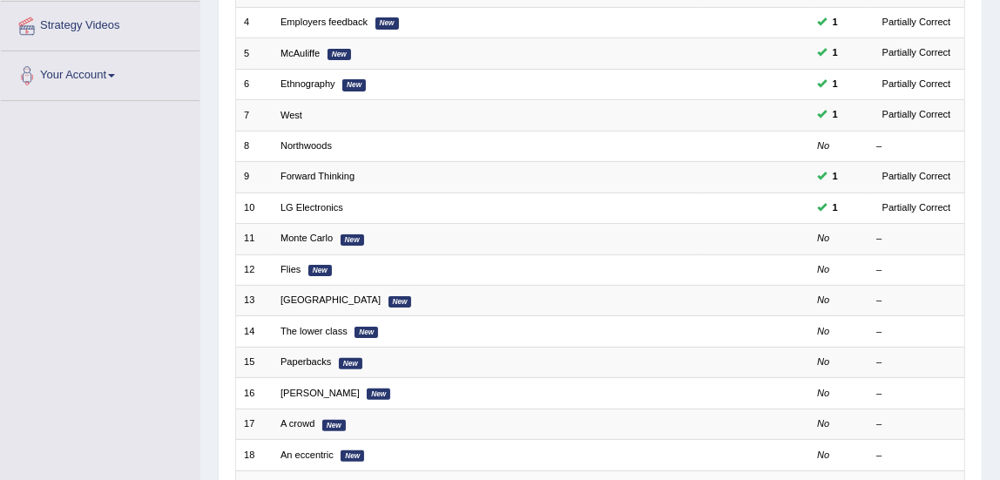
scroll to position [341, 0]
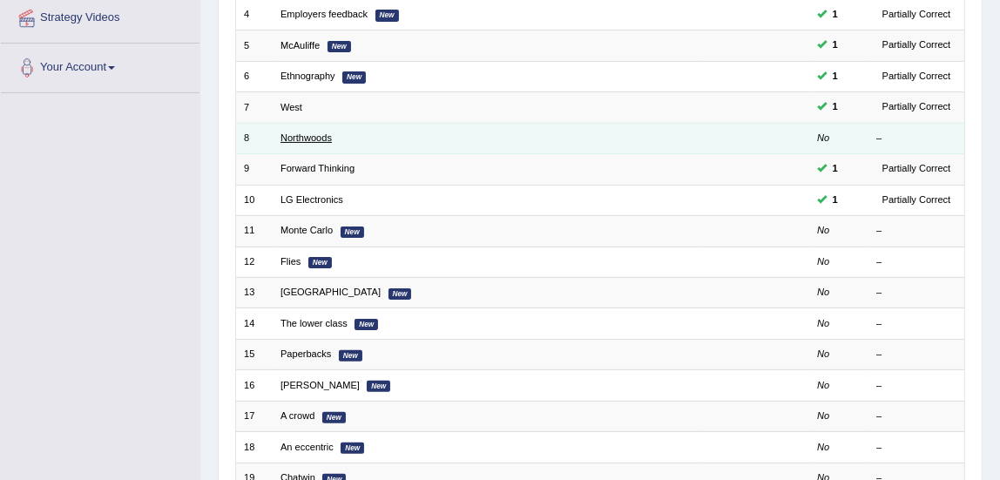
click at [301, 136] on link "Northwoods" at bounding box center [306, 137] width 51 height 10
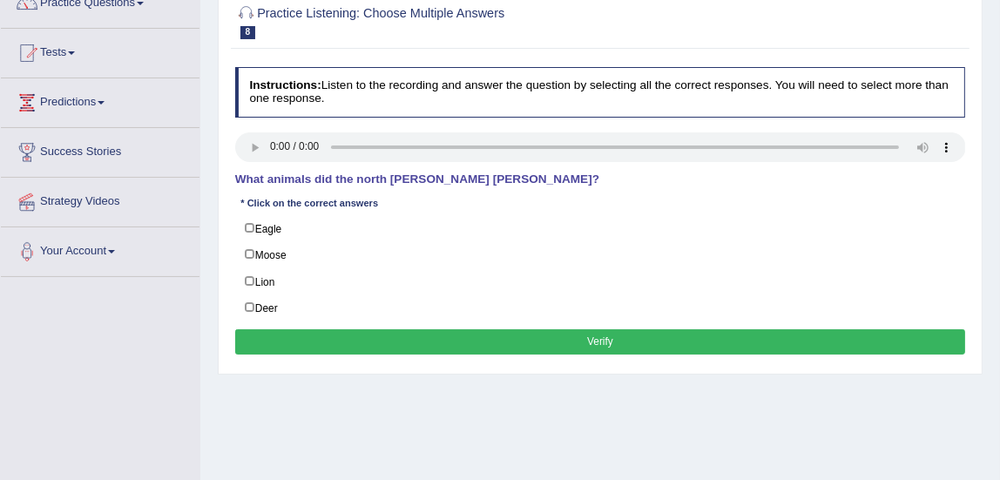
scroll to position [159, 0]
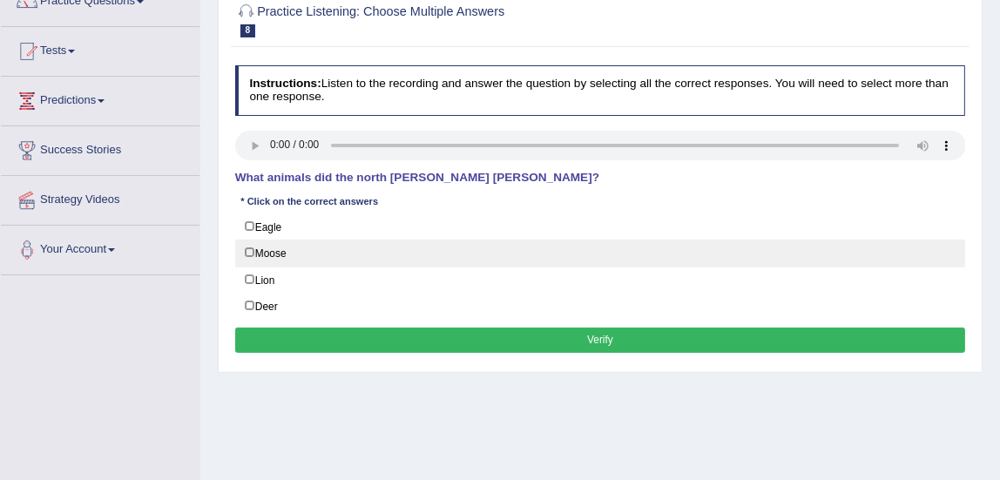
click at [249, 249] on label "Moose" at bounding box center [600, 253] width 731 height 27
checkbox input "true"
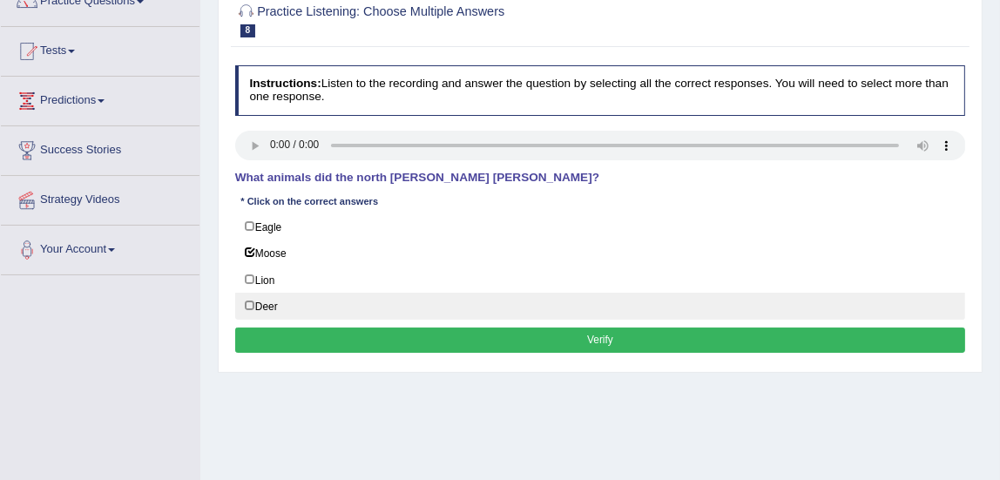
click at [249, 303] on label "Deer" at bounding box center [600, 306] width 731 height 27
checkbox input "true"
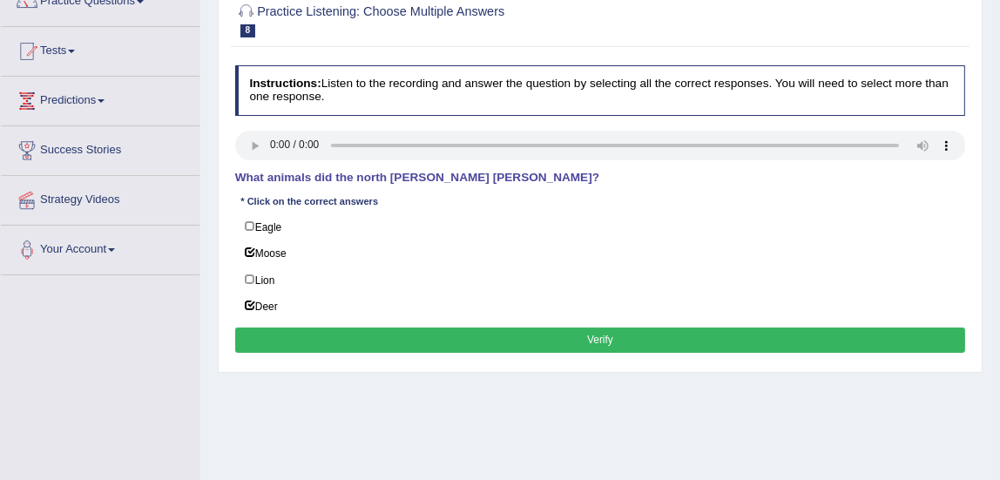
click at [399, 333] on button "Verify" at bounding box center [600, 340] width 731 height 25
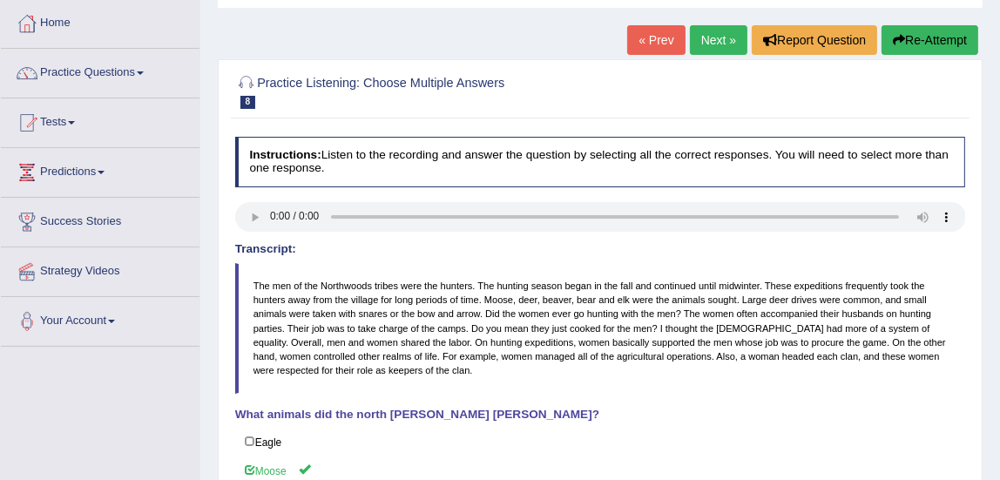
scroll to position [86, 0]
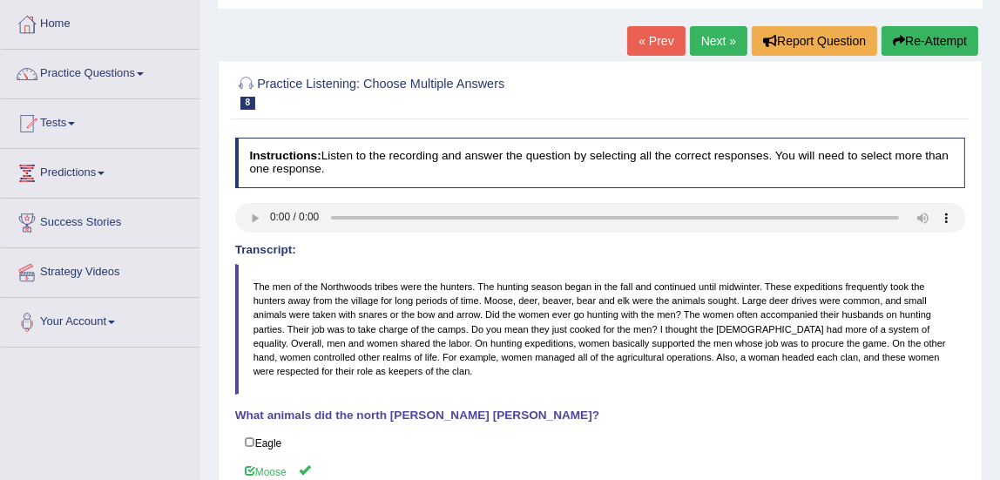
click at [728, 47] on link "Next »" at bounding box center [719, 41] width 58 height 30
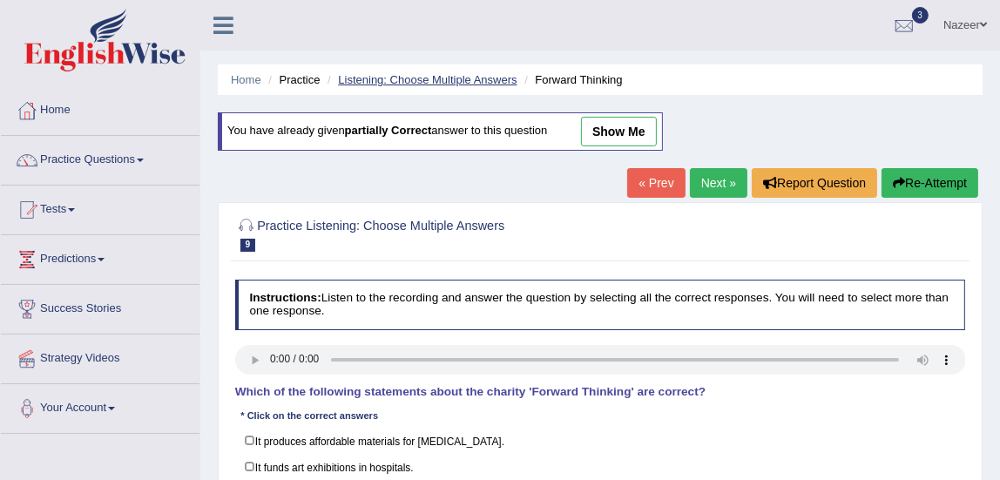
click at [465, 79] on link "Listening: Choose Multiple Answers" at bounding box center [427, 79] width 179 height 13
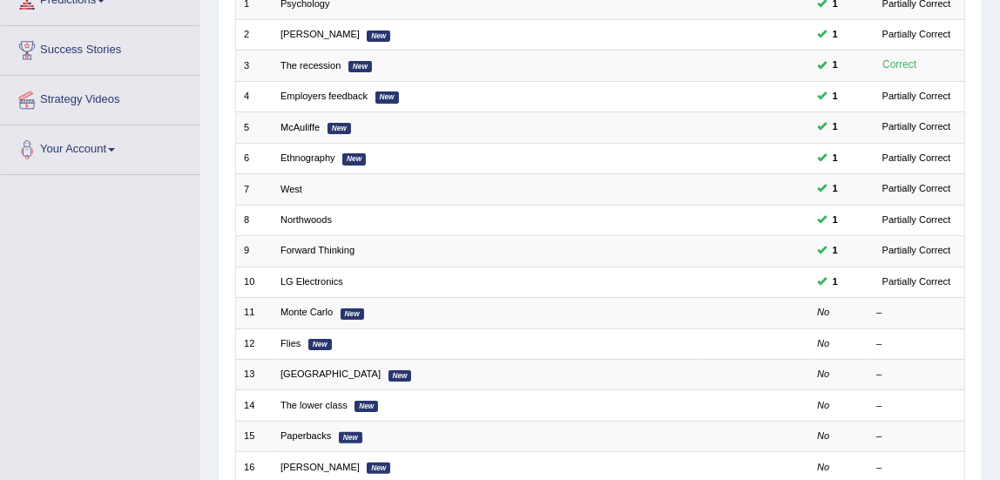
scroll to position [269, 0]
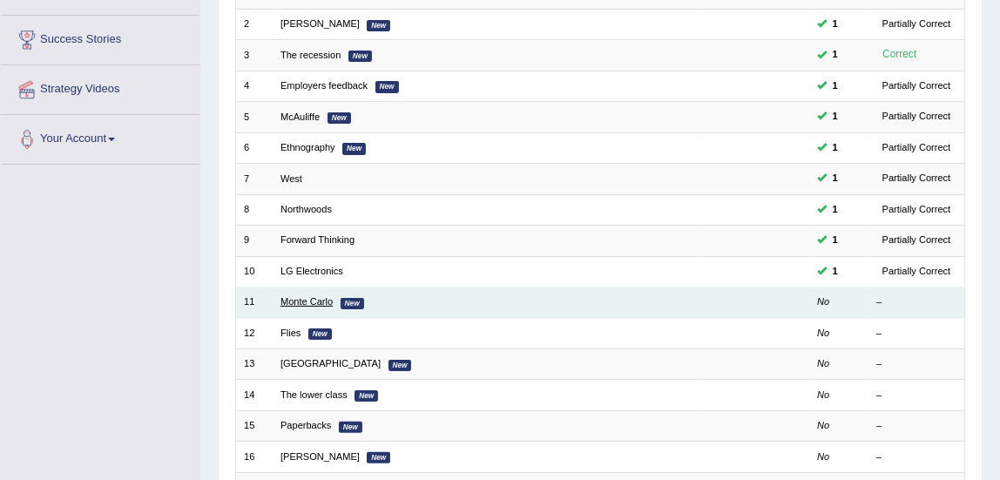
click at [303, 298] on link "Monte Carlo" at bounding box center [307, 301] width 52 height 10
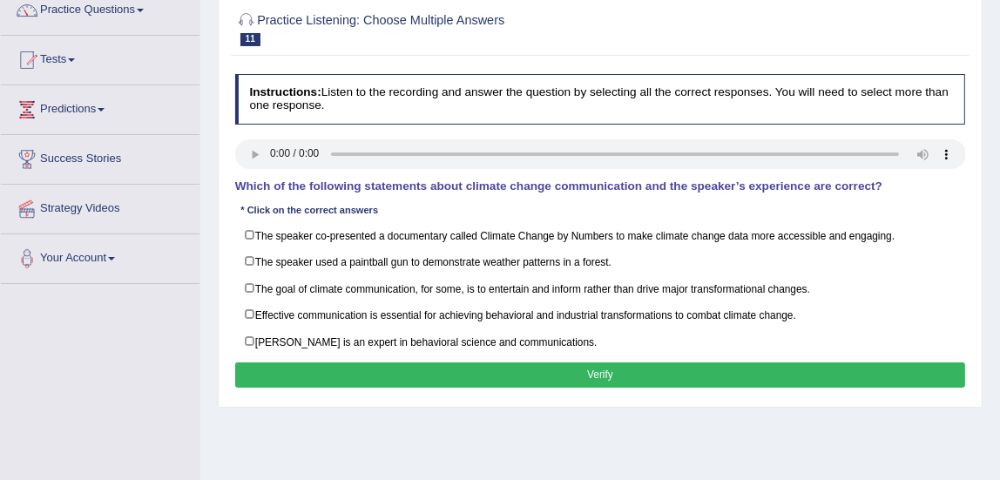
scroll to position [158, 0]
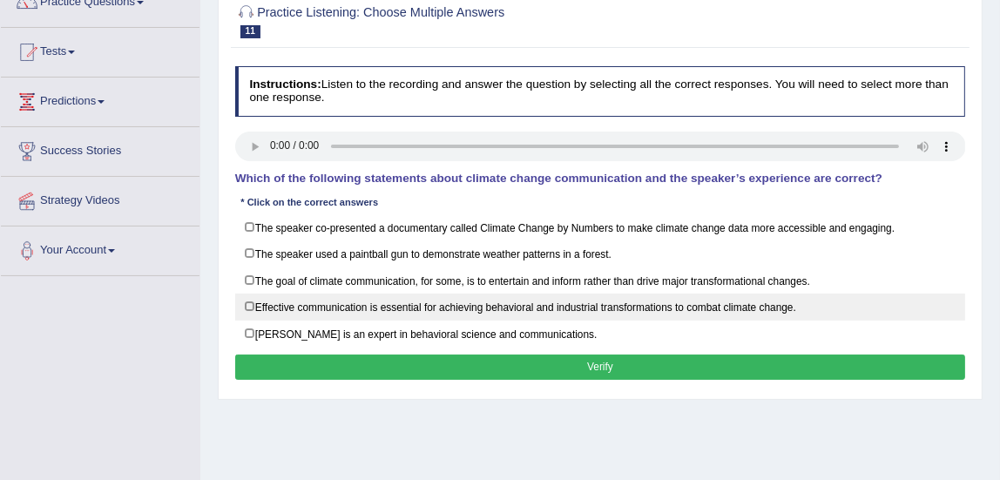
click at [247, 302] on label "Effective communication is essential for achieving behavioral and industrial tr…" at bounding box center [600, 307] width 731 height 27
checkbox input "true"
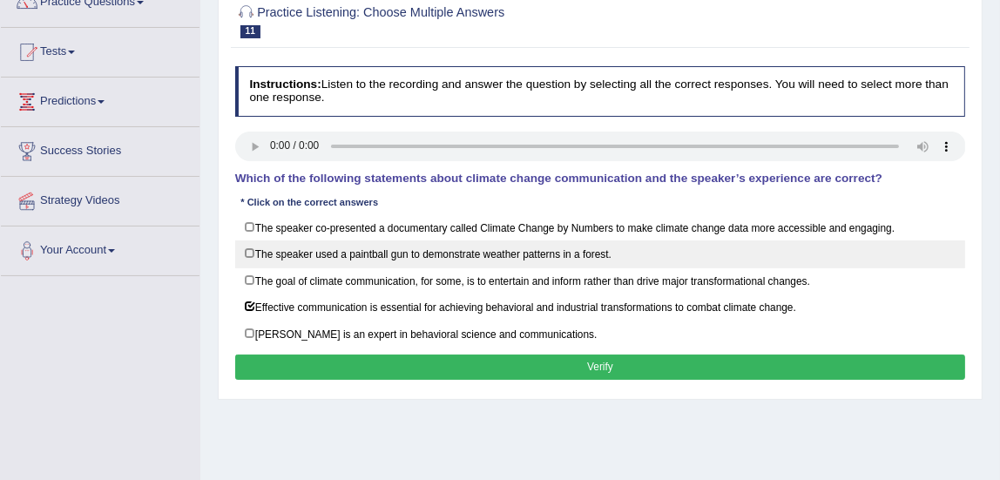
click at [250, 251] on label "The speaker used a paintball gun to demonstrate weather patterns in a forest." at bounding box center [600, 254] width 731 height 27
checkbox input "true"
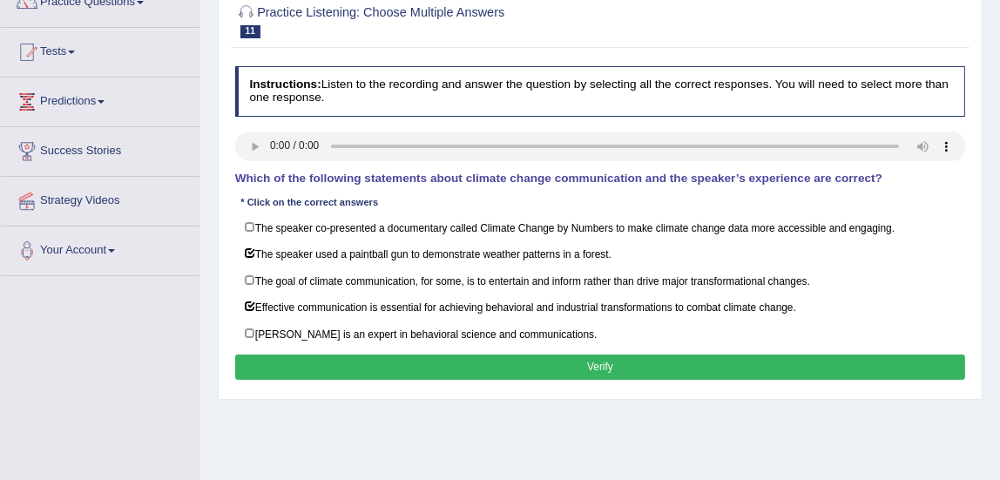
click at [347, 363] on button "Verify" at bounding box center [600, 367] width 731 height 25
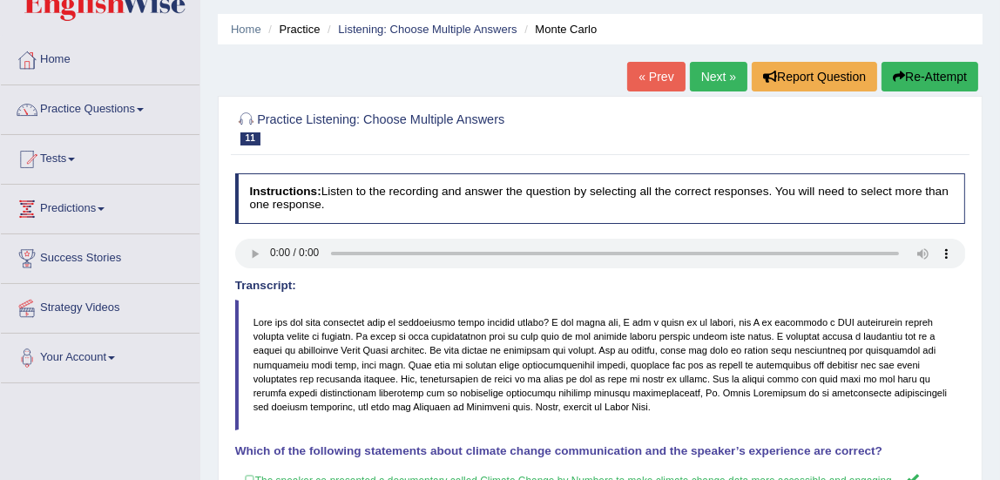
scroll to position [0, 0]
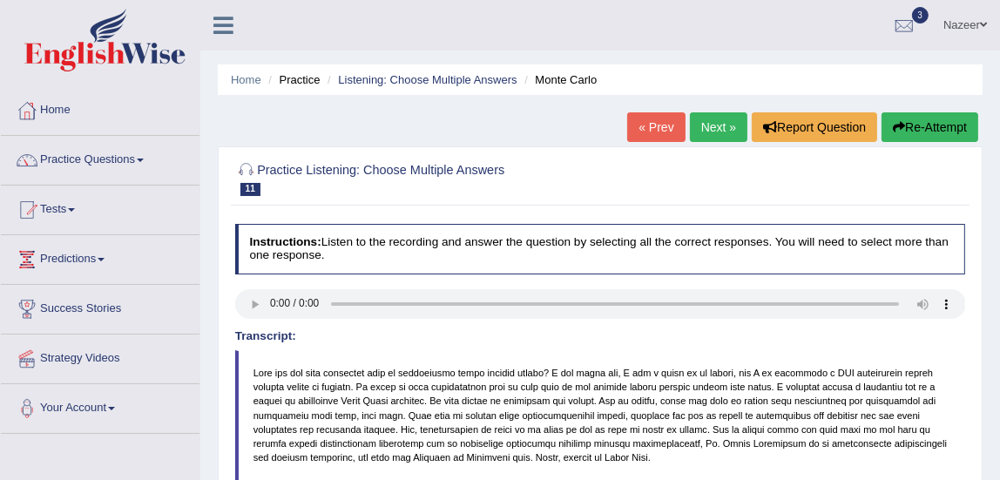
click at [695, 128] on link "Next »" at bounding box center [719, 127] width 58 height 30
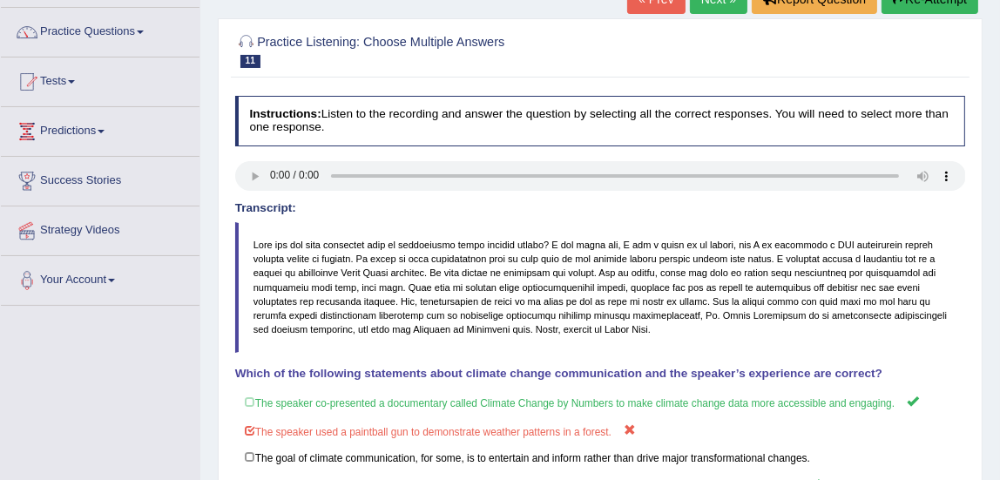
scroll to position [137, 0]
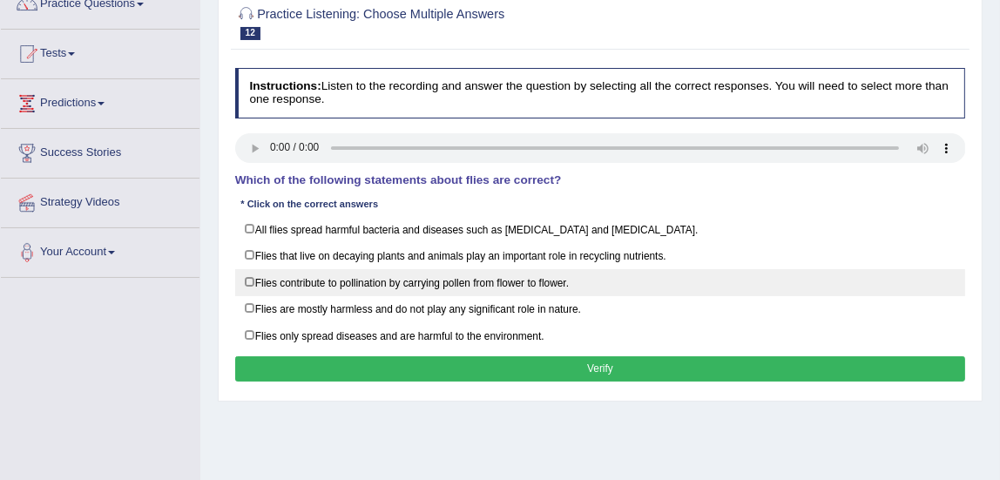
click at [247, 280] on label "Flies contribute to pollination by carrying pollen from flower to flower." at bounding box center [600, 282] width 731 height 27
checkbox input "true"
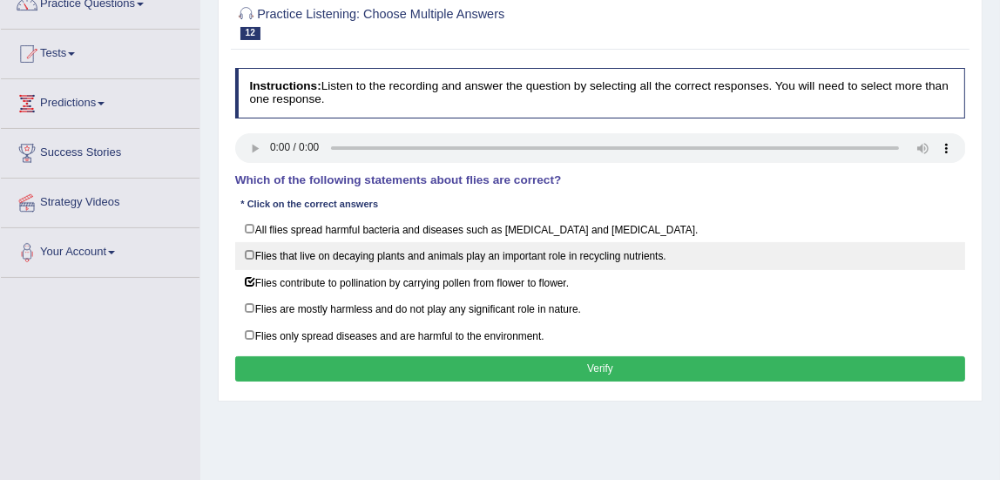
click at [252, 253] on label "Flies that live on decaying plants and animals play an important role in recycl…" at bounding box center [600, 255] width 731 height 27
checkbox input "true"
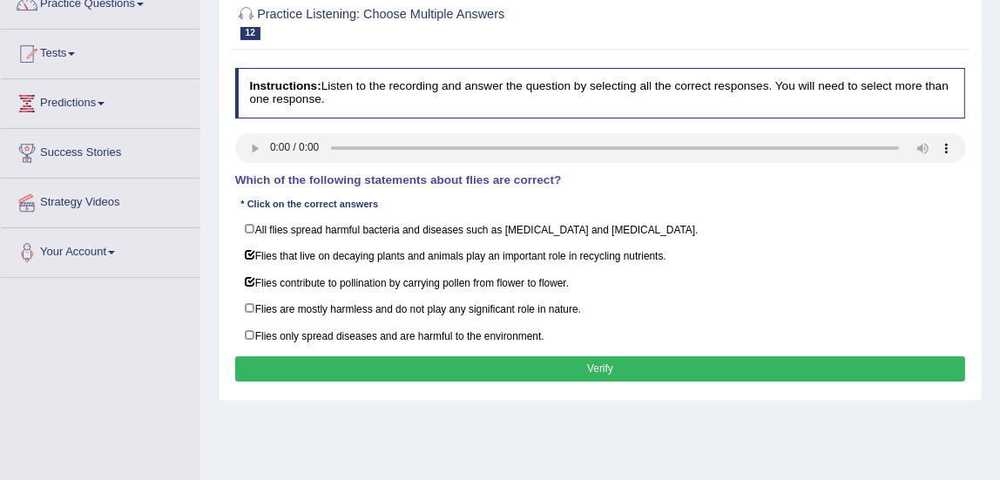
click at [413, 366] on button "Verify" at bounding box center [600, 368] width 731 height 25
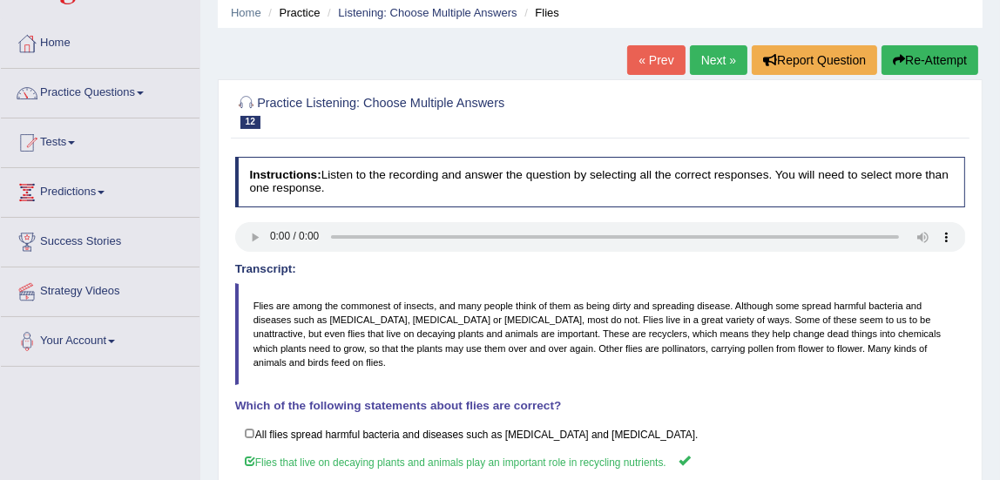
scroll to position [44, 0]
